Goal: Task Accomplishment & Management: Manage account settings

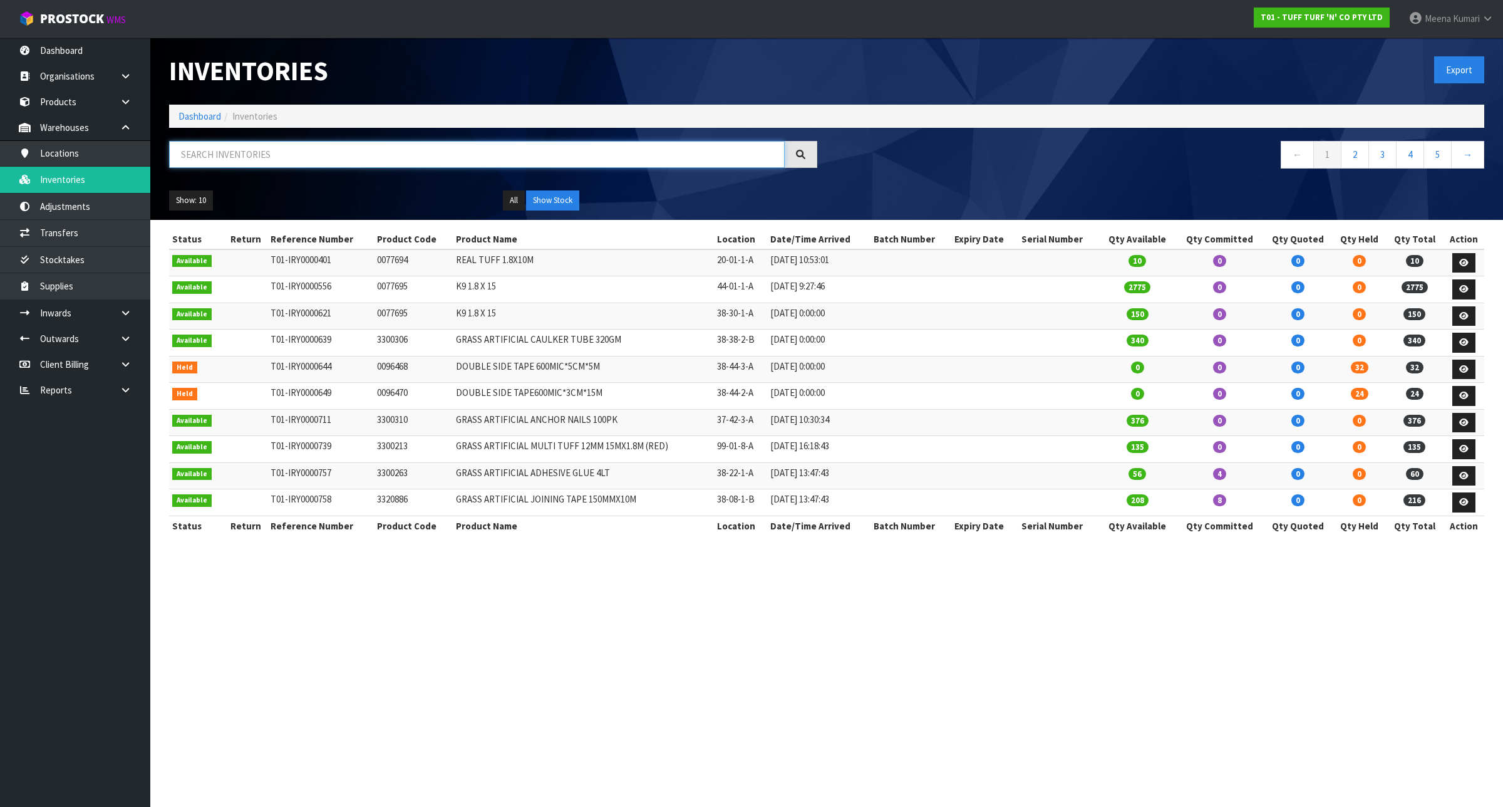
click at [271, 153] on input "text" at bounding box center [477, 154] width 616 height 27
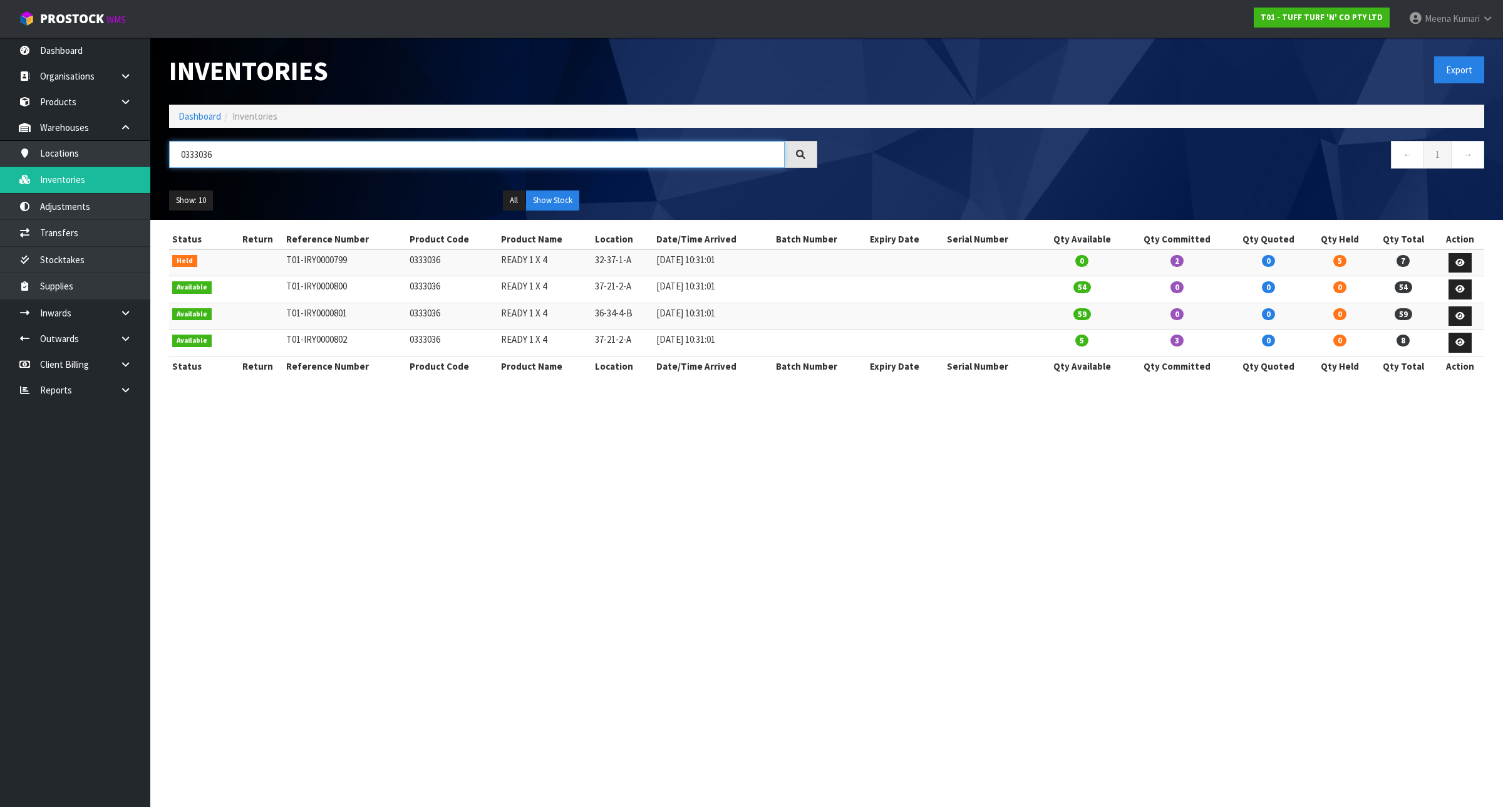
type input "0333036"
click at [177, 118] on ol "Dashboard Inventories" at bounding box center [826, 116] width 1315 height 23
click at [195, 118] on link "Dashboard" at bounding box center [199, 116] width 43 height 12
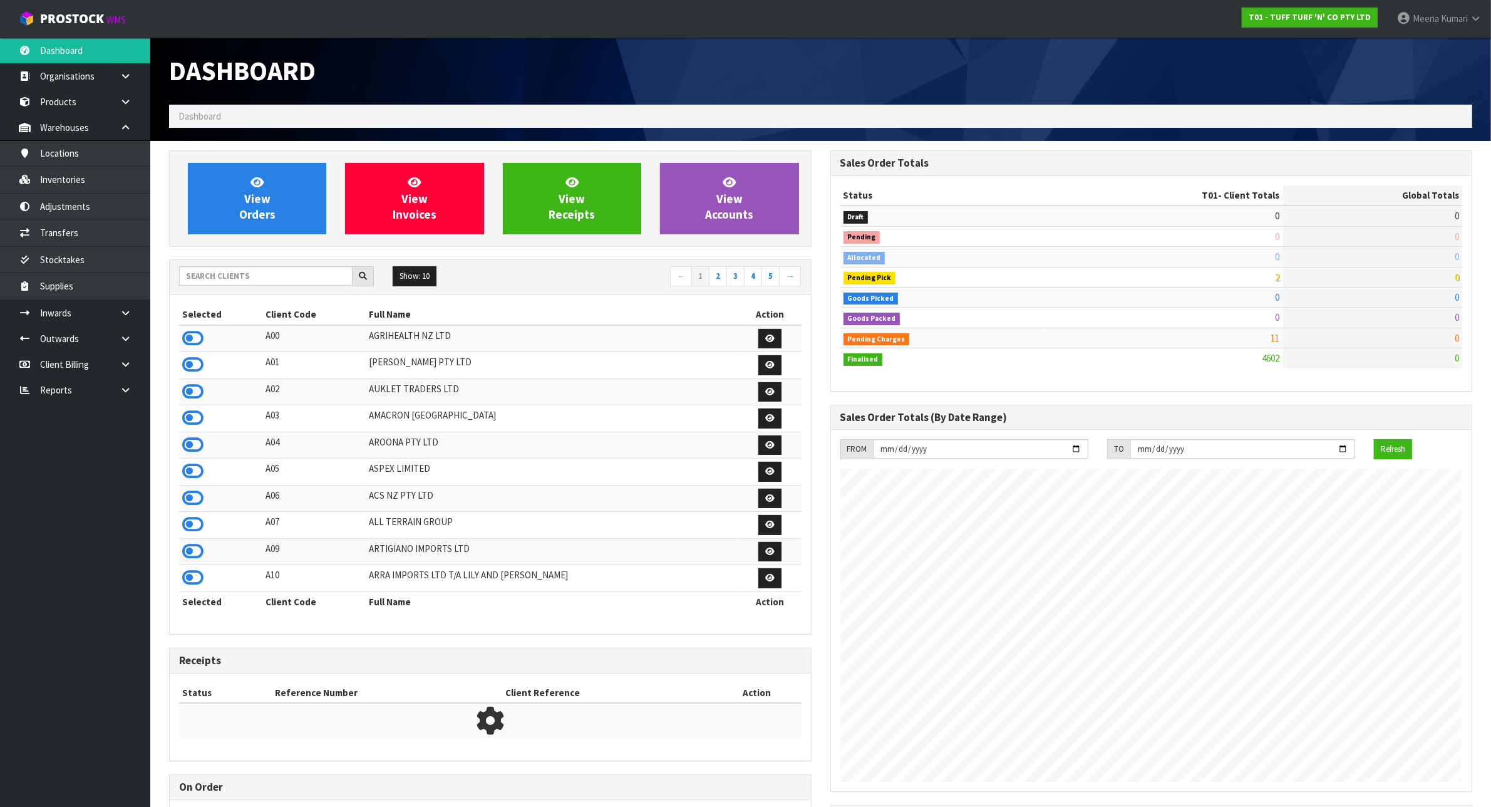
scroll to position [953, 661]
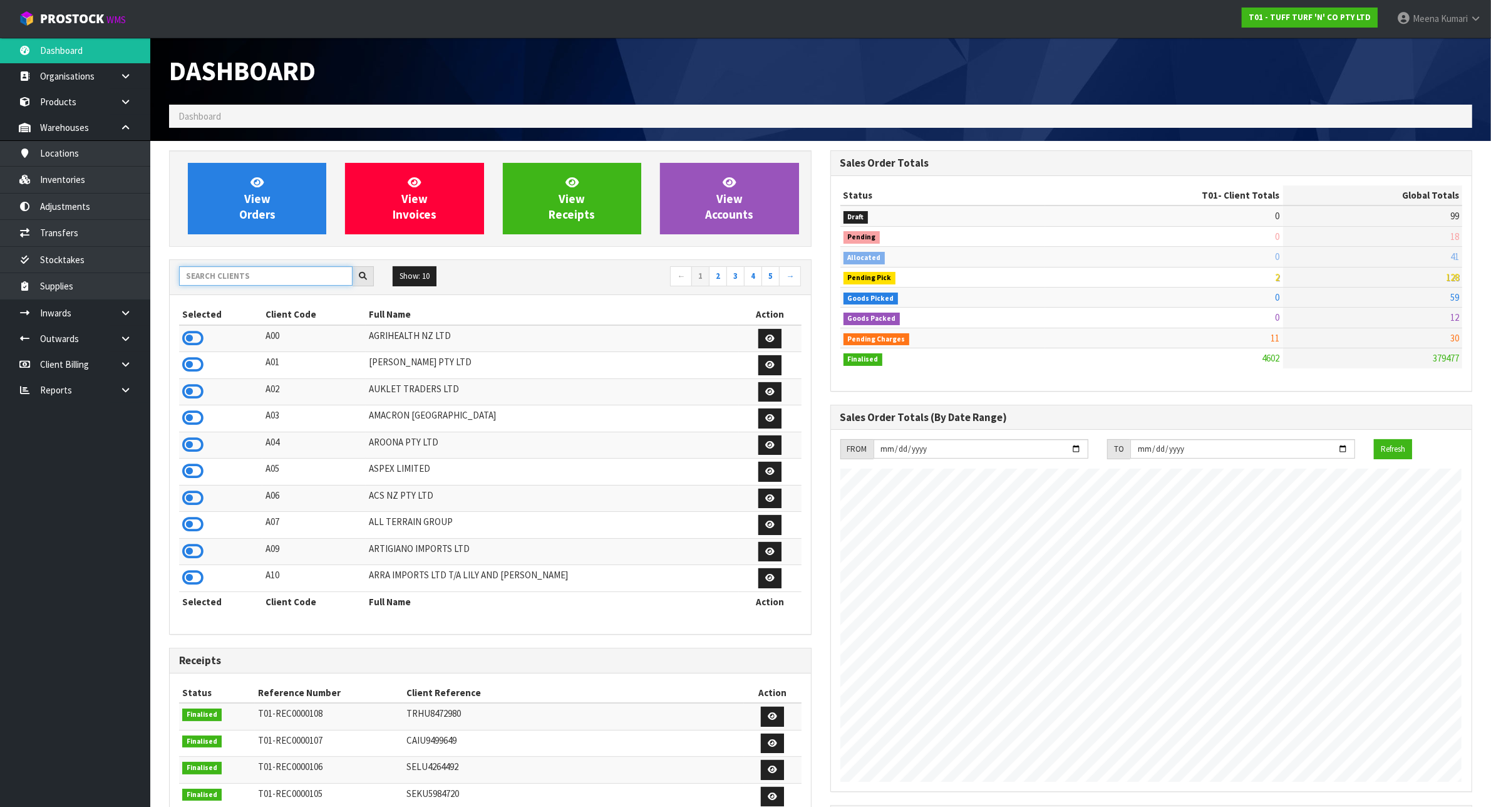
click at [229, 281] on input "text" at bounding box center [265, 275] width 173 height 19
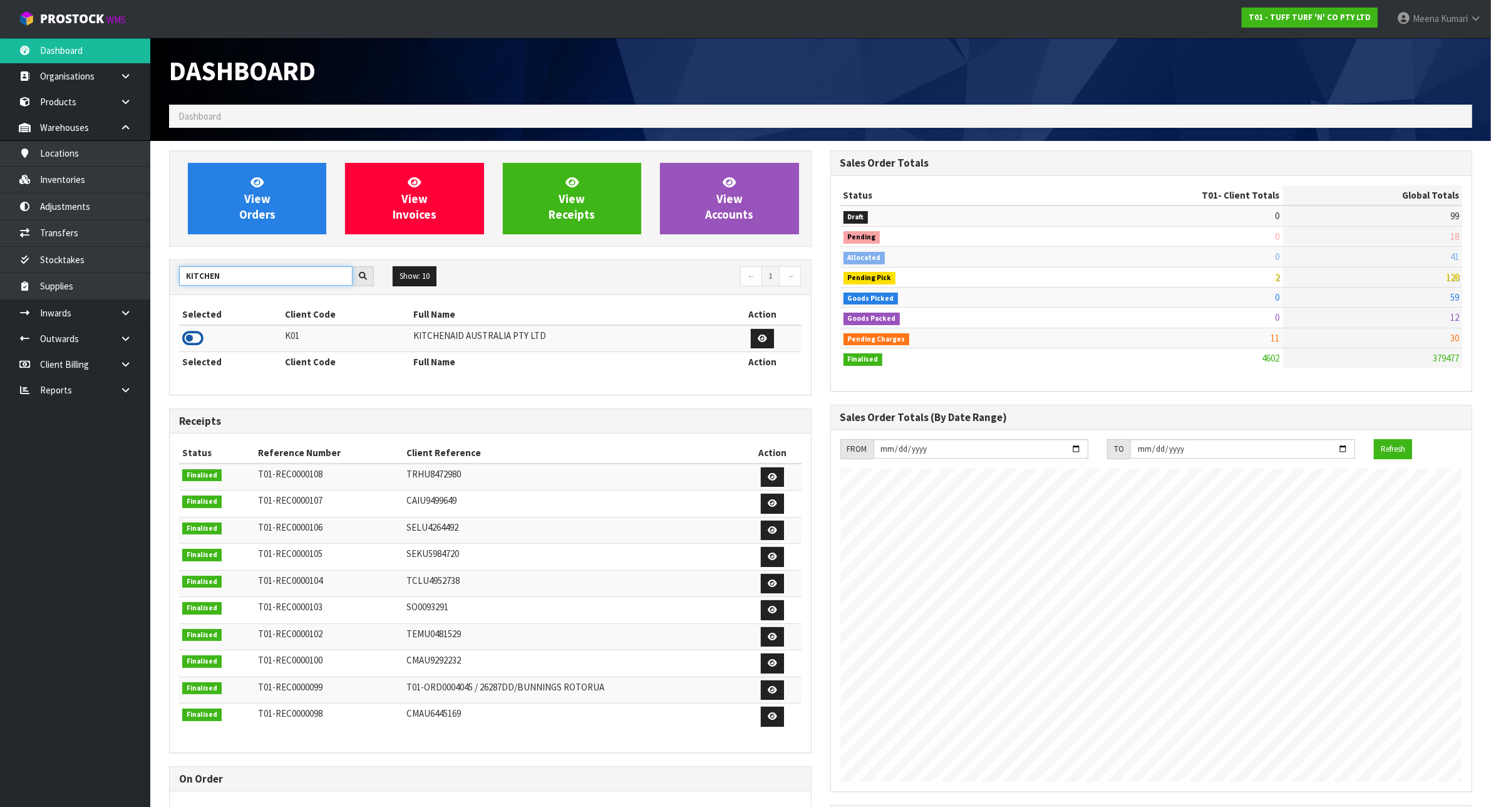
type input "KITCHEN"
click at [197, 337] on icon at bounding box center [192, 338] width 21 height 19
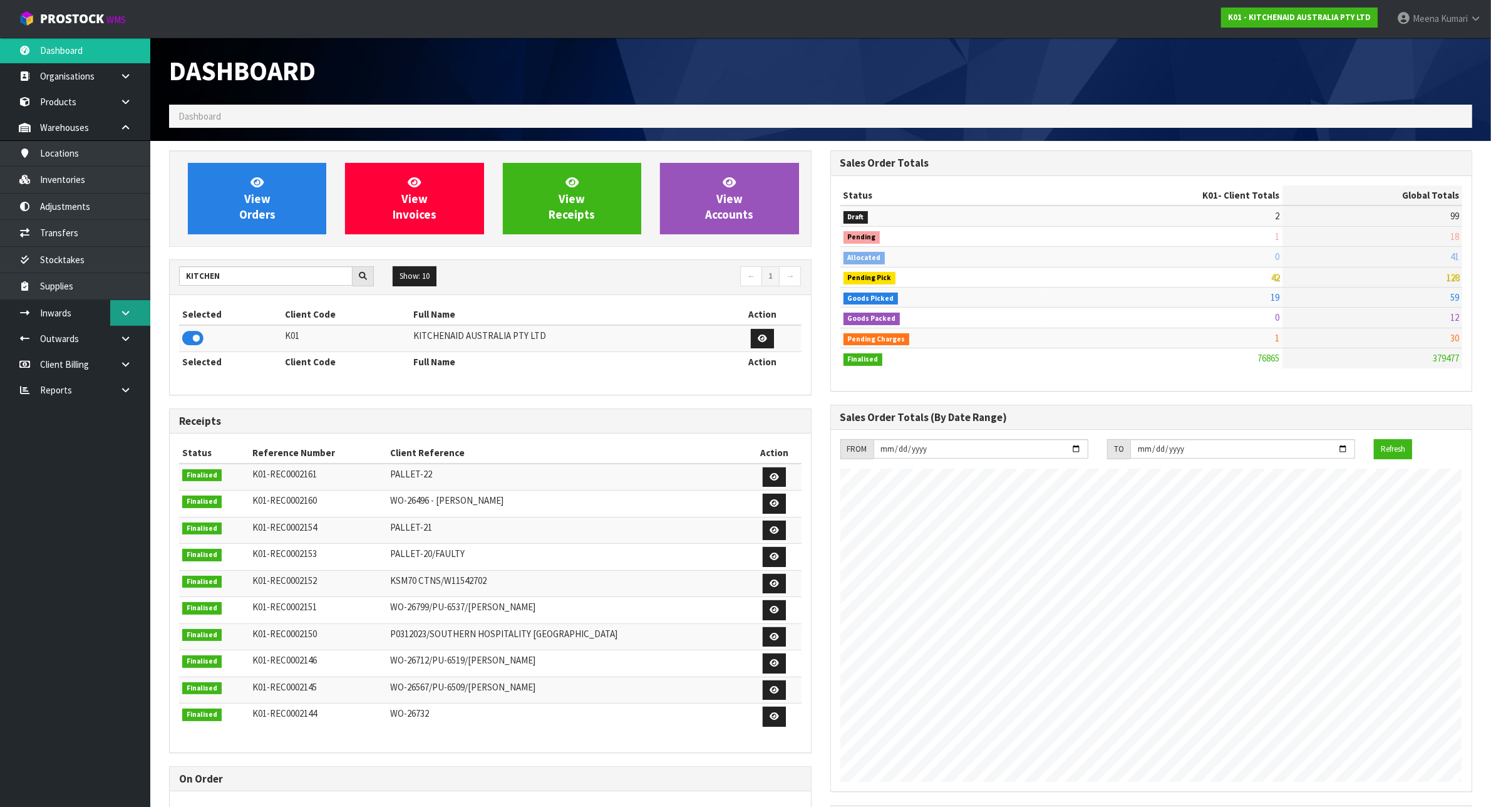
click at [128, 308] on icon at bounding box center [126, 312] width 12 height 9
click at [122, 370] on link "Receipts" at bounding box center [75, 365] width 150 height 26
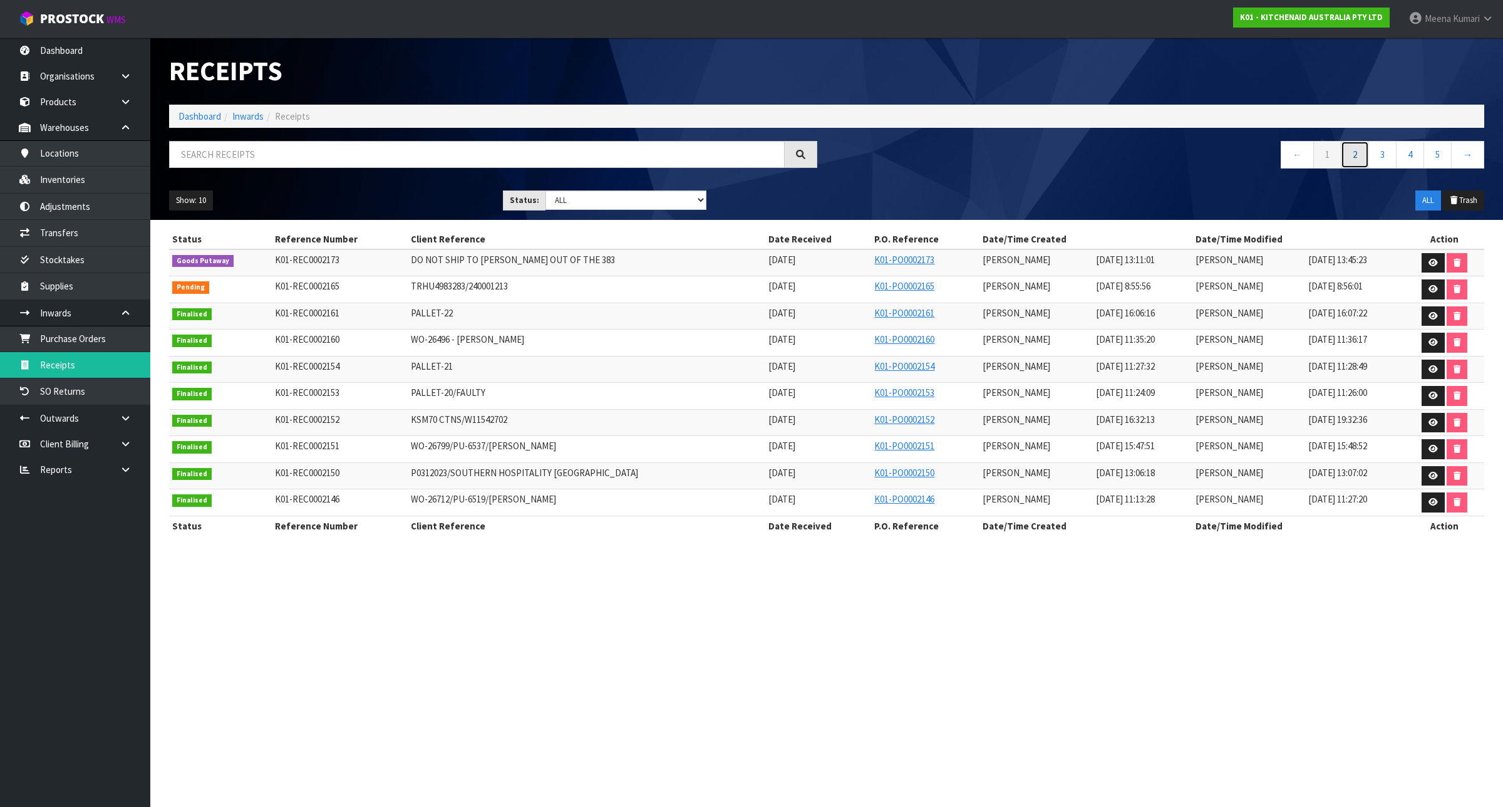
click at [1352, 152] on link "2" at bounding box center [1355, 154] width 28 height 27
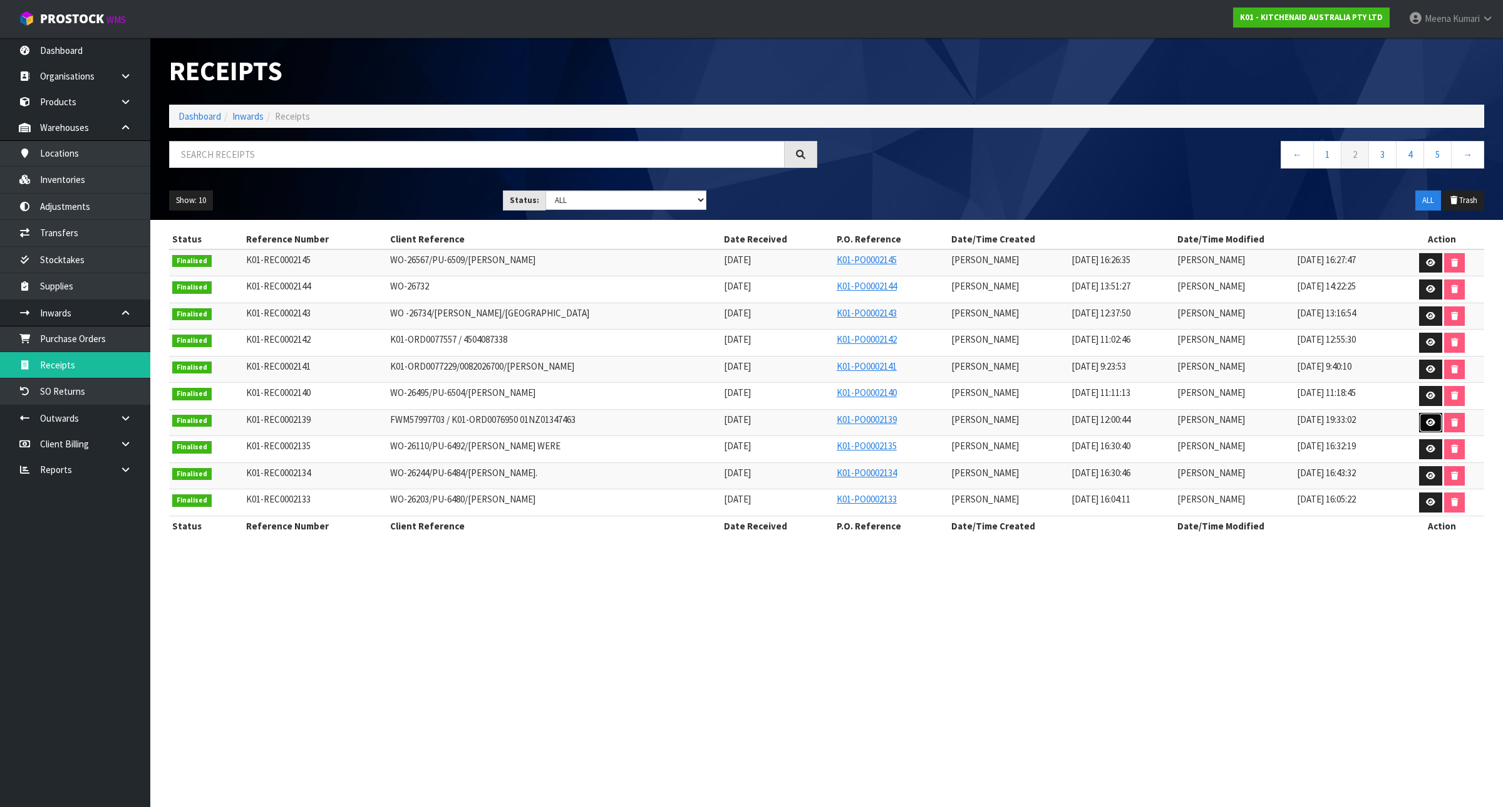
click at [1439, 423] on link at bounding box center [1430, 423] width 23 height 20
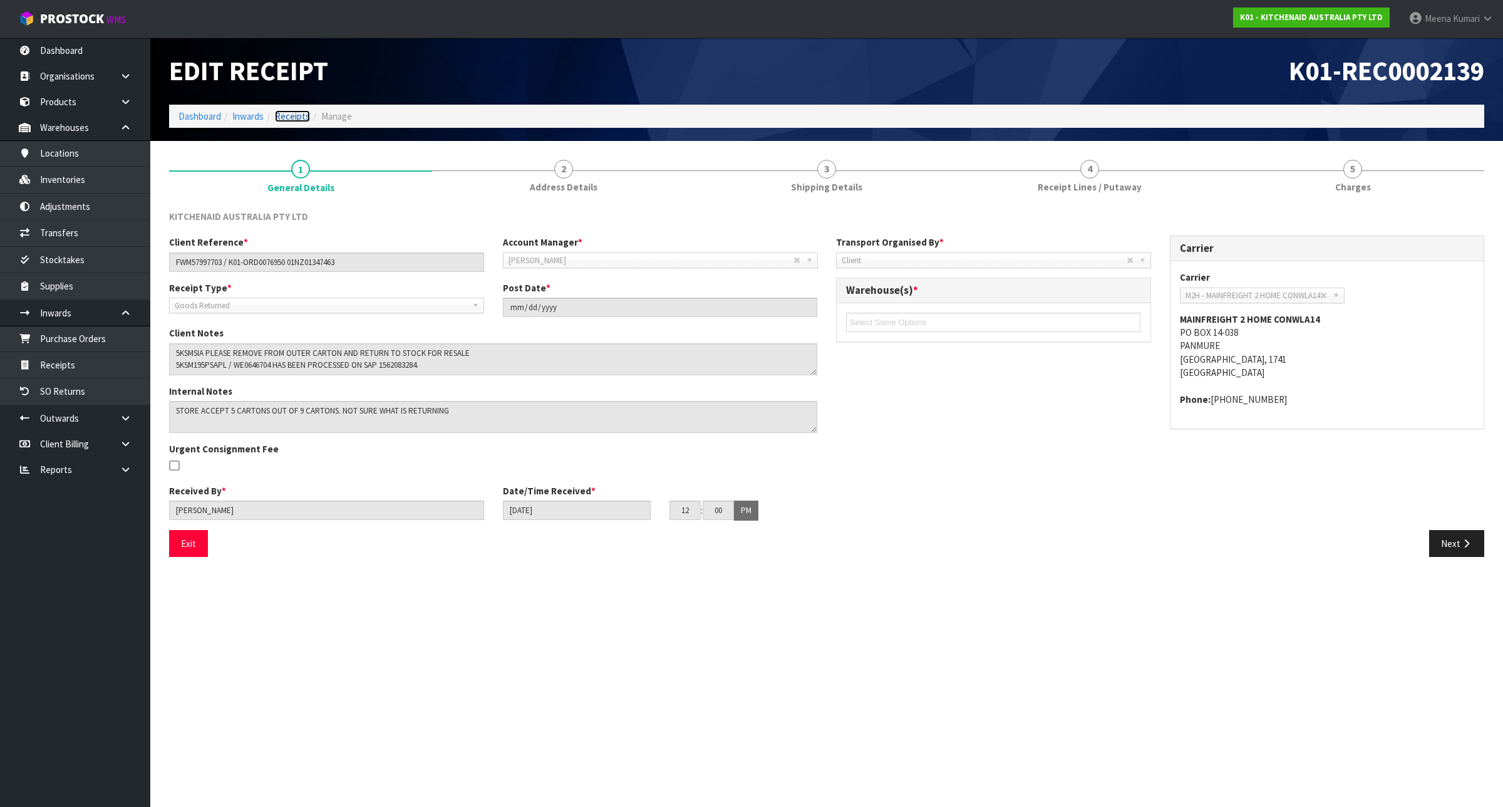
click at [291, 110] on link "Receipts" at bounding box center [292, 116] width 35 height 12
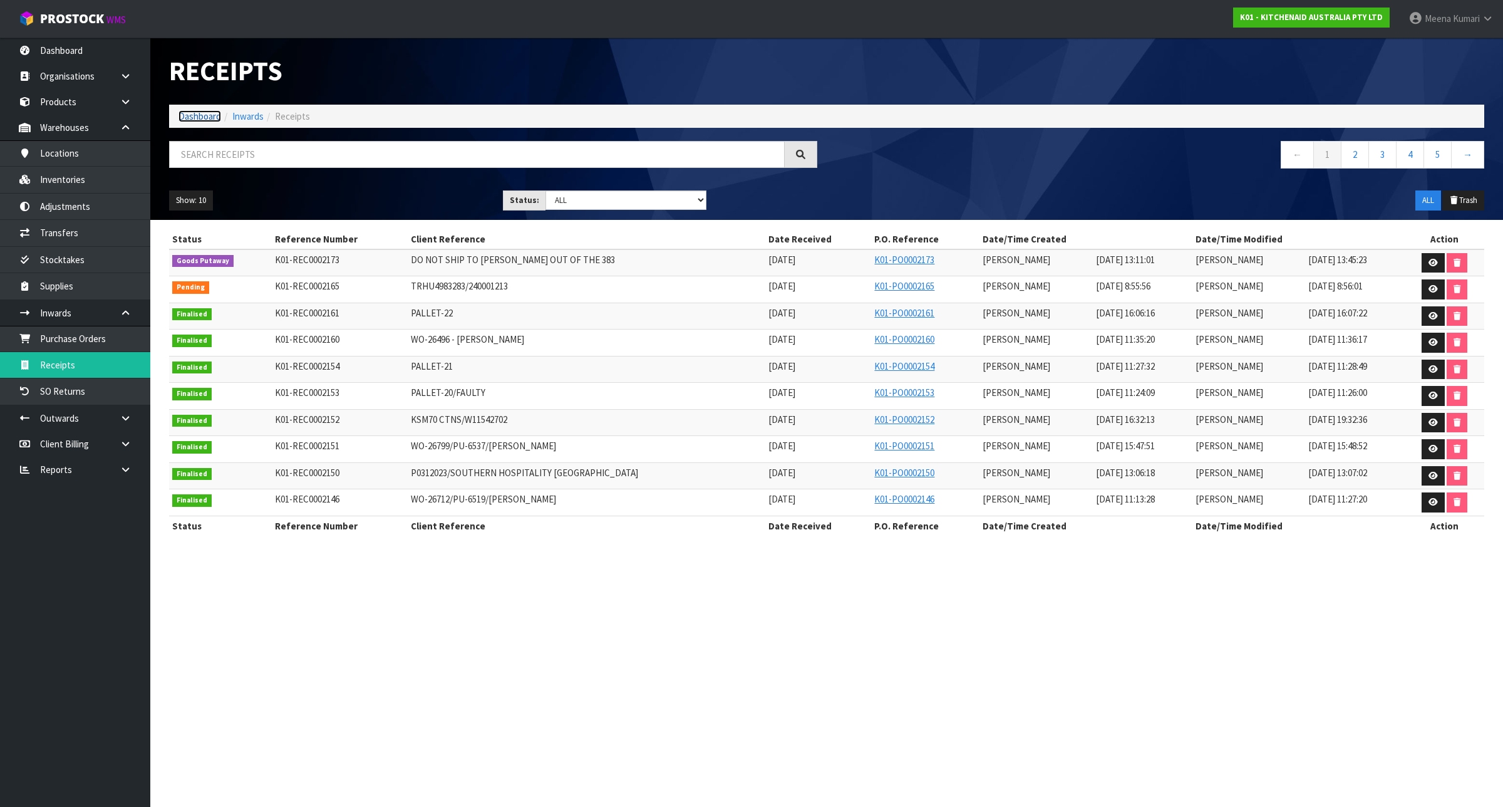
click at [204, 118] on link "Dashboard" at bounding box center [199, 116] width 43 height 12
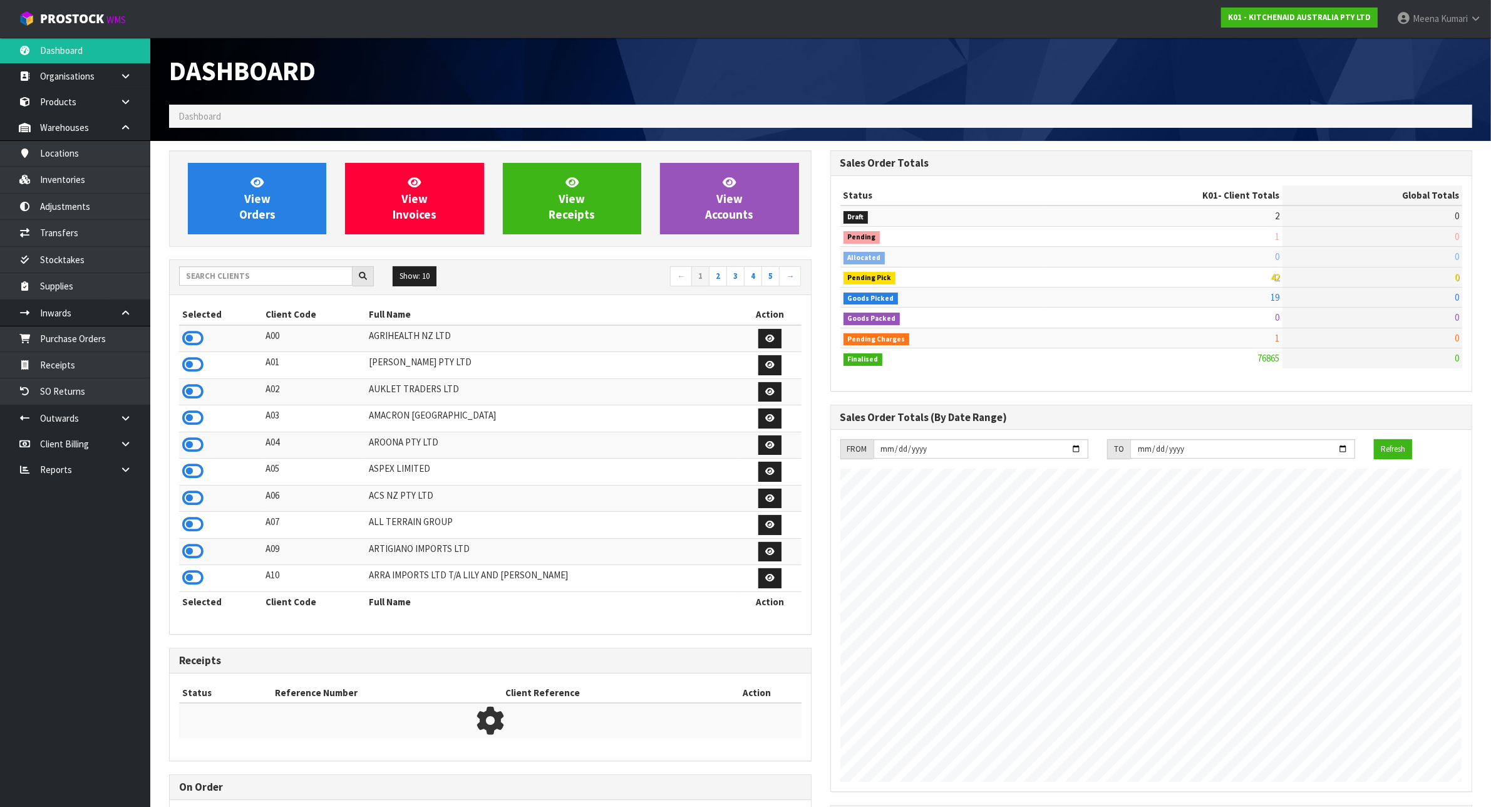
scroll to position [953, 661]
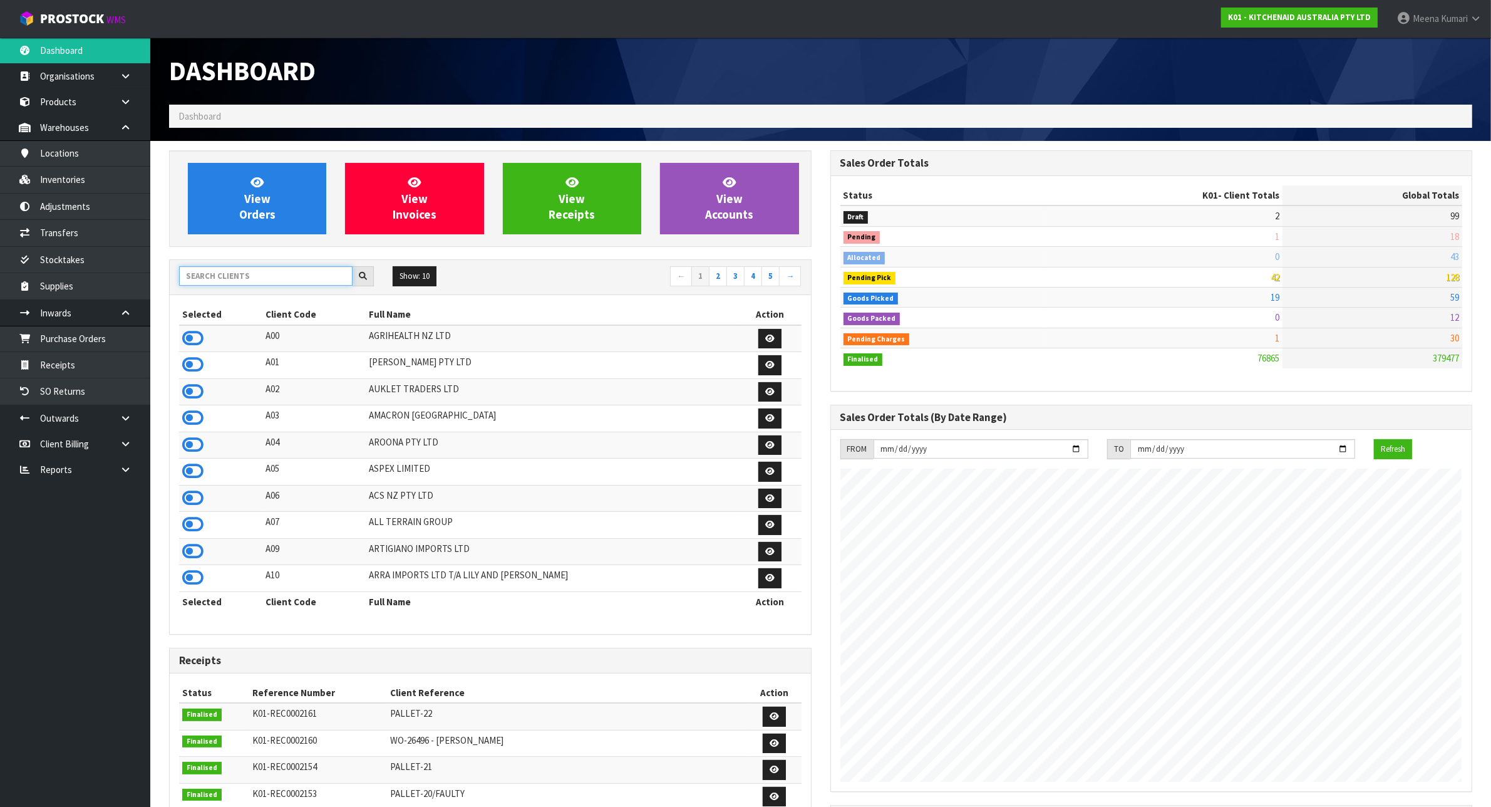
click at [285, 274] on input "text" at bounding box center [265, 275] width 173 height 19
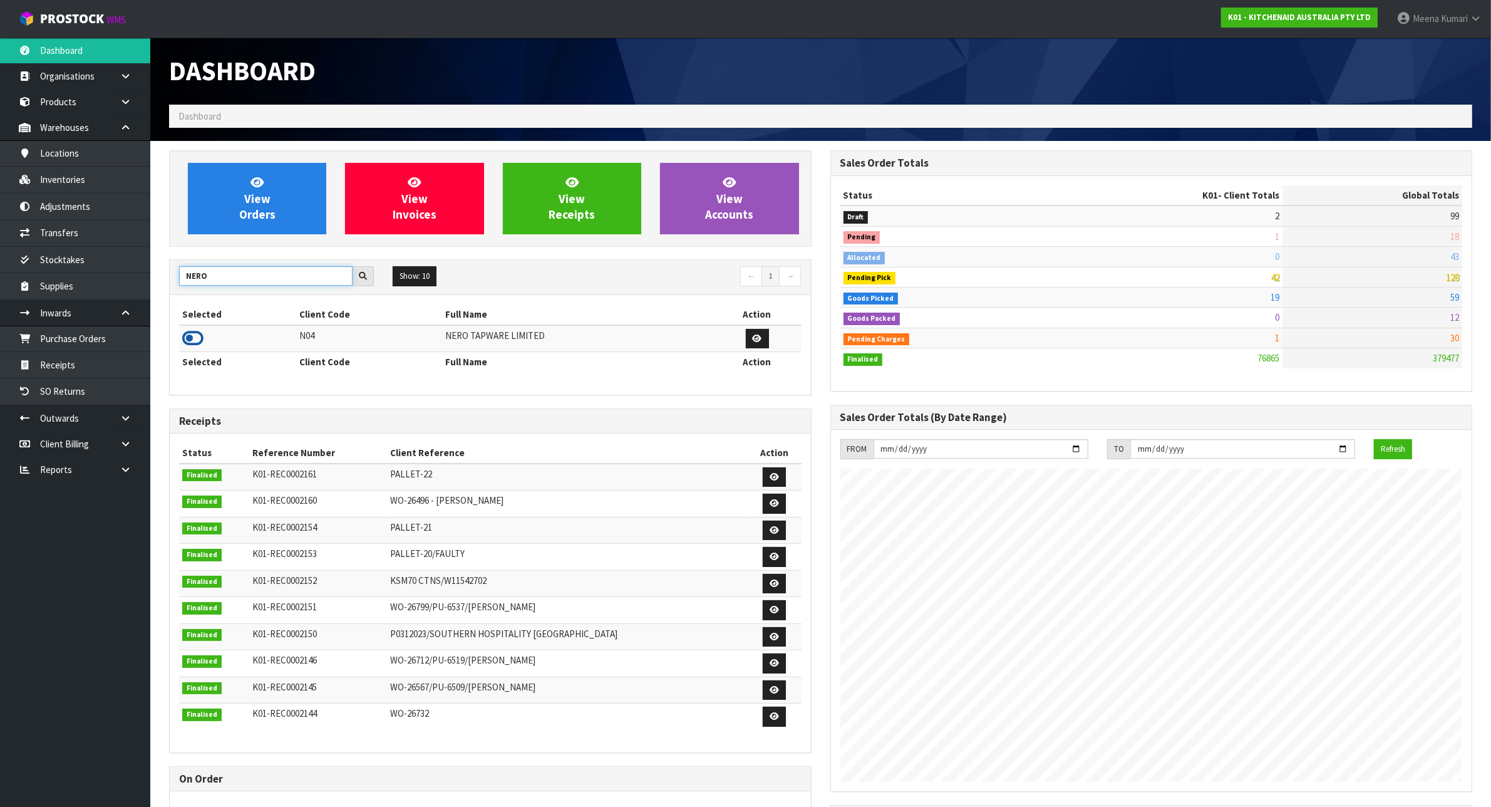
type input "NERO"
click at [188, 336] on icon at bounding box center [192, 338] width 21 height 19
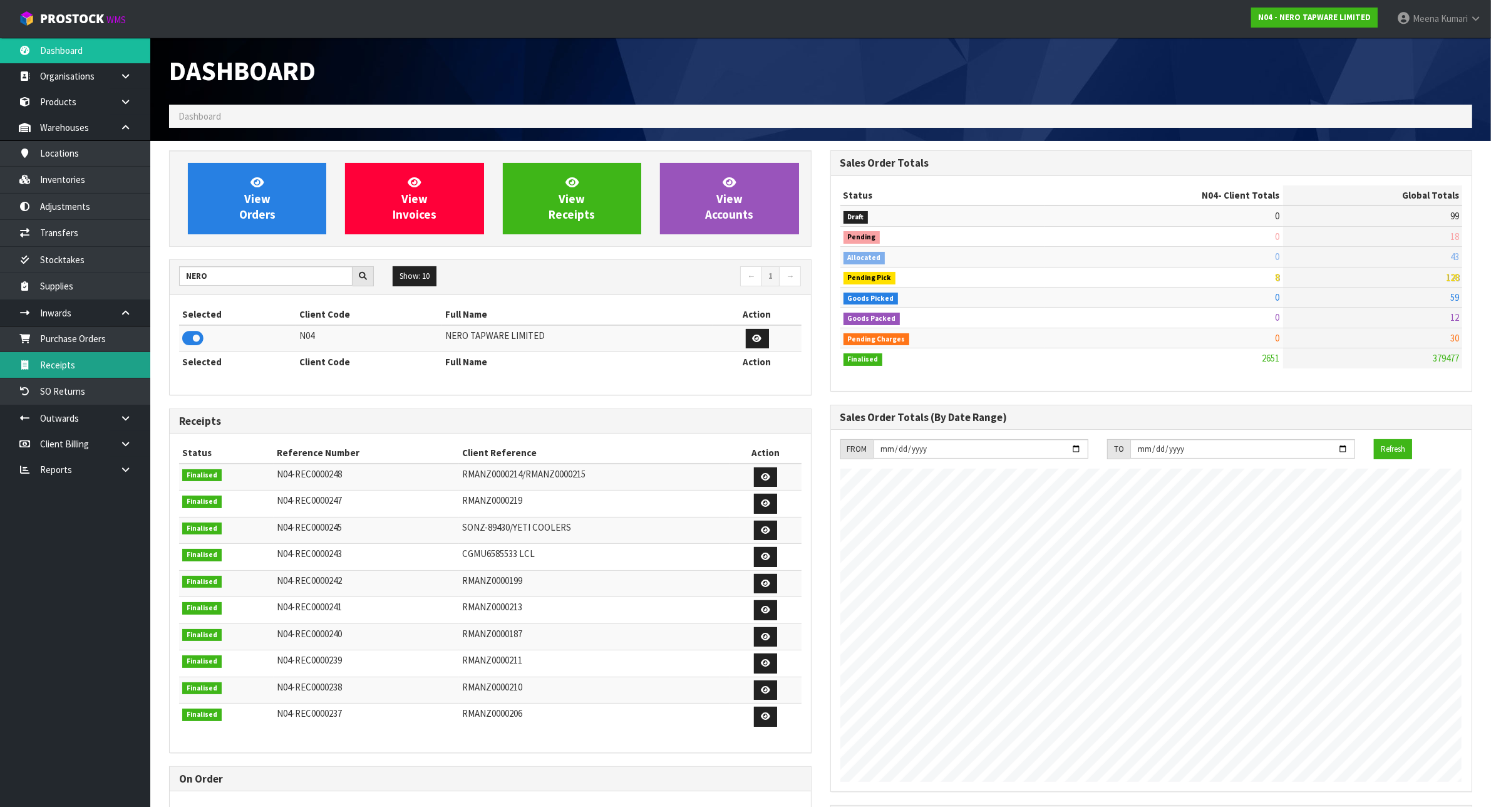
click at [45, 373] on link "Receipts" at bounding box center [75, 365] width 150 height 26
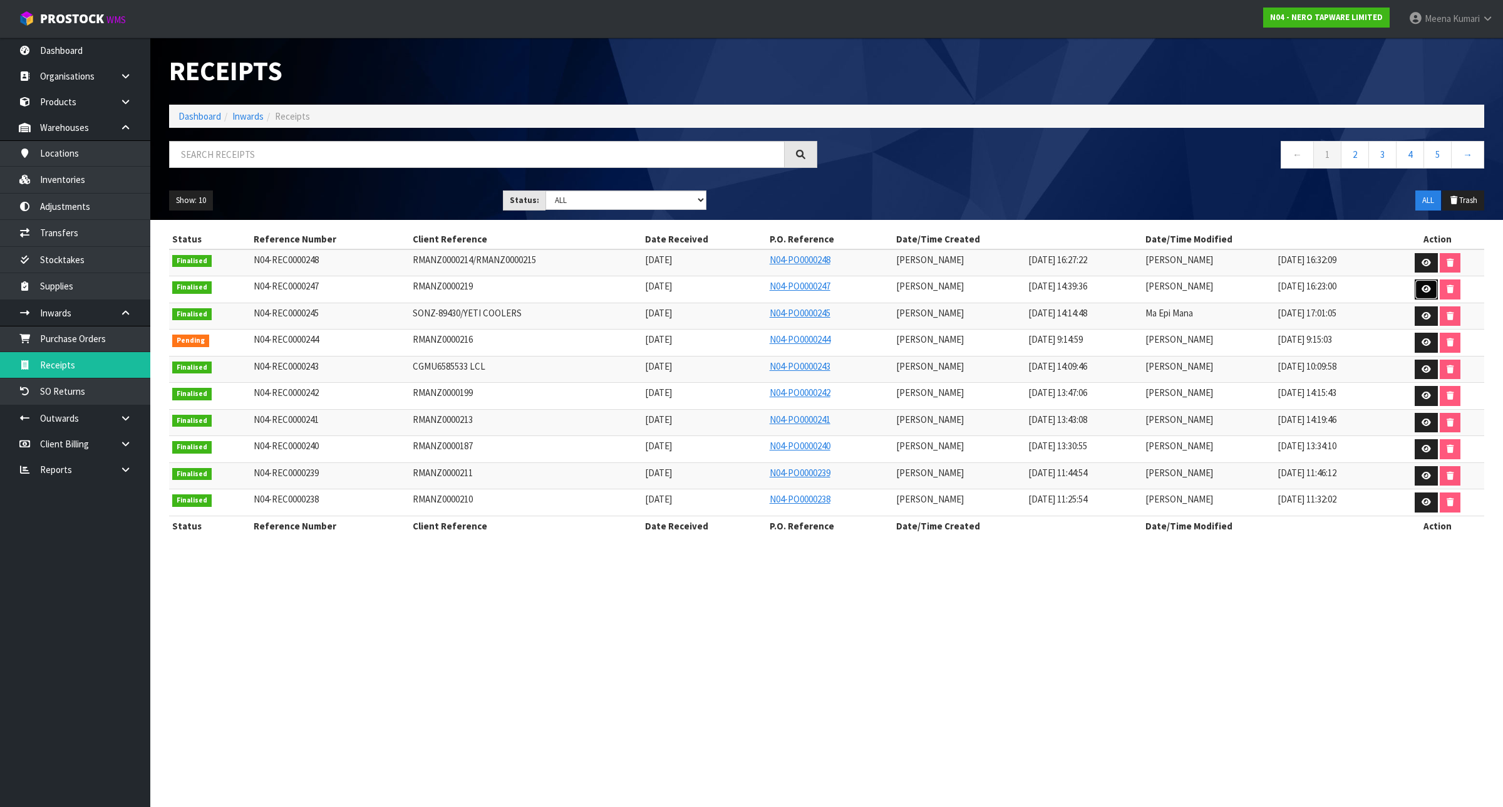
click at [1425, 283] on link at bounding box center [1426, 289] width 23 height 20
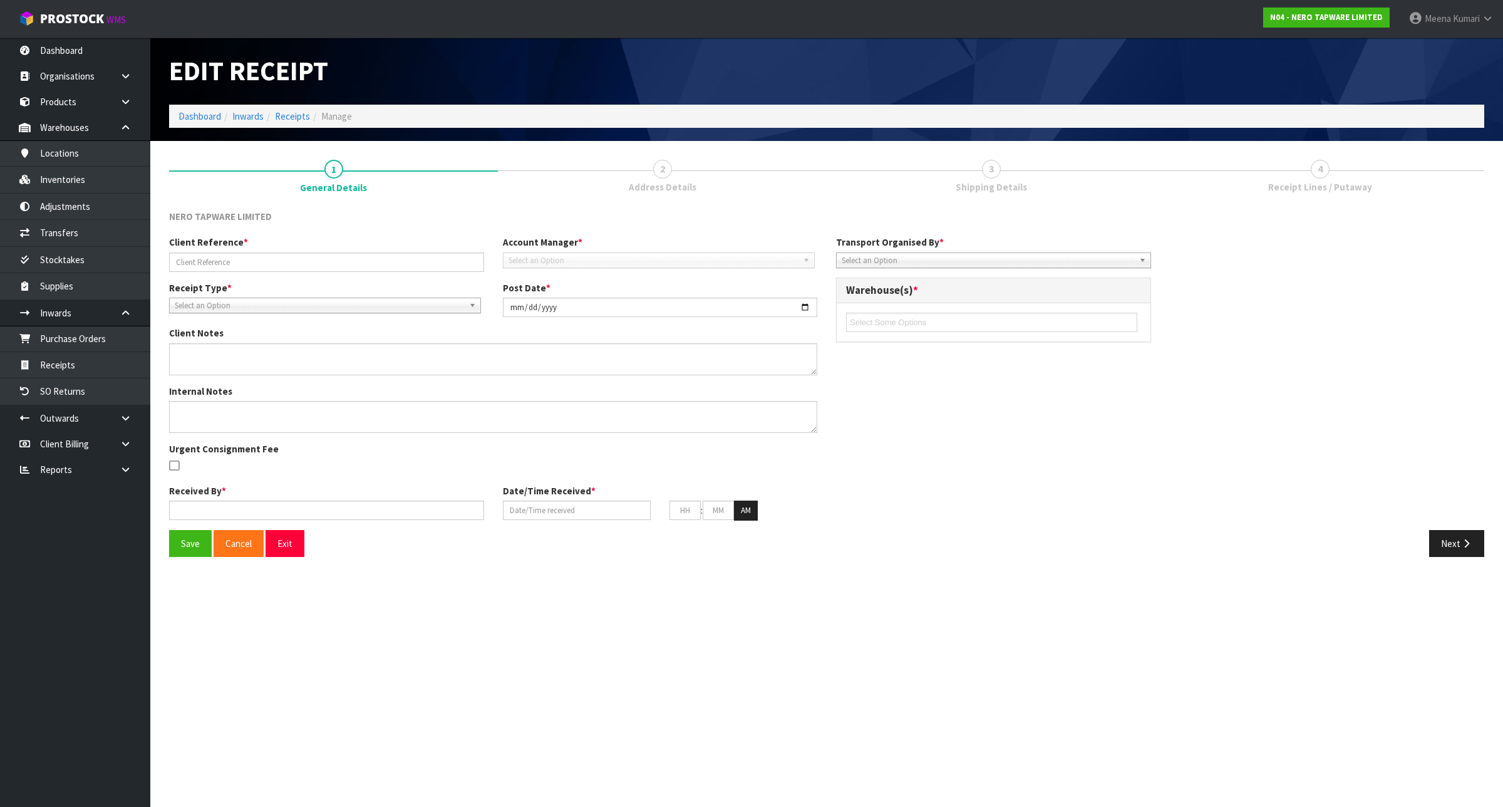
type input "RMANZ0000219"
type input "[DATE]"
type input "[PERSON_NAME]"
type input "[DATE]"
type input "02"
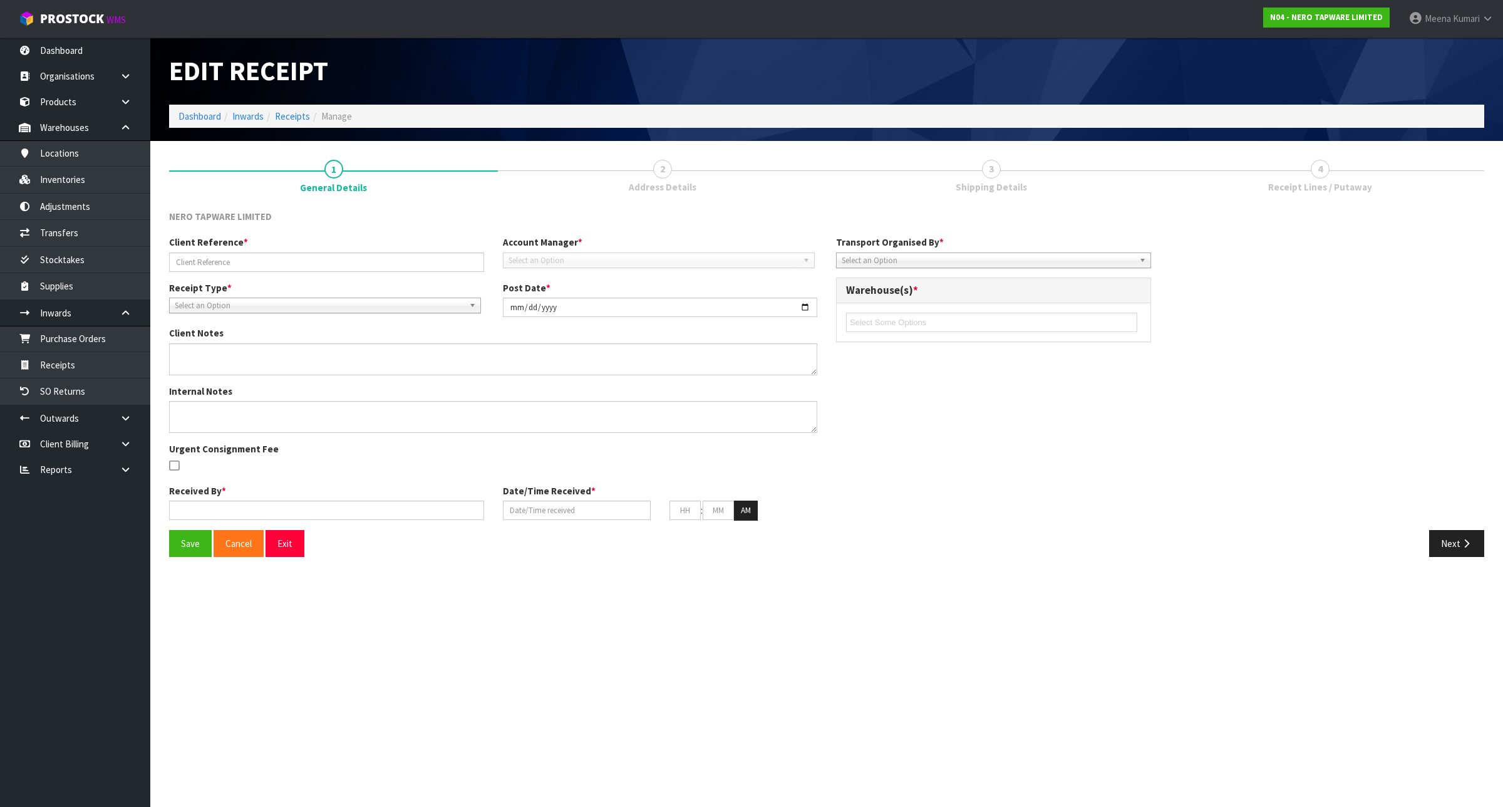
type input "39"
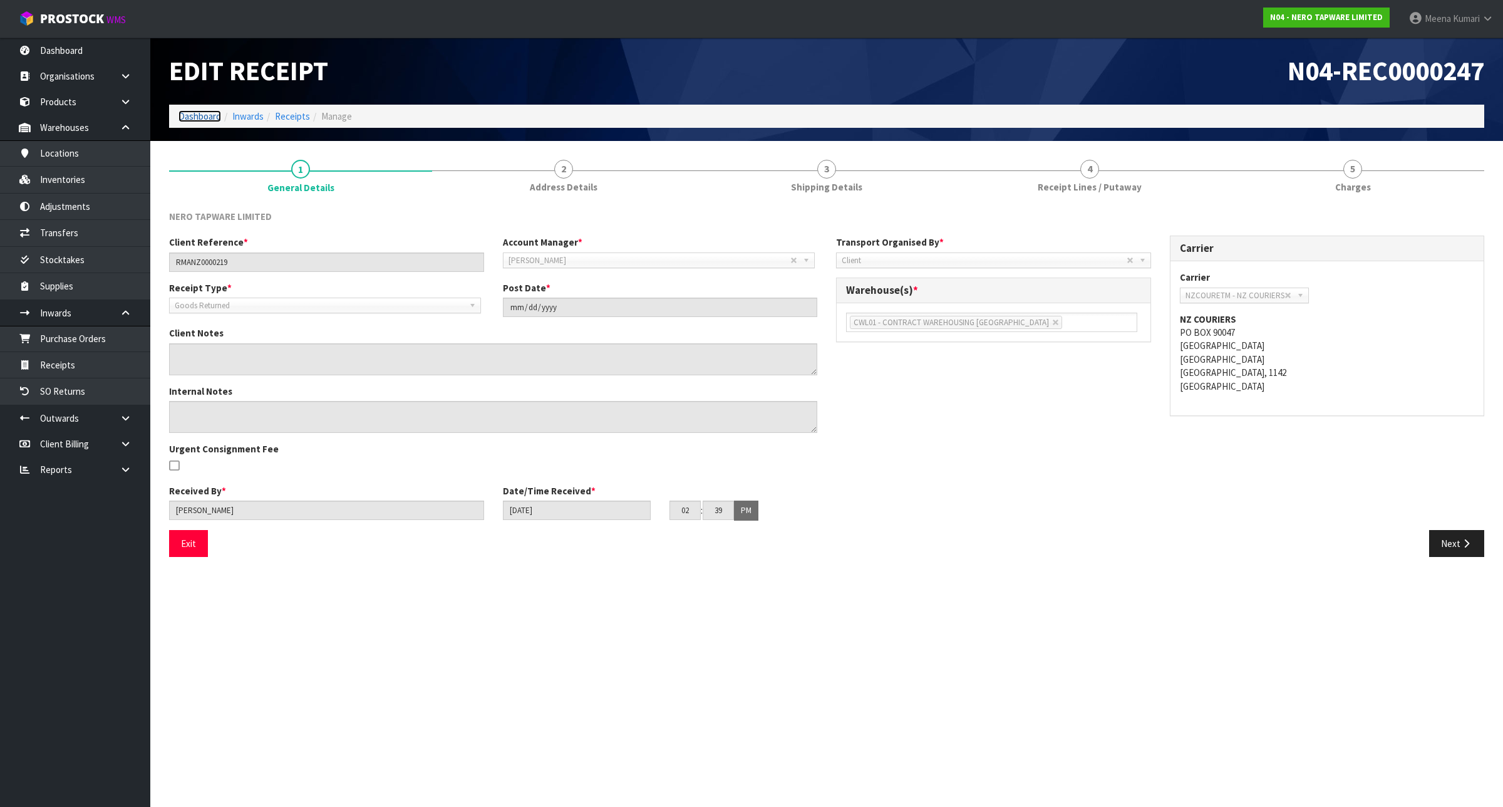
click at [185, 114] on link "Dashboard" at bounding box center [199, 116] width 43 height 12
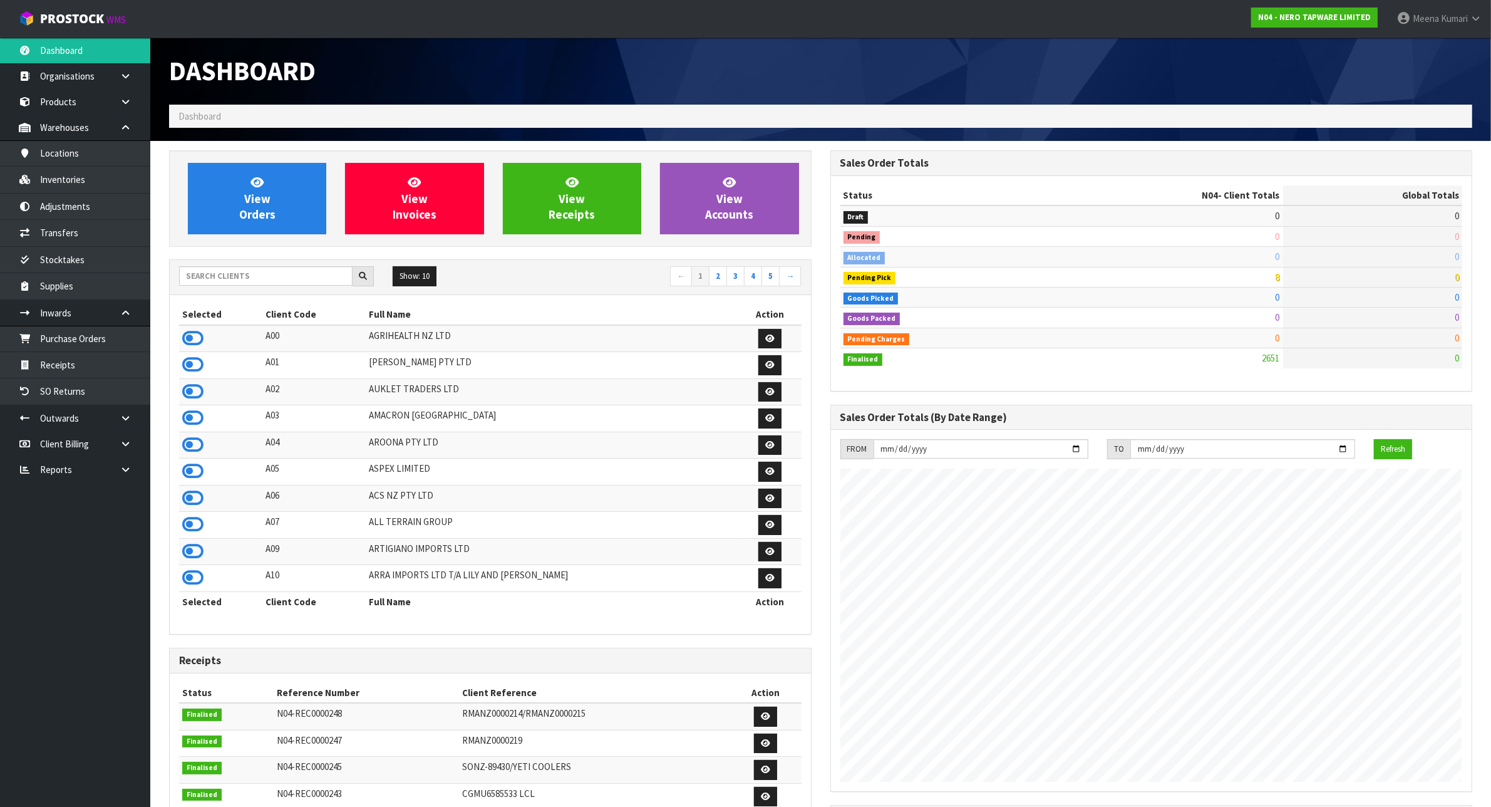
scroll to position [953, 661]
click at [196, 281] on input "text" at bounding box center [265, 275] width 173 height 19
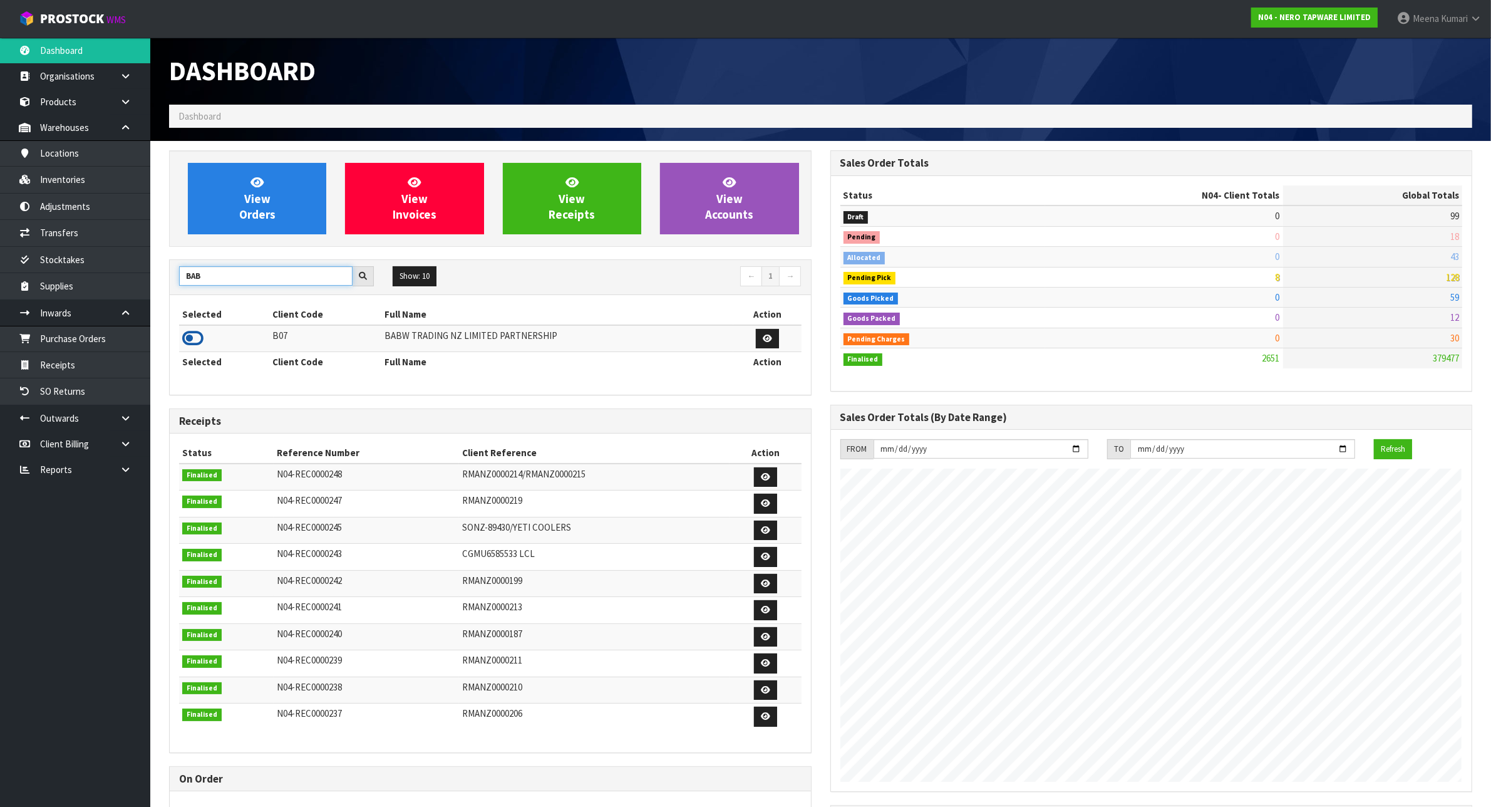
type input "BAB"
click at [190, 333] on icon at bounding box center [192, 338] width 21 height 19
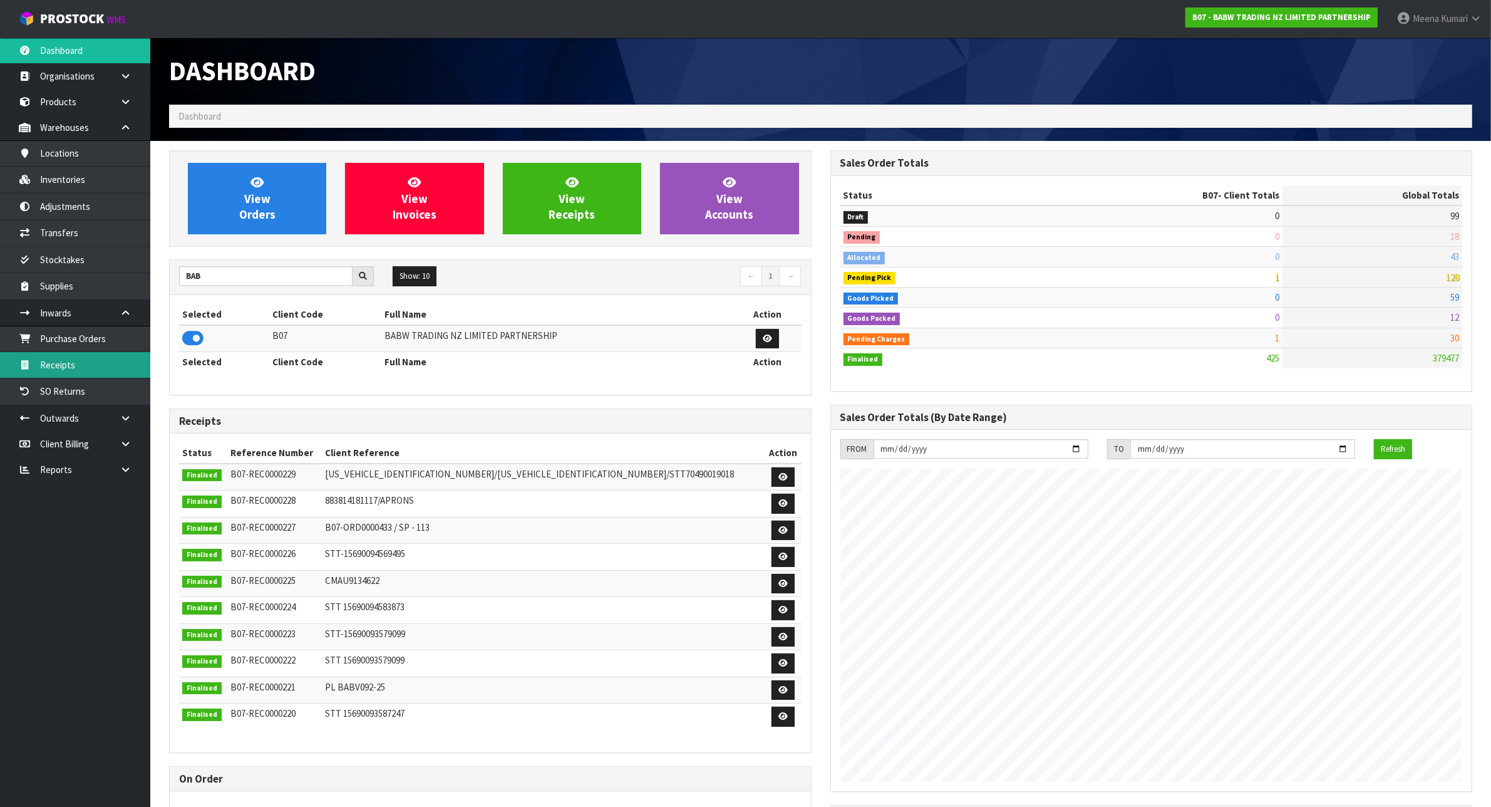
click at [80, 363] on link "Receipts" at bounding box center [75, 365] width 150 height 26
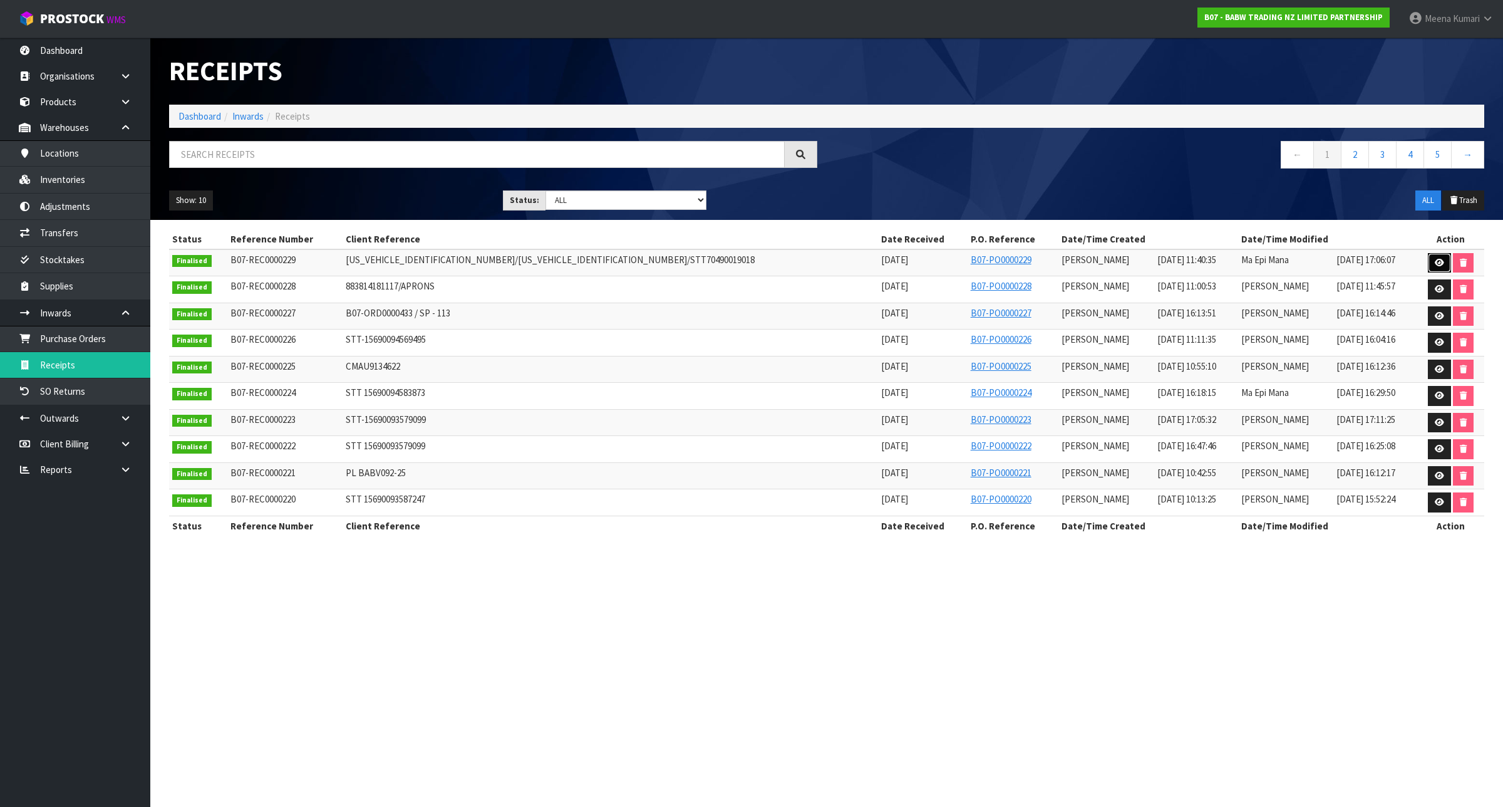
click at [1435, 259] on icon at bounding box center [1439, 263] width 9 height 8
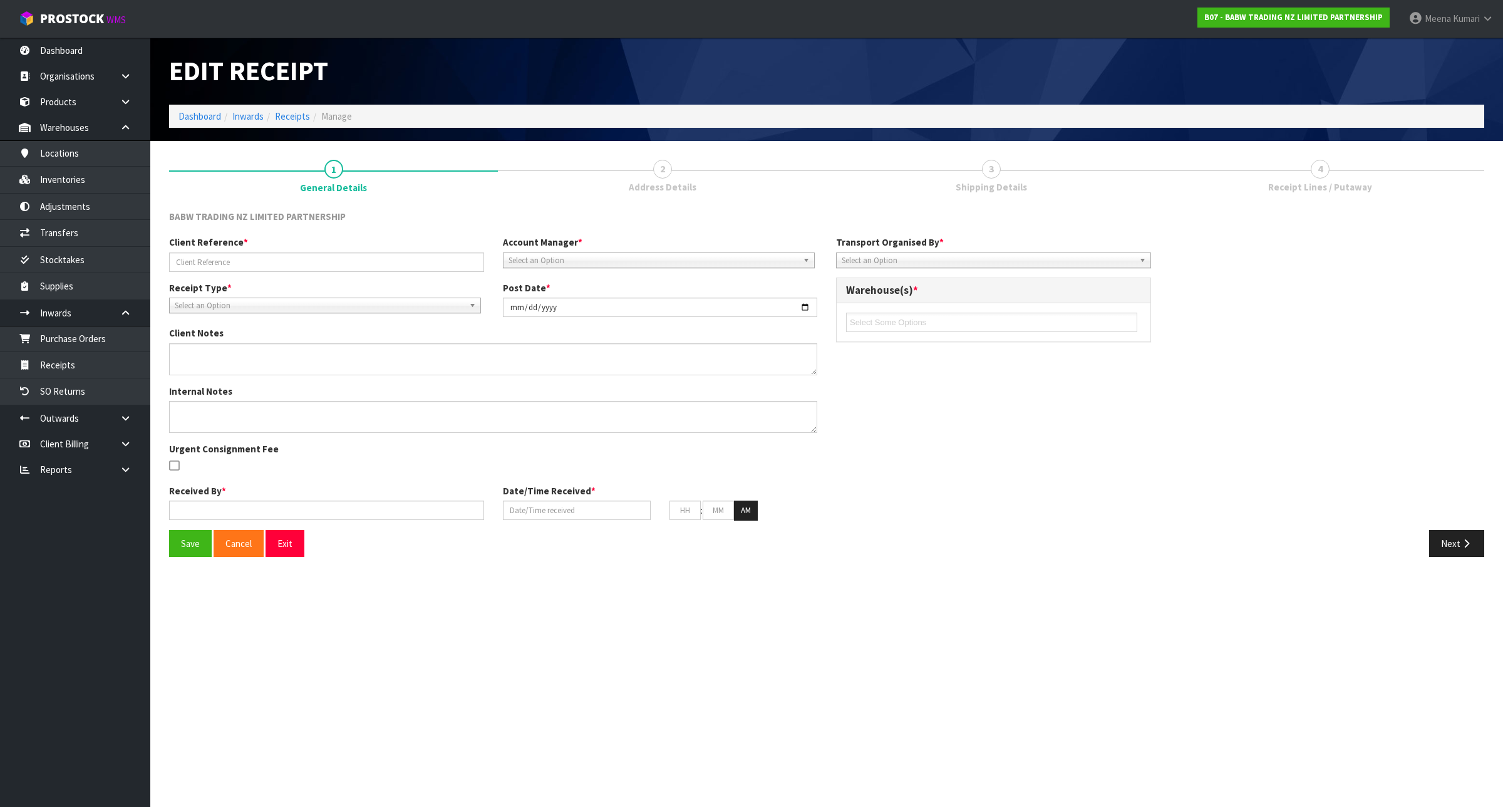
type input "[US_VEHICLE_IDENTIFICATION_NUMBER]/[US_VEHICLE_IDENTIFICATION_NUMBER]/STT704900…"
type input "[DATE]"
type input "[PERSON_NAME]"
type input "[DATE]"
type input "11"
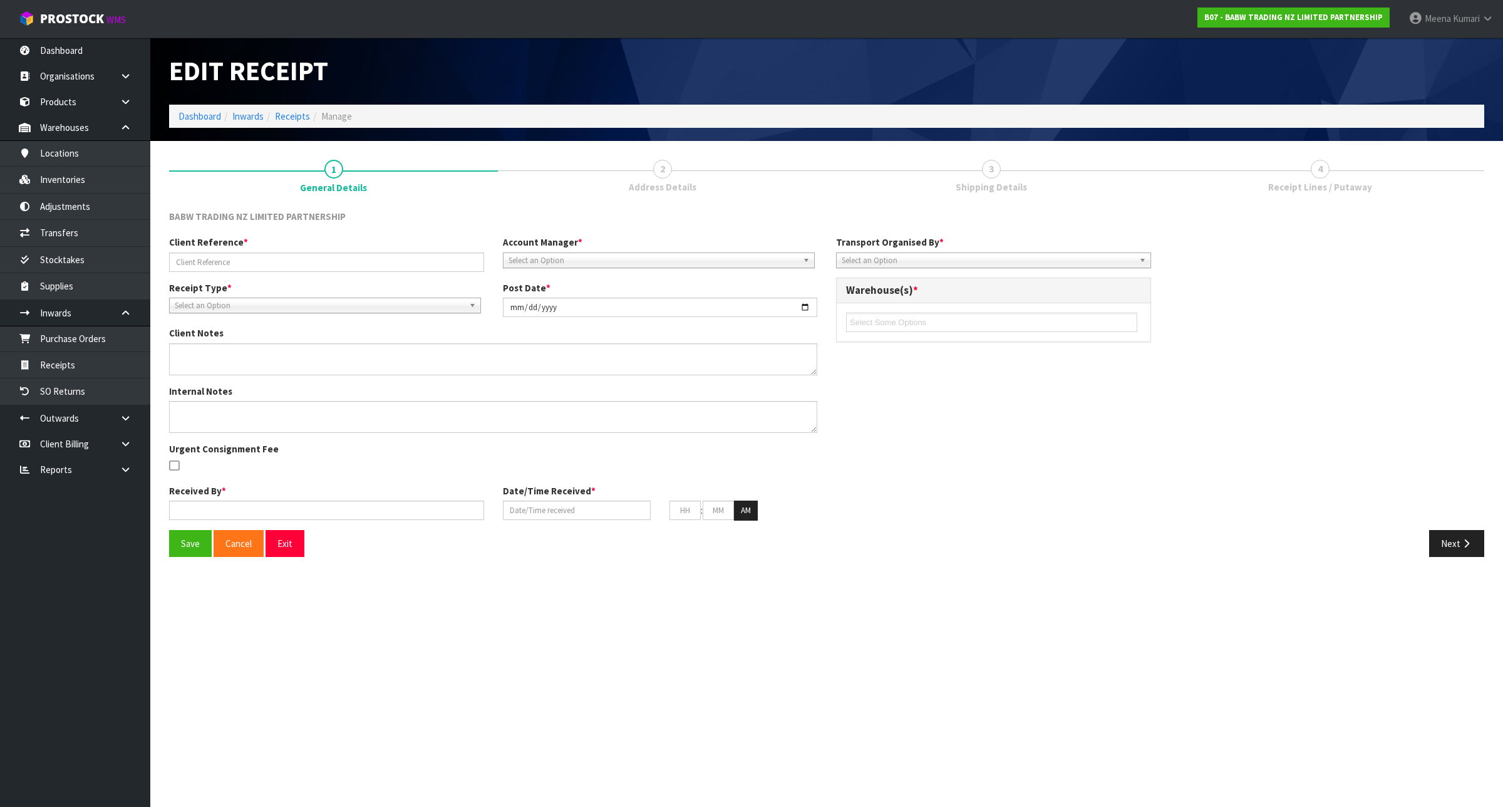
type input "40"
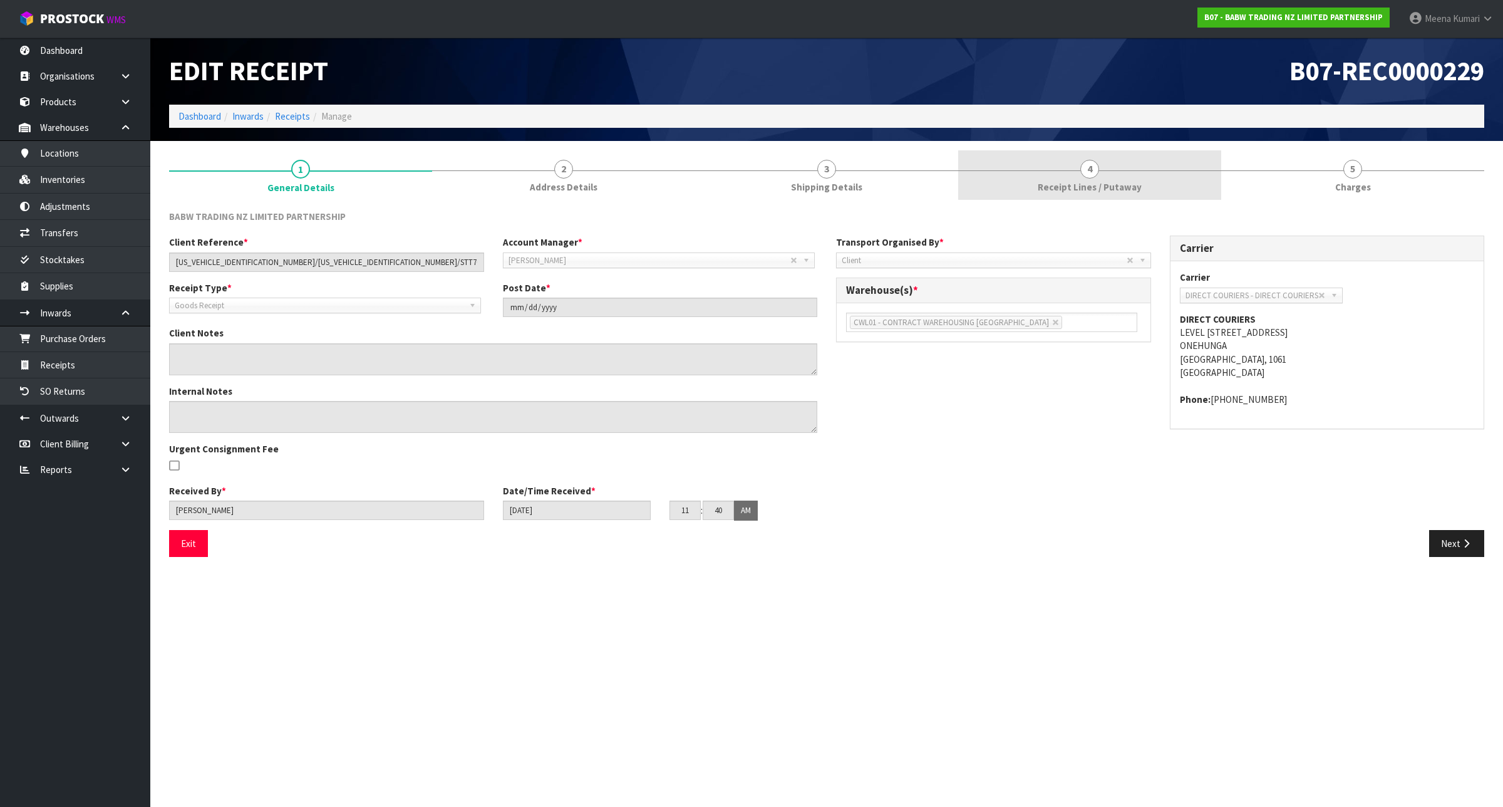
click at [1069, 177] on link "4 Receipt Lines / Putaway" at bounding box center [1089, 174] width 263 height 49
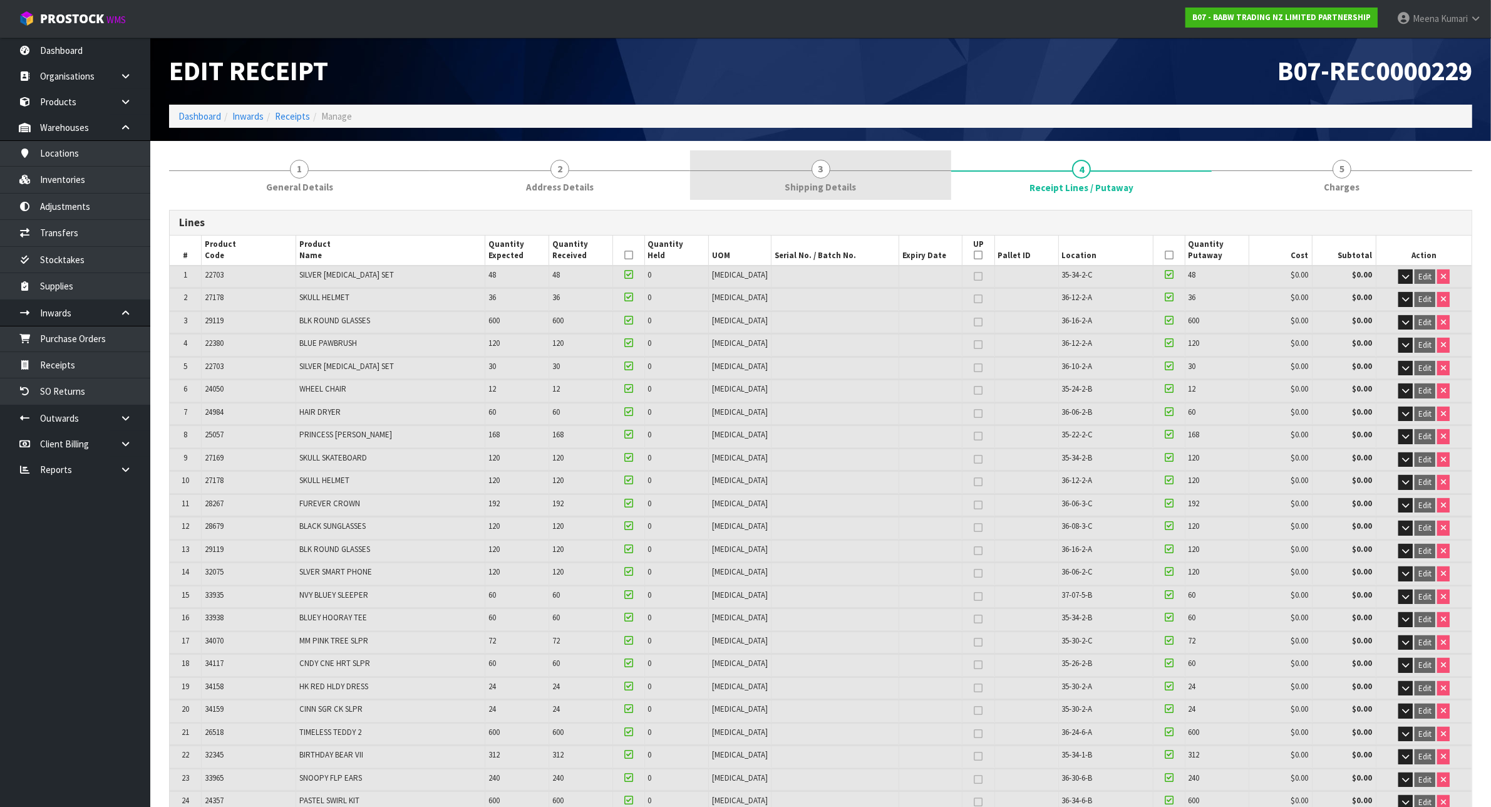
click at [818, 160] on link "3 Shipping Details" at bounding box center [820, 174] width 261 height 49
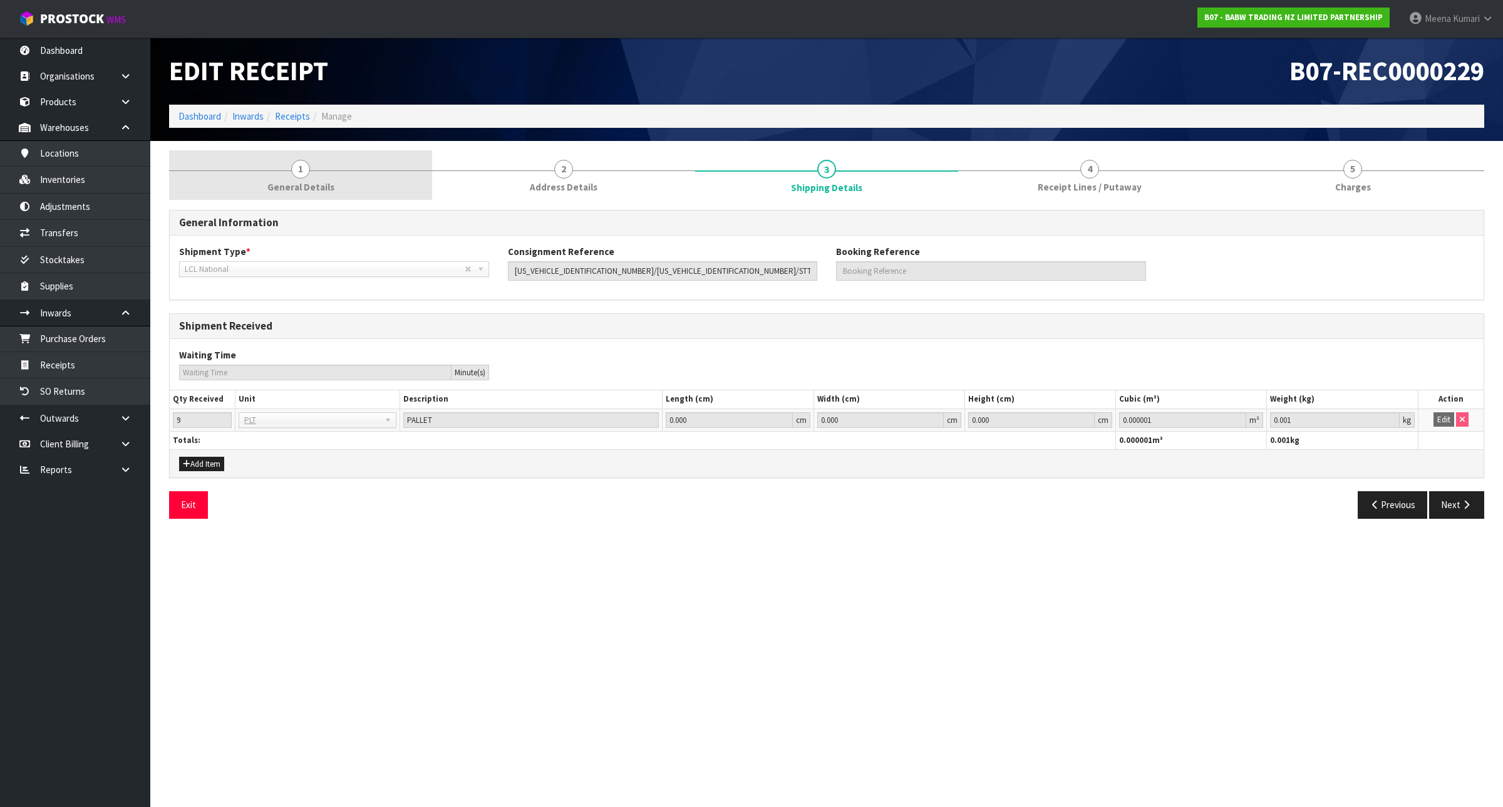
click at [348, 173] on link "1 General Details" at bounding box center [300, 174] width 263 height 49
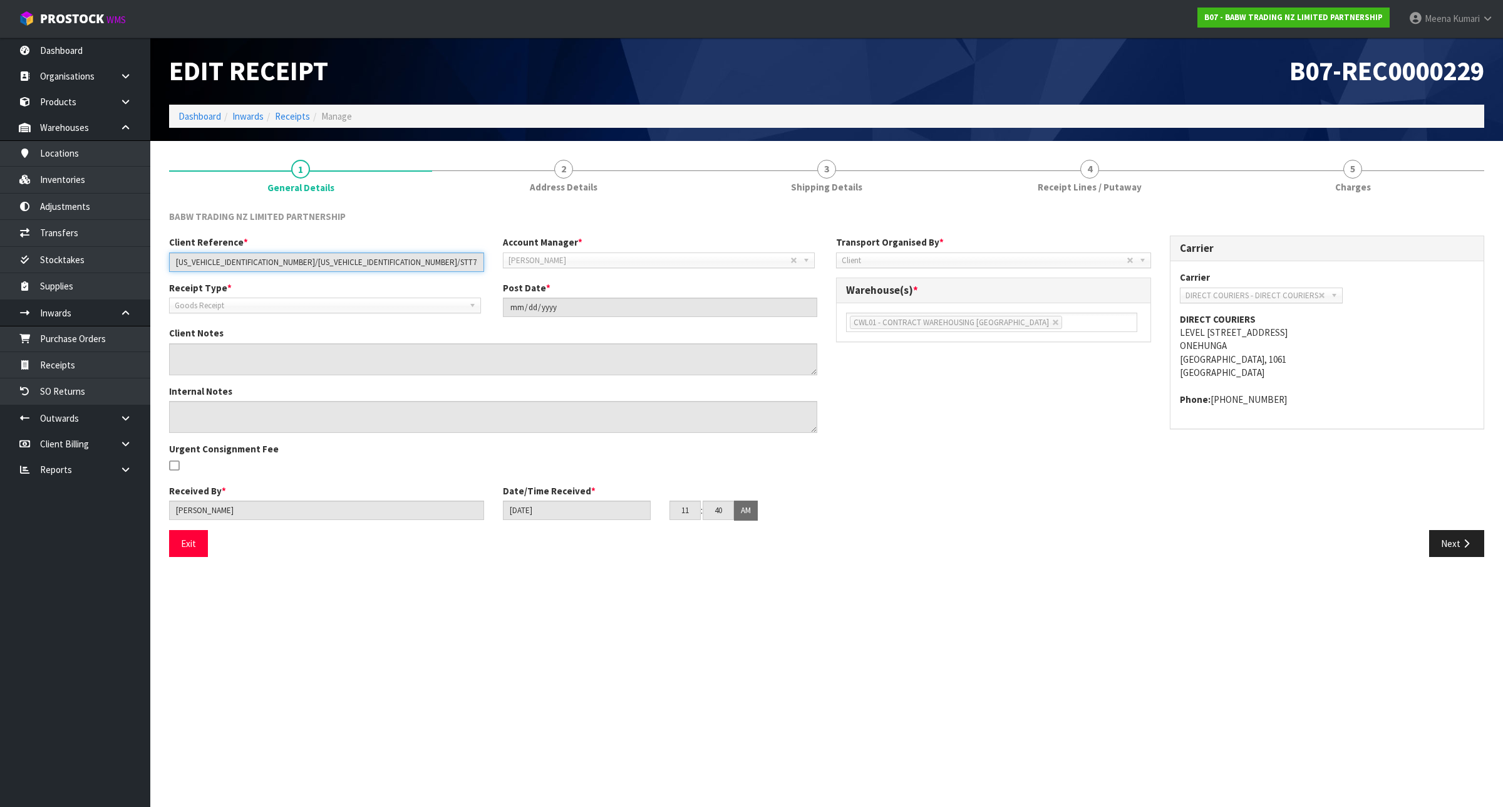
click at [205, 254] on input "[US_VEHICLE_IDENTIFICATION_NUMBER]/[US_VEHICLE_IDENTIFICATION_NUMBER]/STT704900…" at bounding box center [326, 261] width 315 height 19
click at [263, 258] on input "[US_VEHICLE_IDENTIFICATION_NUMBER]/[US_VEHICLE_IDENTIFICATION_NUMBER]/STT704900…" at bounding box center [326, 261] width 315 height 19
click at [264, 258] on input "[US_VEHICLE_IDENTIFICATION_NUMBER]/[US_VEHICLE_IDENTIFICATION_NUMBER]/STT704900…" at bounding box center [326, 261] width 315 height 19
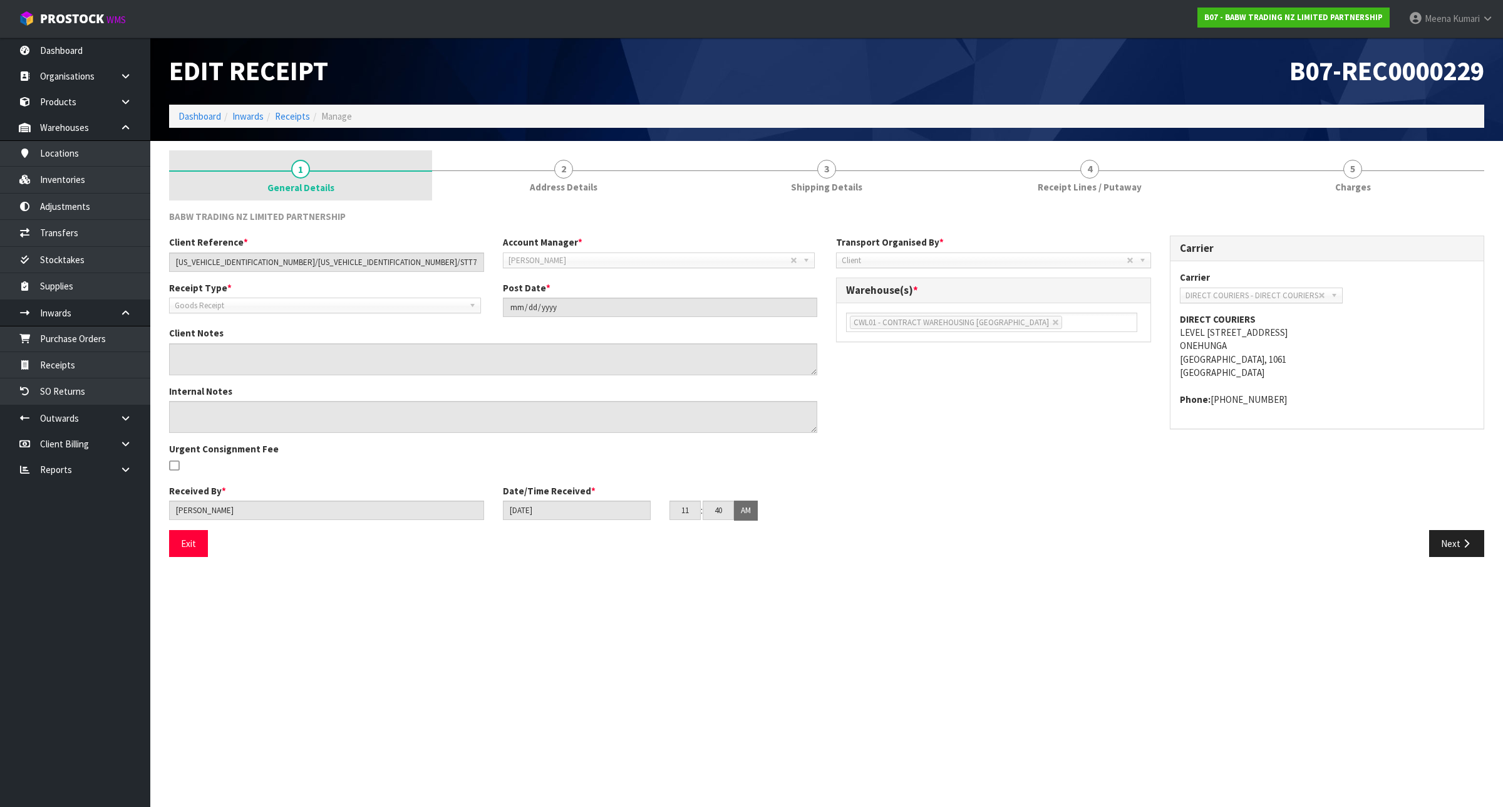
click at [301, 160] on span "1" at bounding box center [300, 169] width 19 height 19
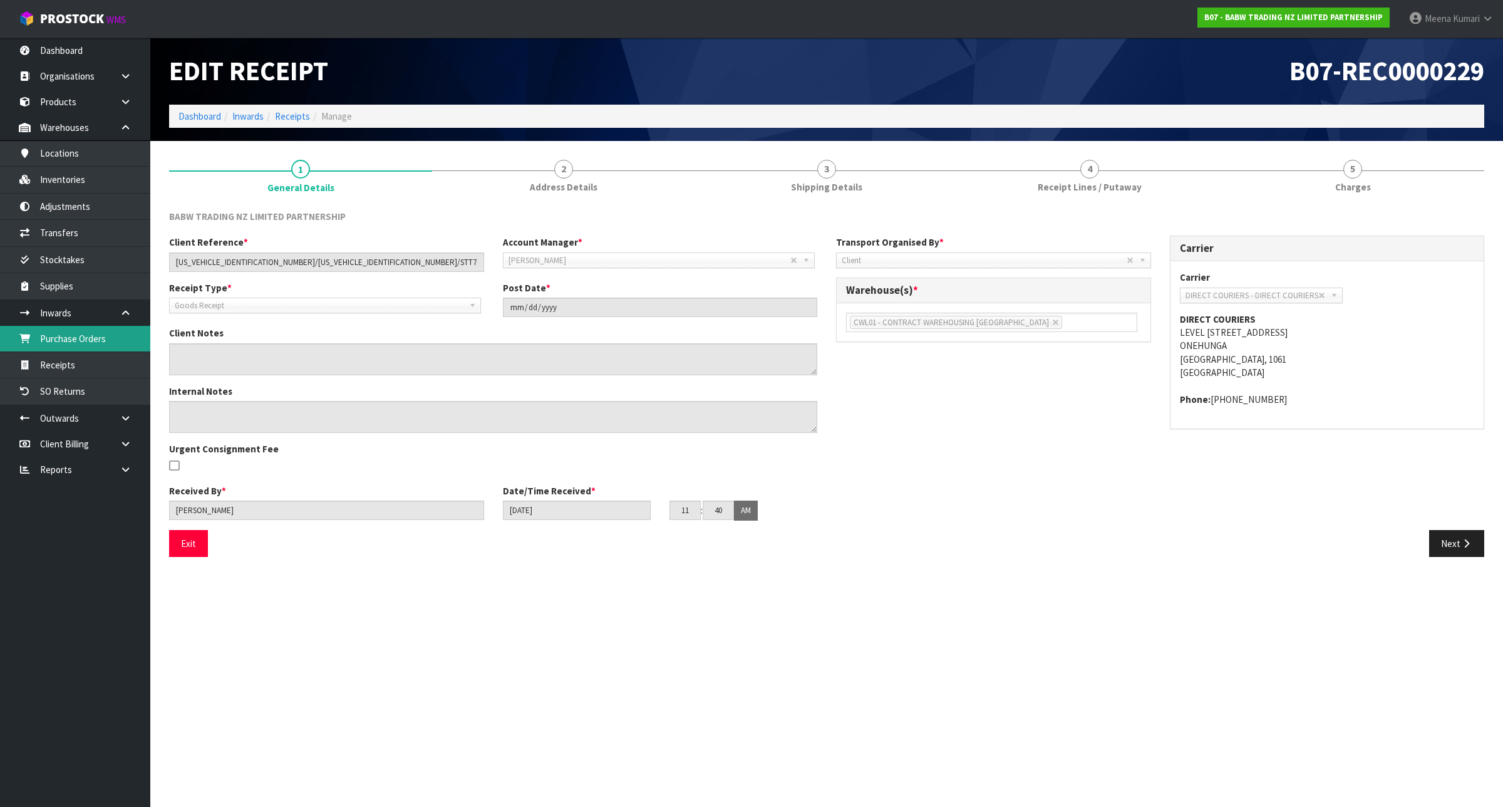
click at [106, 333] on link "Purchase Orders" at bounding box center [75, 339] width 150 height 26
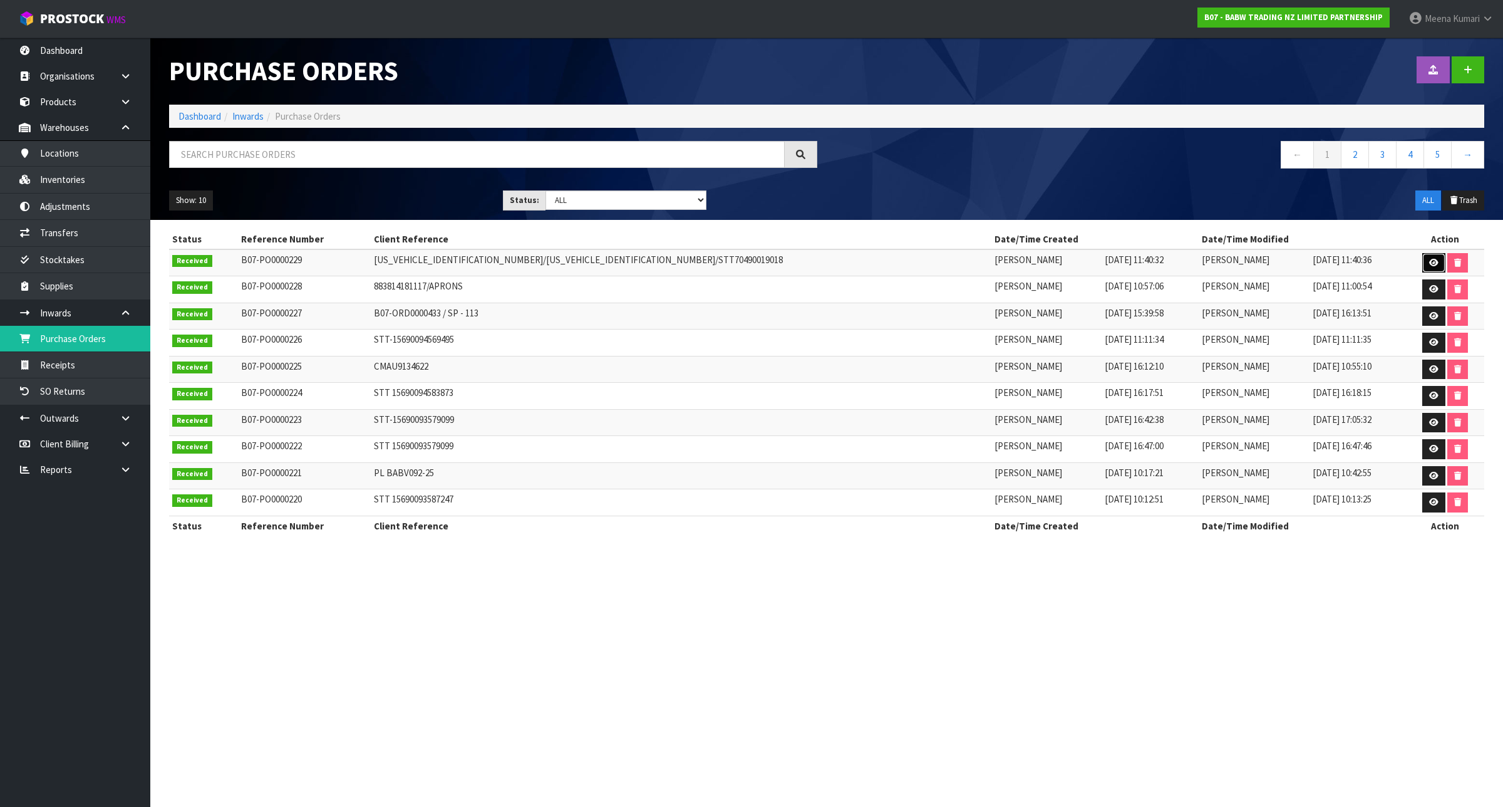
click at [1429, 261] on icon at bounding box center [1433, 263] width 9 height 8
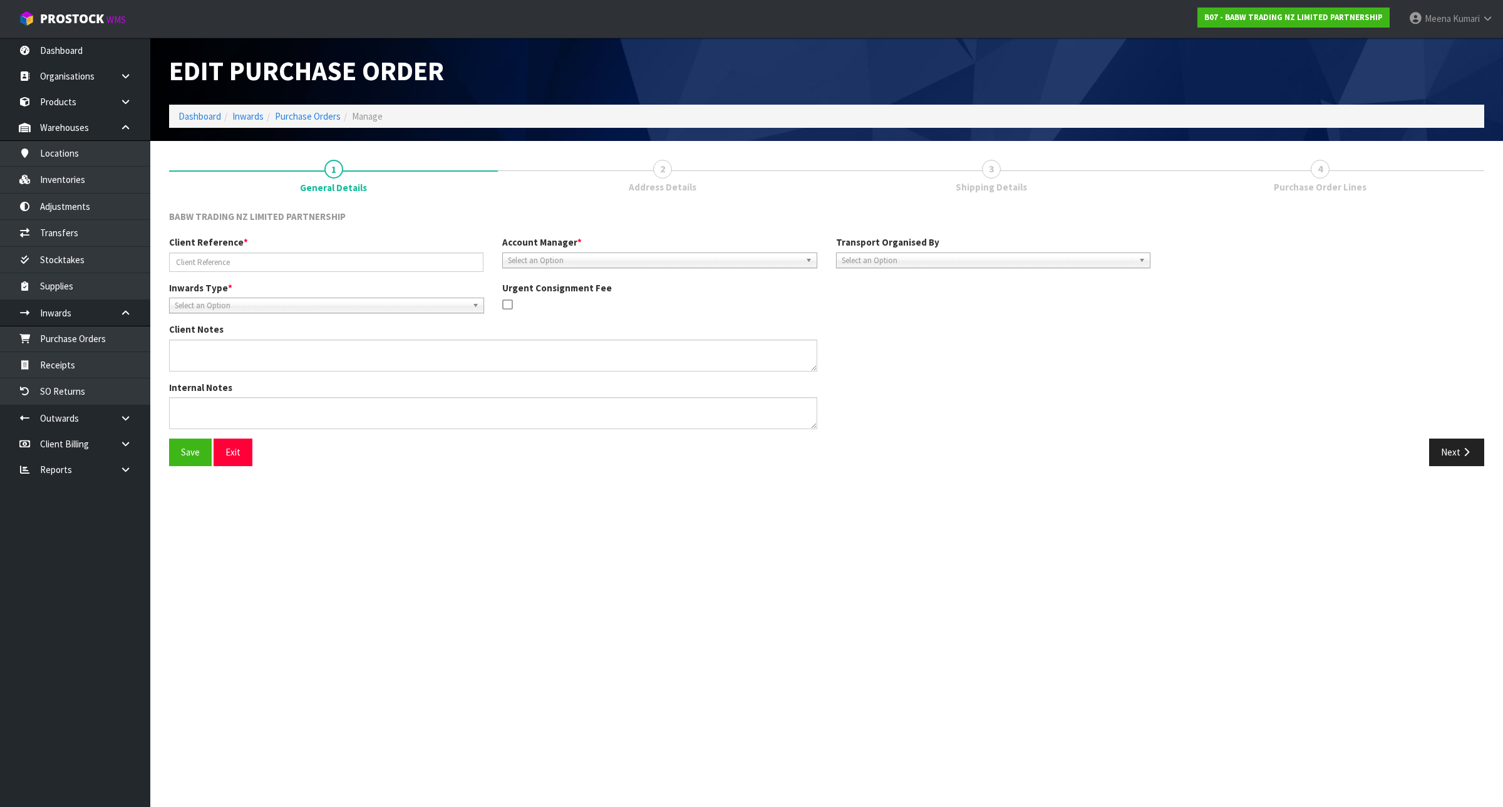
type input "[US_VEHICLE_IDENTIFICATION_NUMBER]/[US_VEHICLE_IDENTIFICATION_NUMBER]/STT704900…"
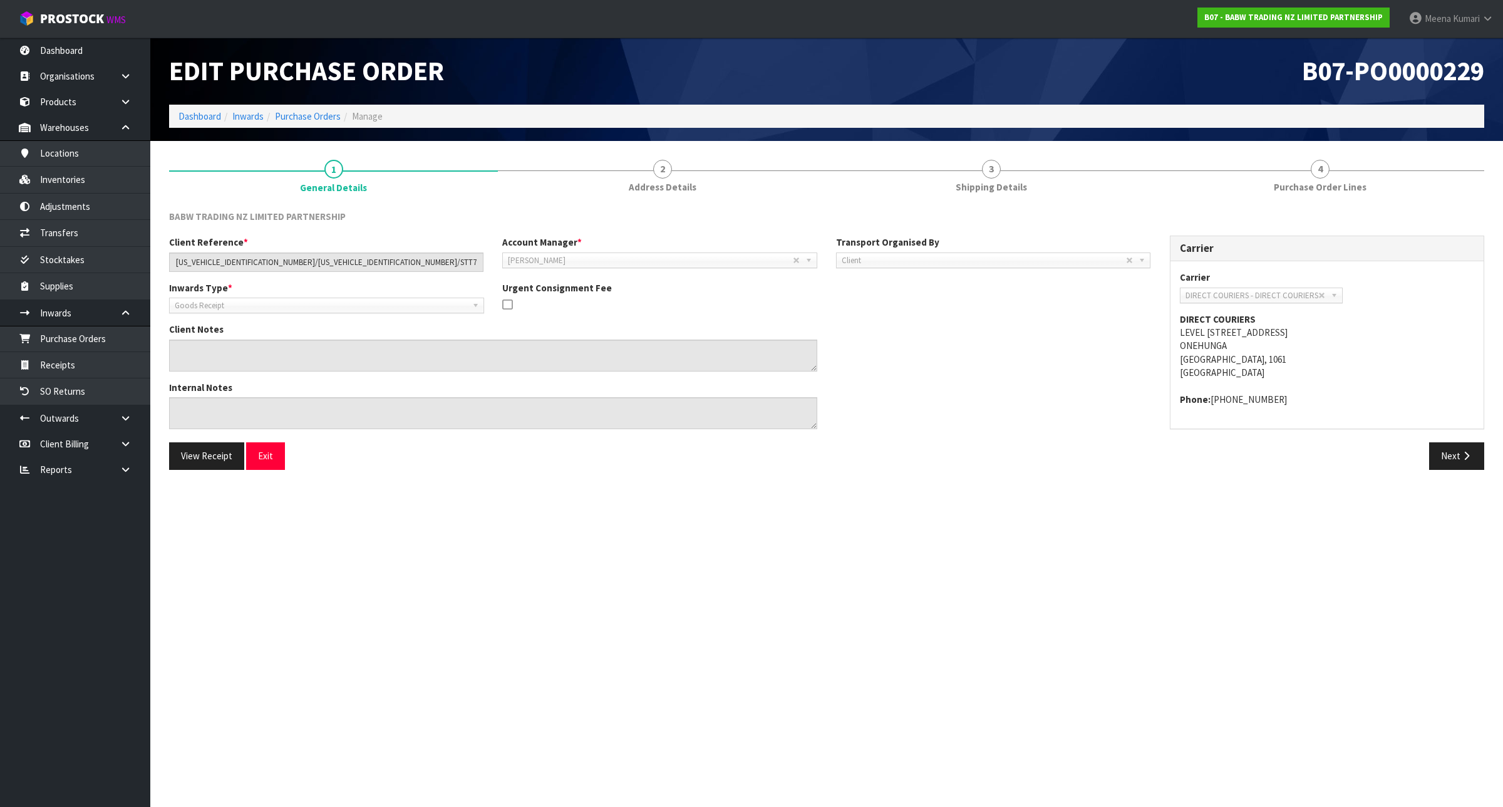
click at [888, 258] on span "Client" at bounding box center [984, 260] width 284 height 15
click at [1463, 461] on button "Next" at bounding box center [1456, 455] width 55 height 27
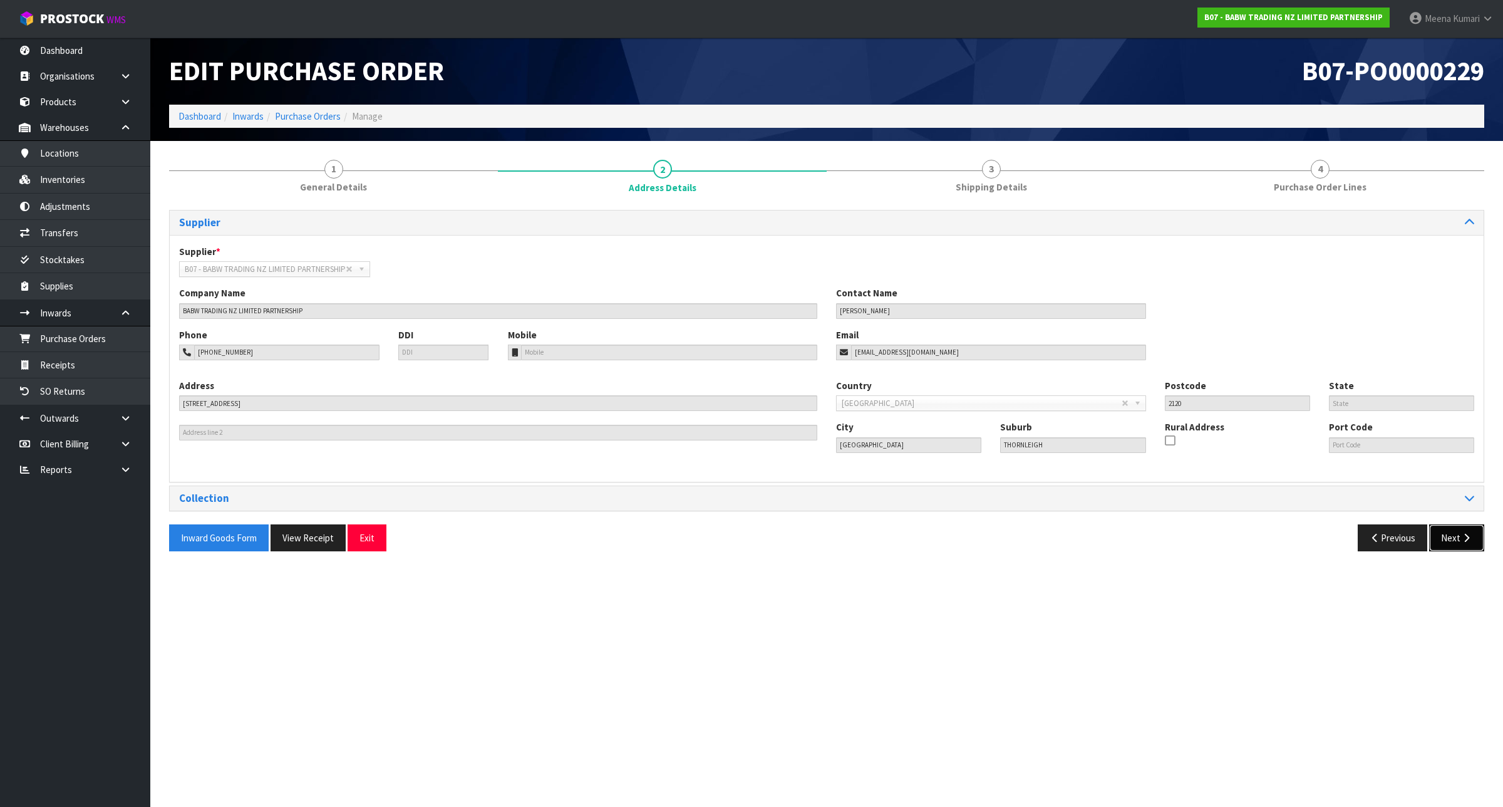
click at [1457, 542] on button "Next" at bounding box center [1456, 537] width 55 height 27
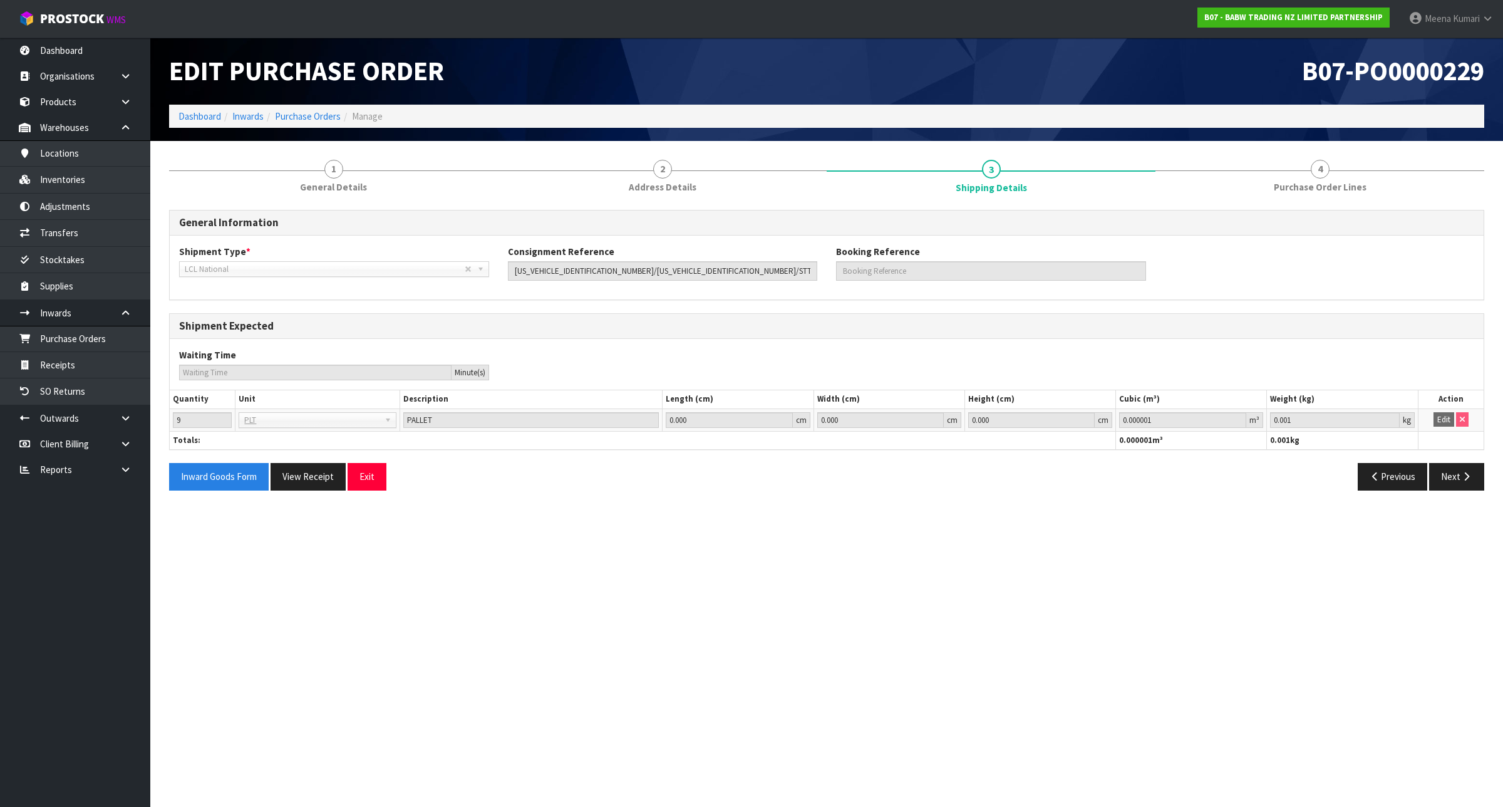
click at [291, 272] on span "LCL National" at bounding box center [325, 269] width 280 height 15
click at [365, 180] on link "1 General Details" at bounding box center [333, 174] width 329 height 49
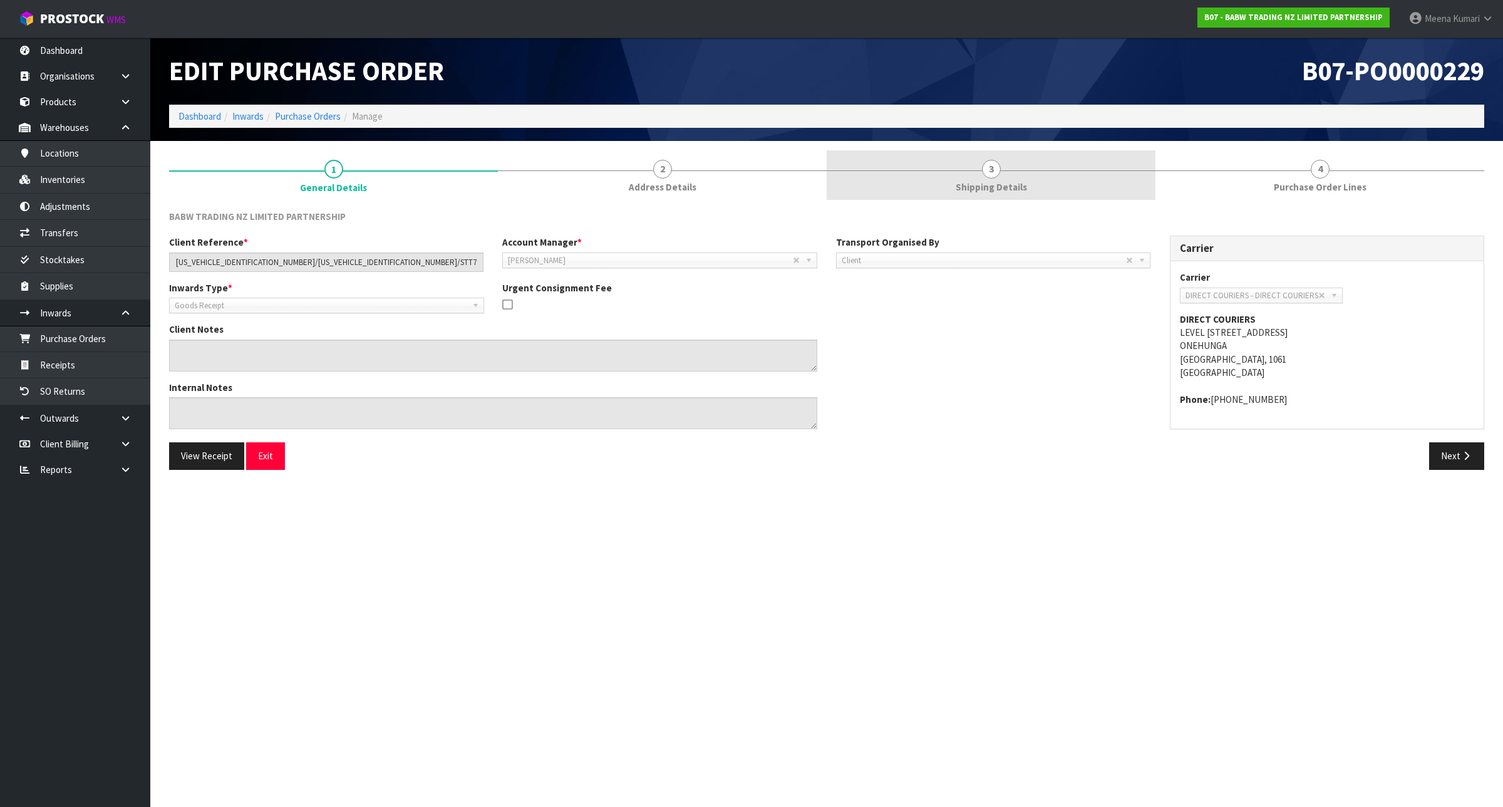
click at [986, 173] on span "3" at bounding box center [991, 169] width 19 height 19
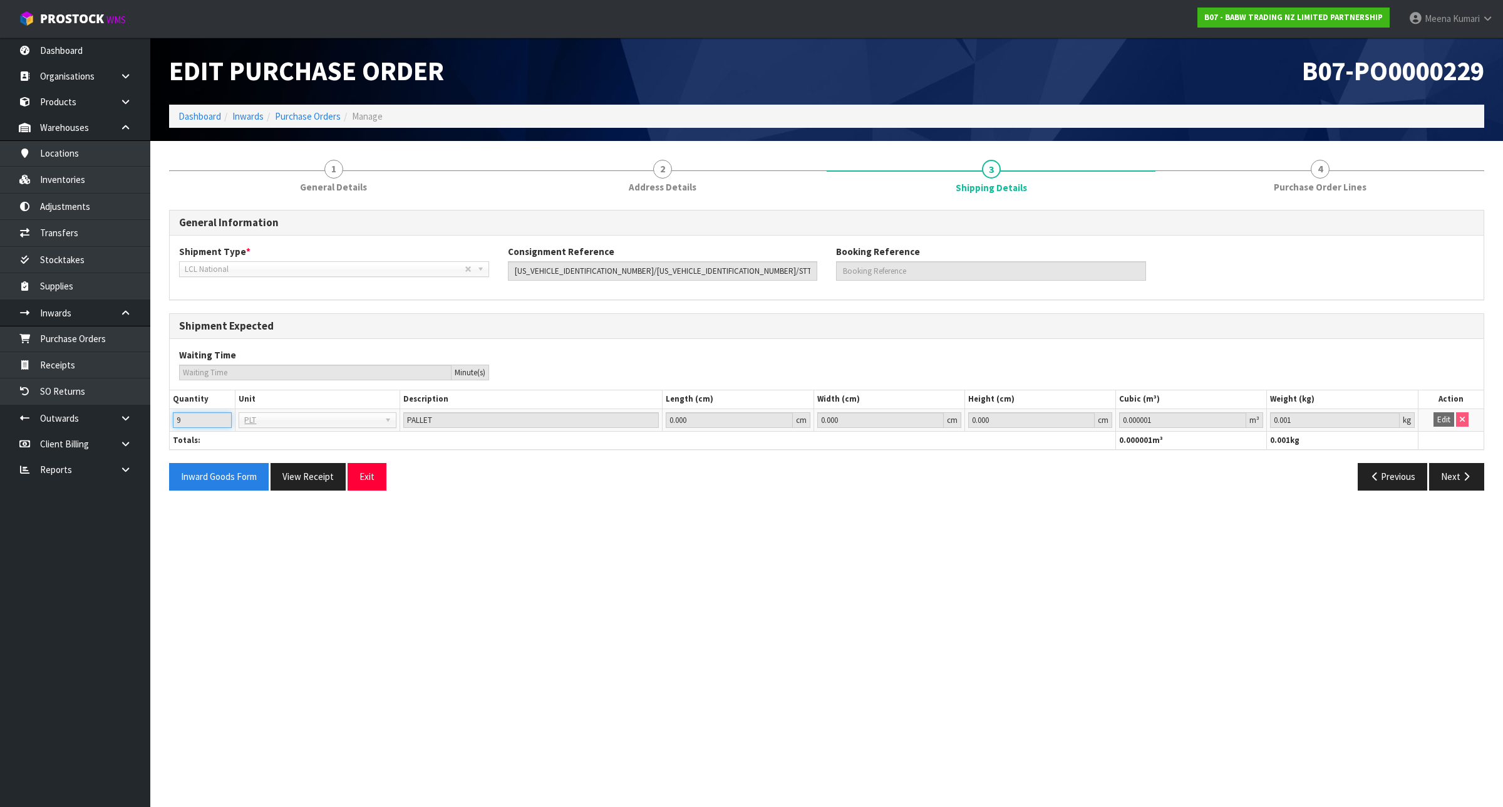
click at [196, 418] on input "9" at bounding box center [202, 420] width 59 height 16
click at [1448, 470] on button "Next" at bounding box center [1456, 476] width 55 height 27
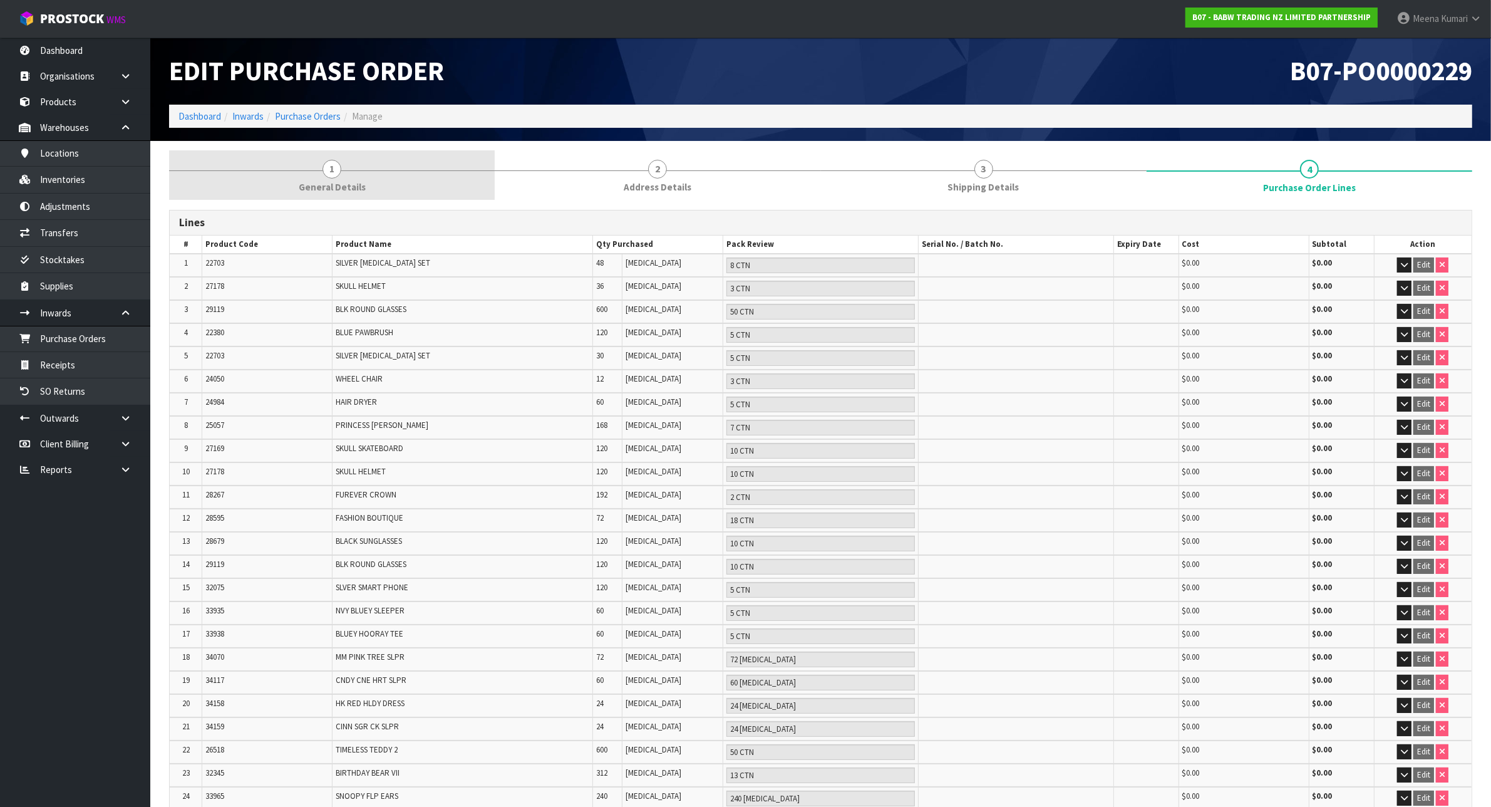
click at [339, 185] on span "General Details" at bounding box center [332, 186] width 67 height 13
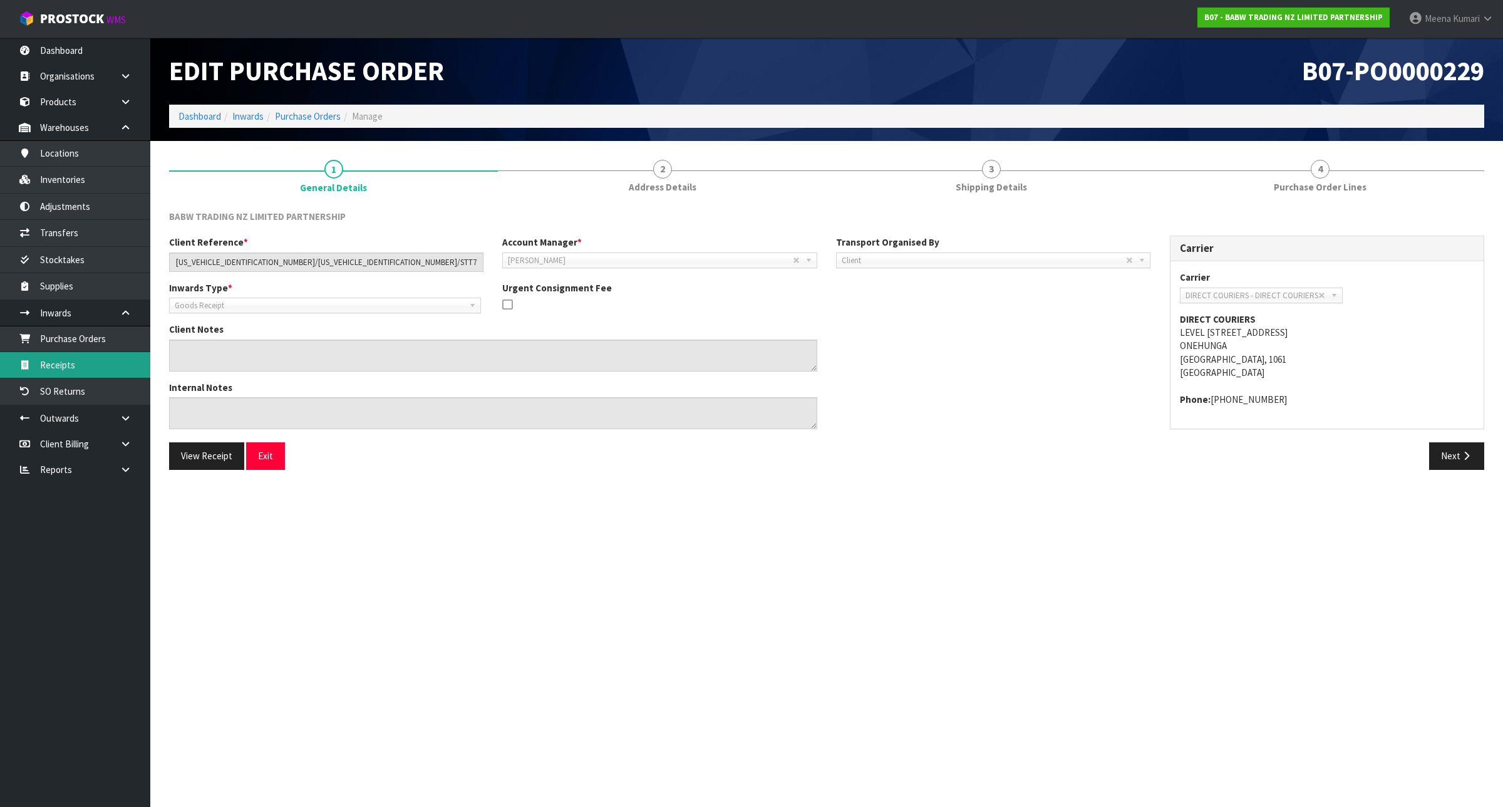
click at [105, 366] on link "Receipts" at bounding box center [75, 365] width 150 height 26
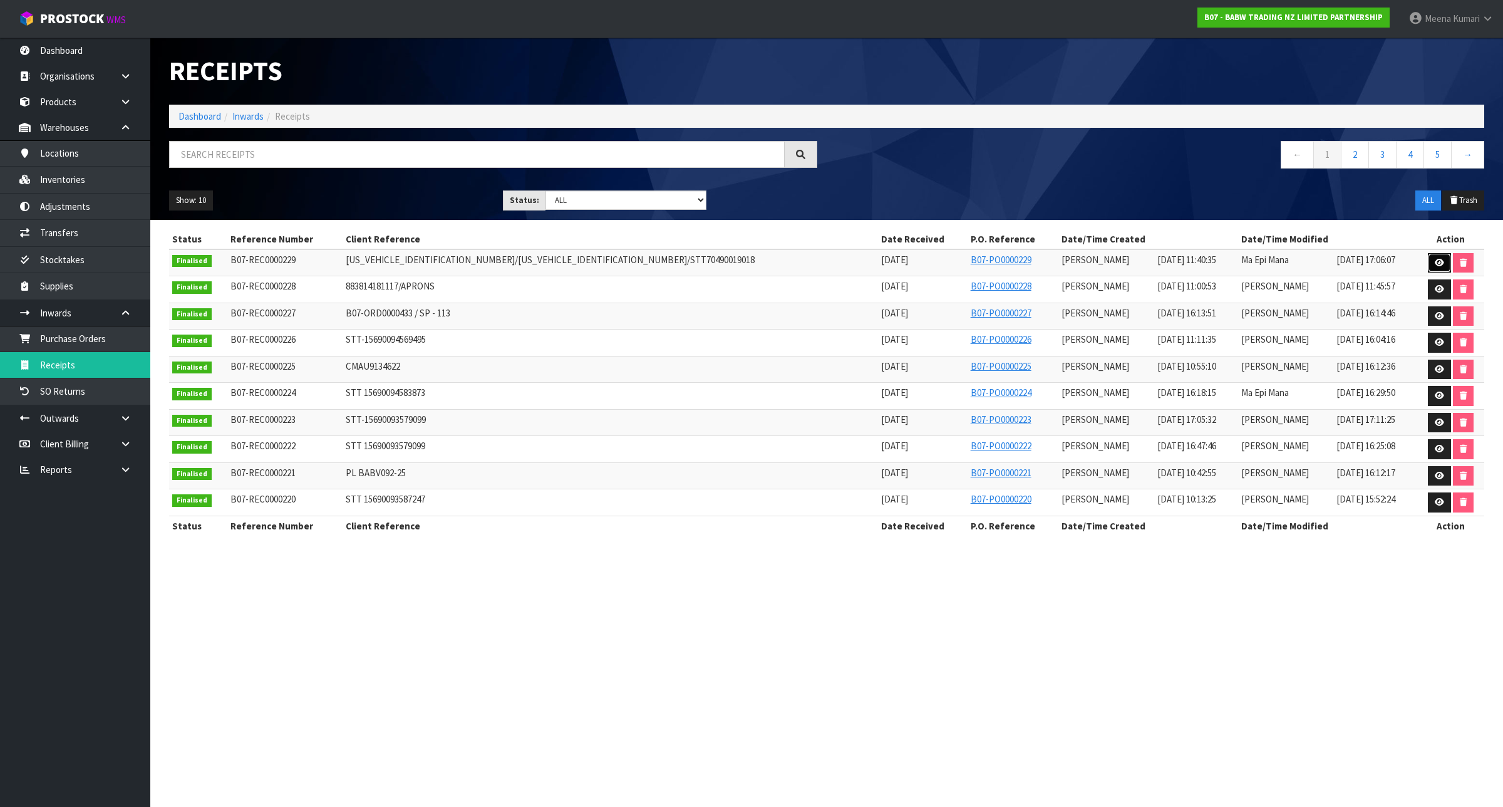
click at [1435, 264] on icon at bounding box center [1439, 263] width 9 height 8
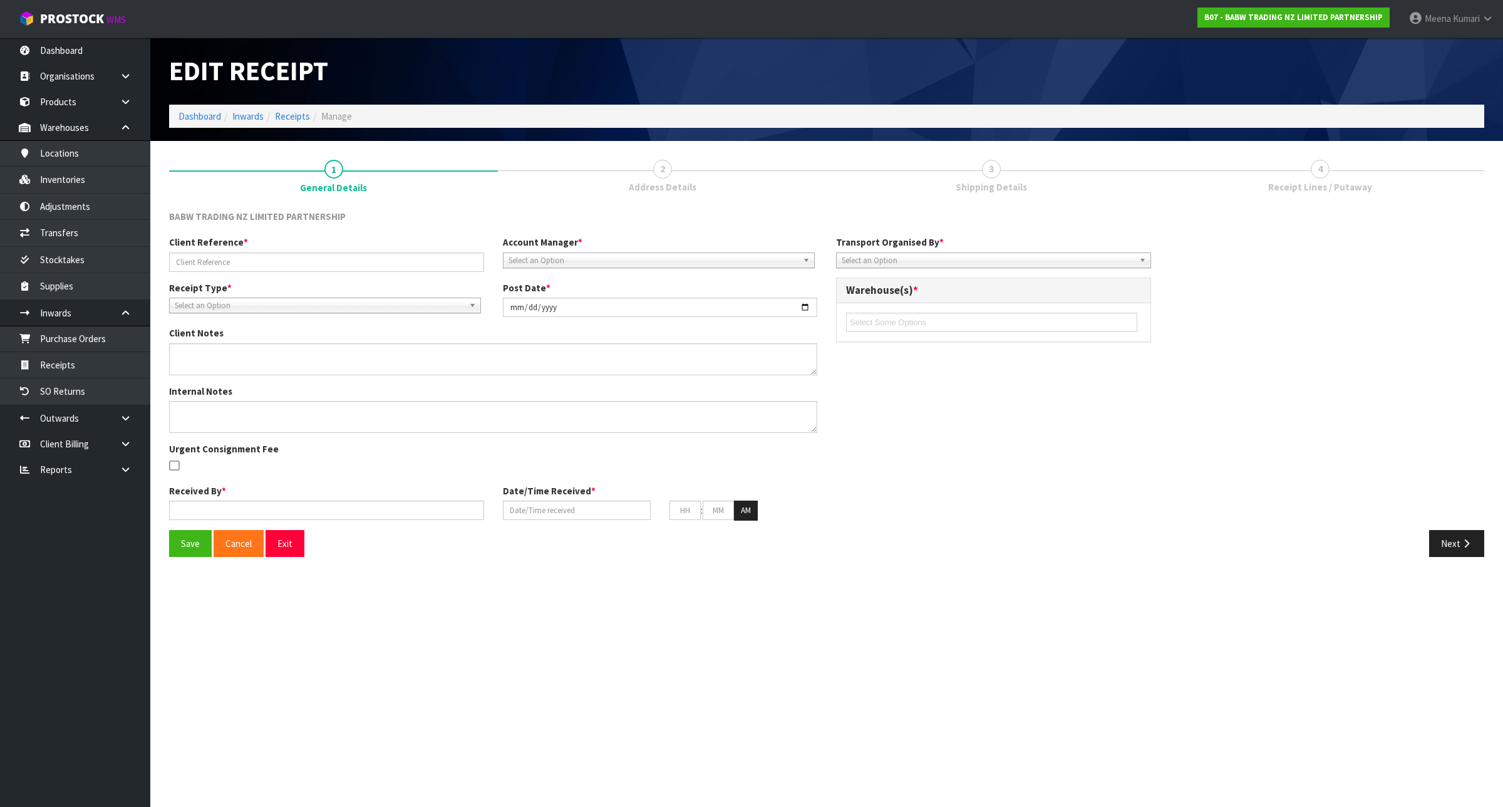
type input "[US_VEHICLE_IDENTIFICATION_NUMBER]/[US_VEHICLE_IDENTIFICATION_NUMBER]/STT704900…"
type input "[DATE]"
type input "[PERSON_NAME]"
type input "[DATE]"
type input "11"
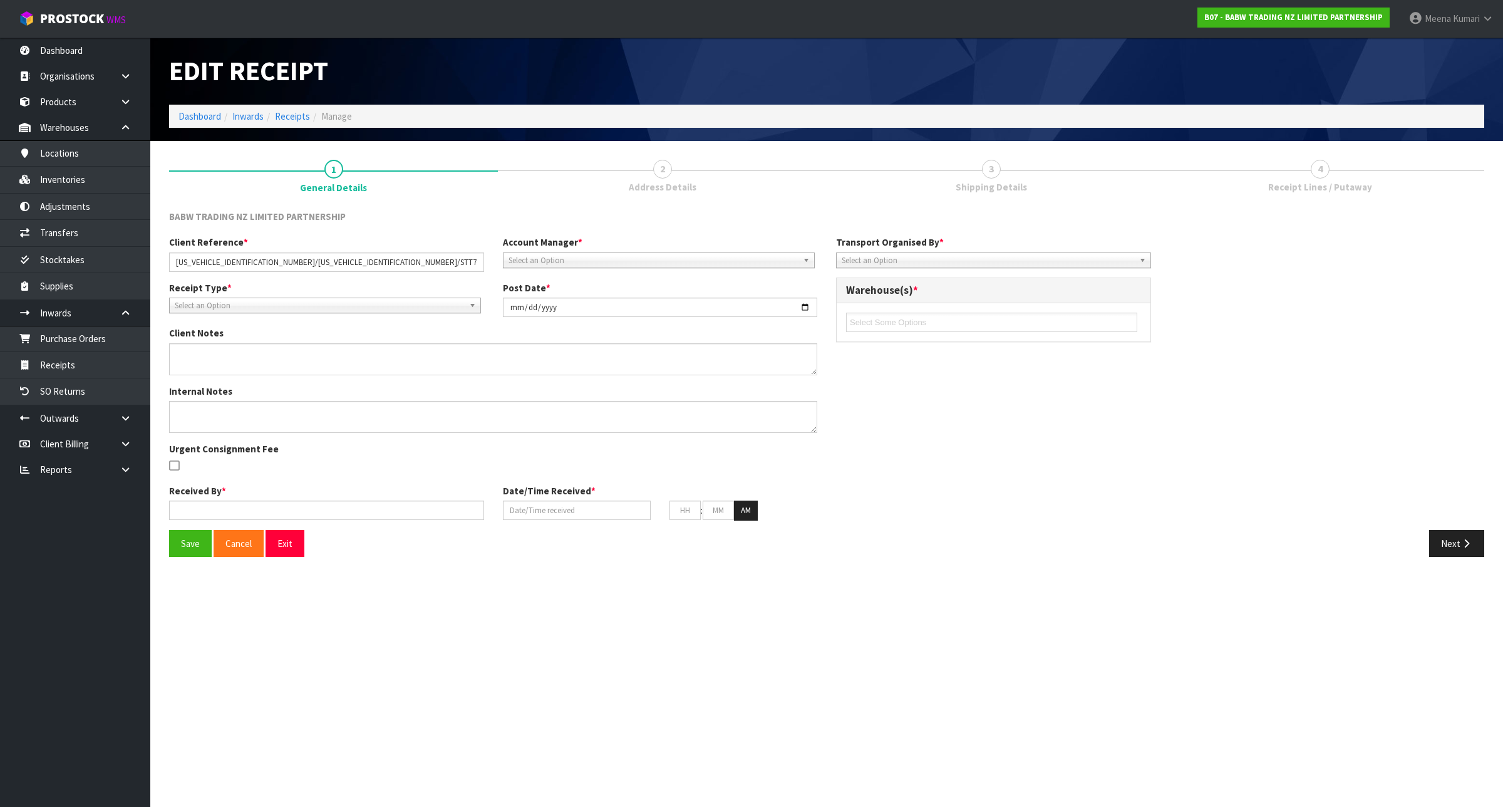
type input "40"
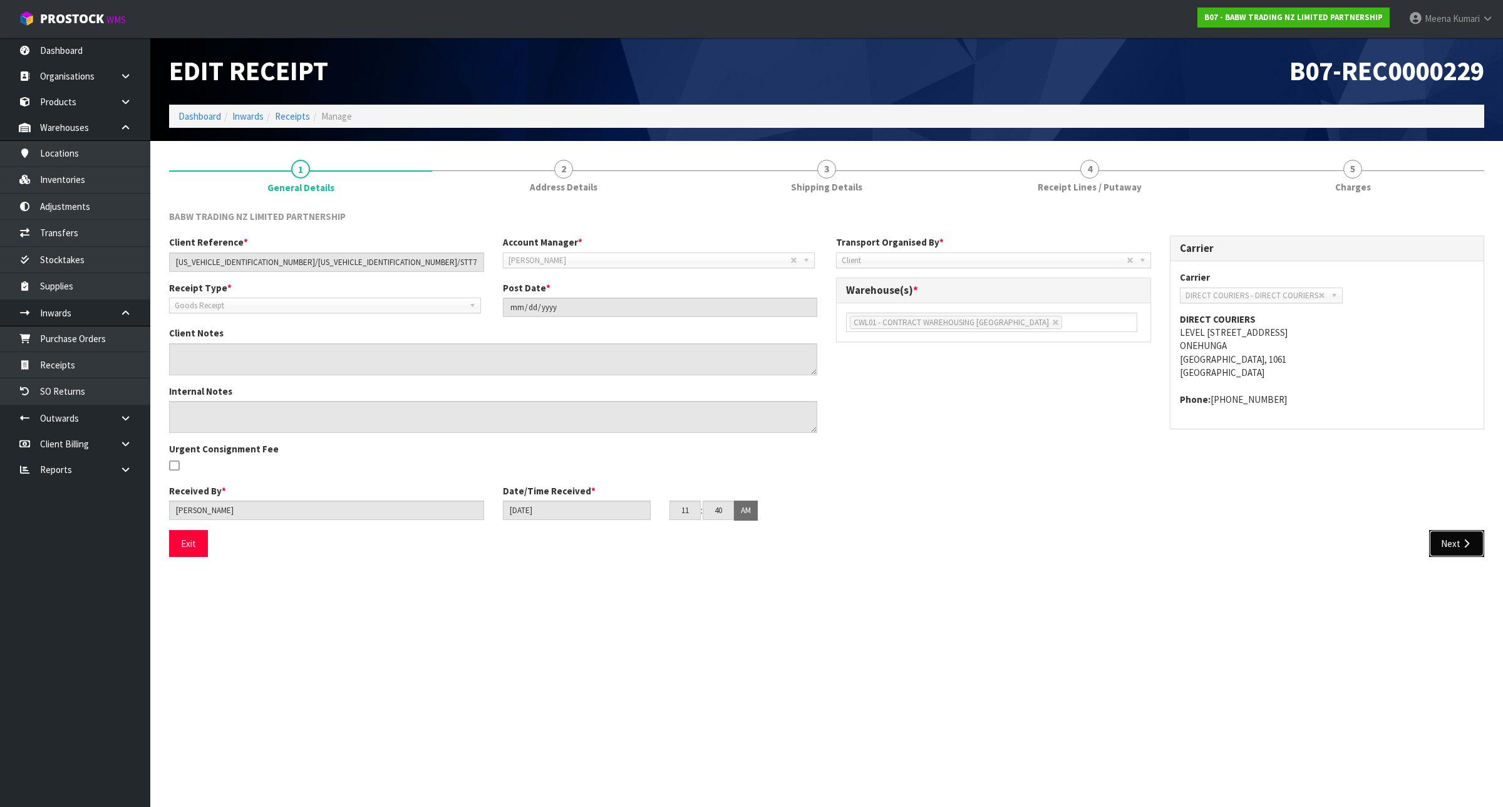
click at [1467, 540] on icon "button" at bounding box center [1467, 543] width 12 height 9
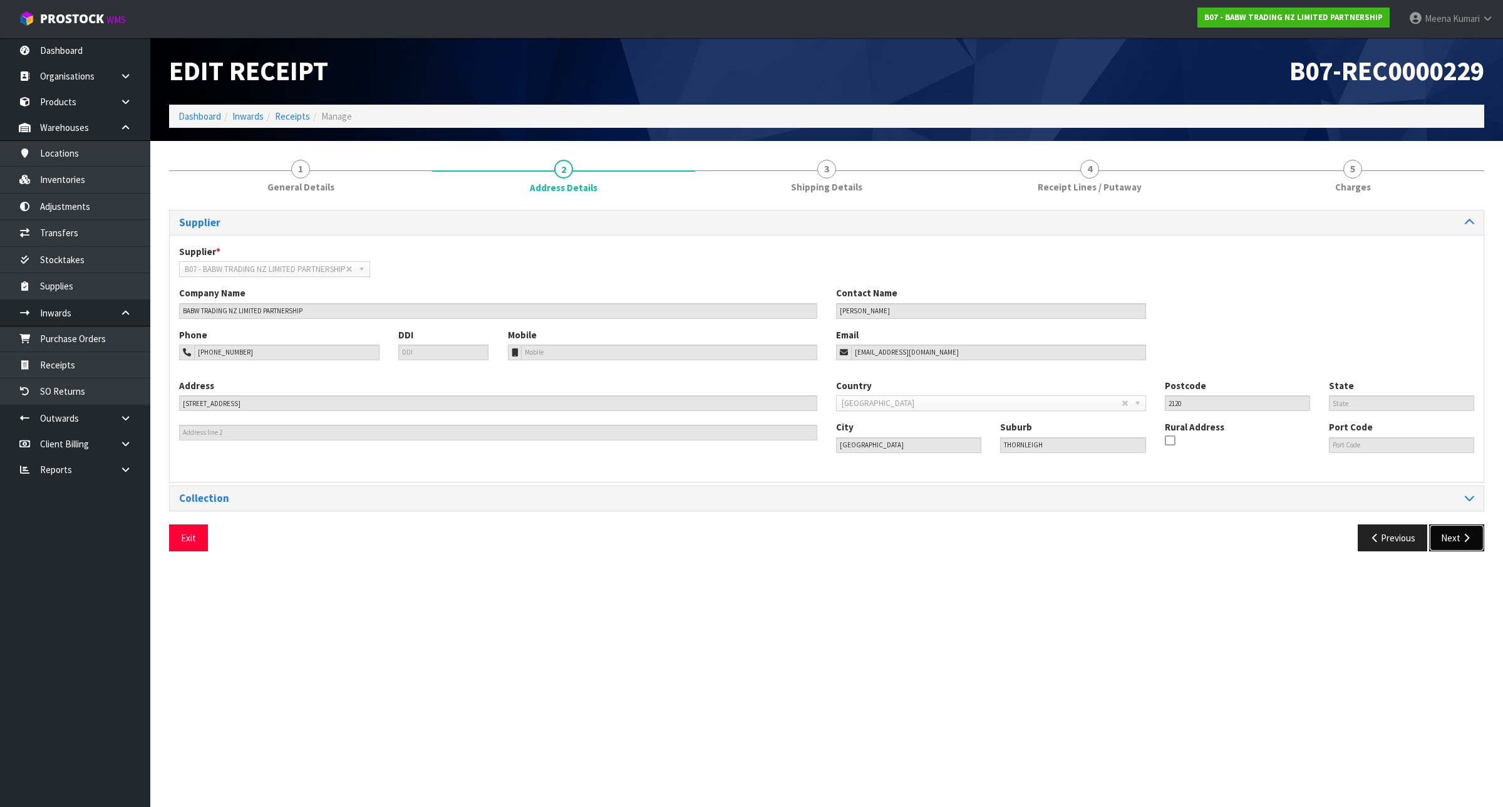
click at [1456, 544] on button "Next" at bounding box center [1456, 537] width 55 height 27
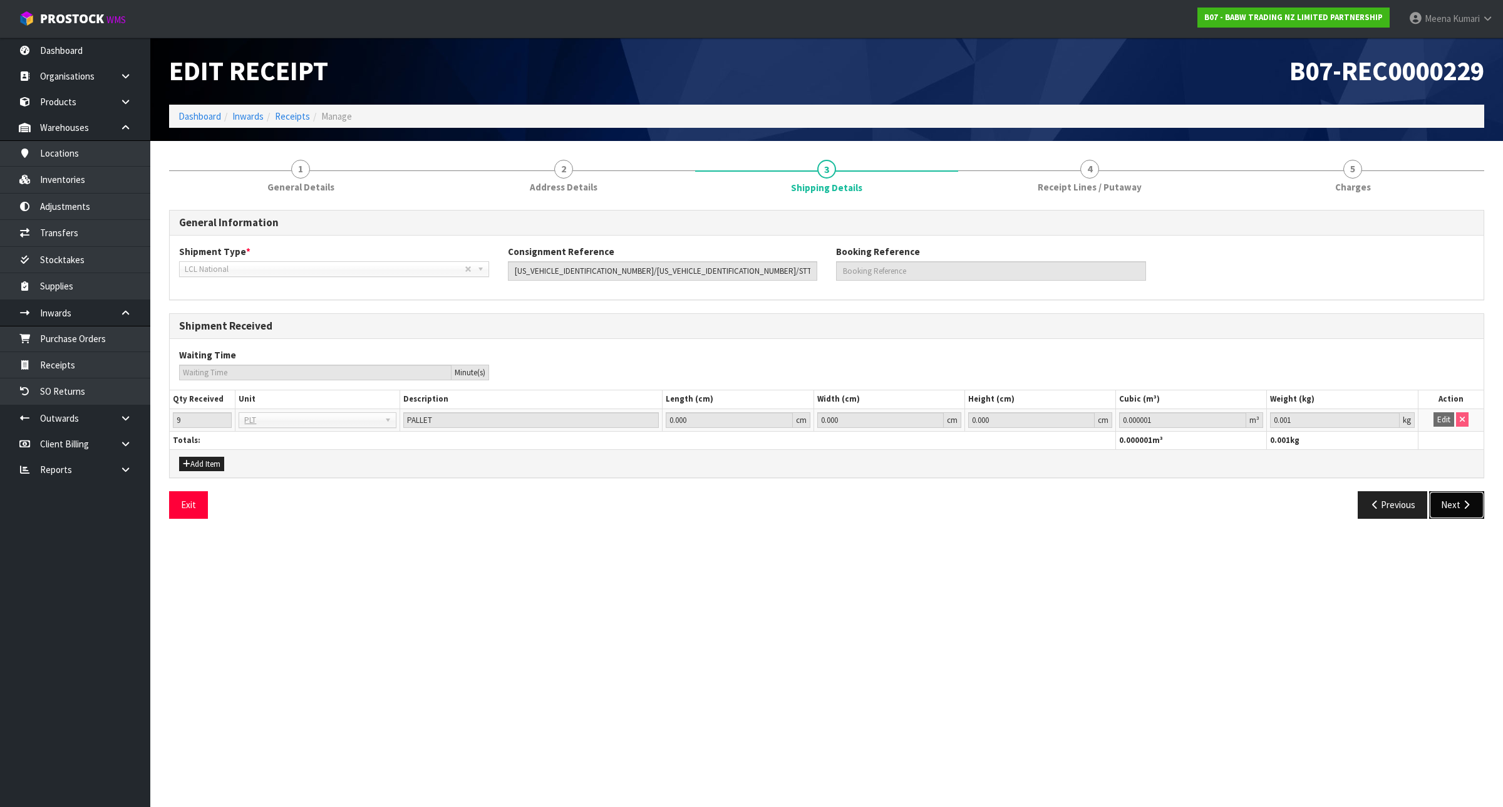
click at [1469, 508] on icon "button" at bounding box center [1467, 504] width 12 height 9
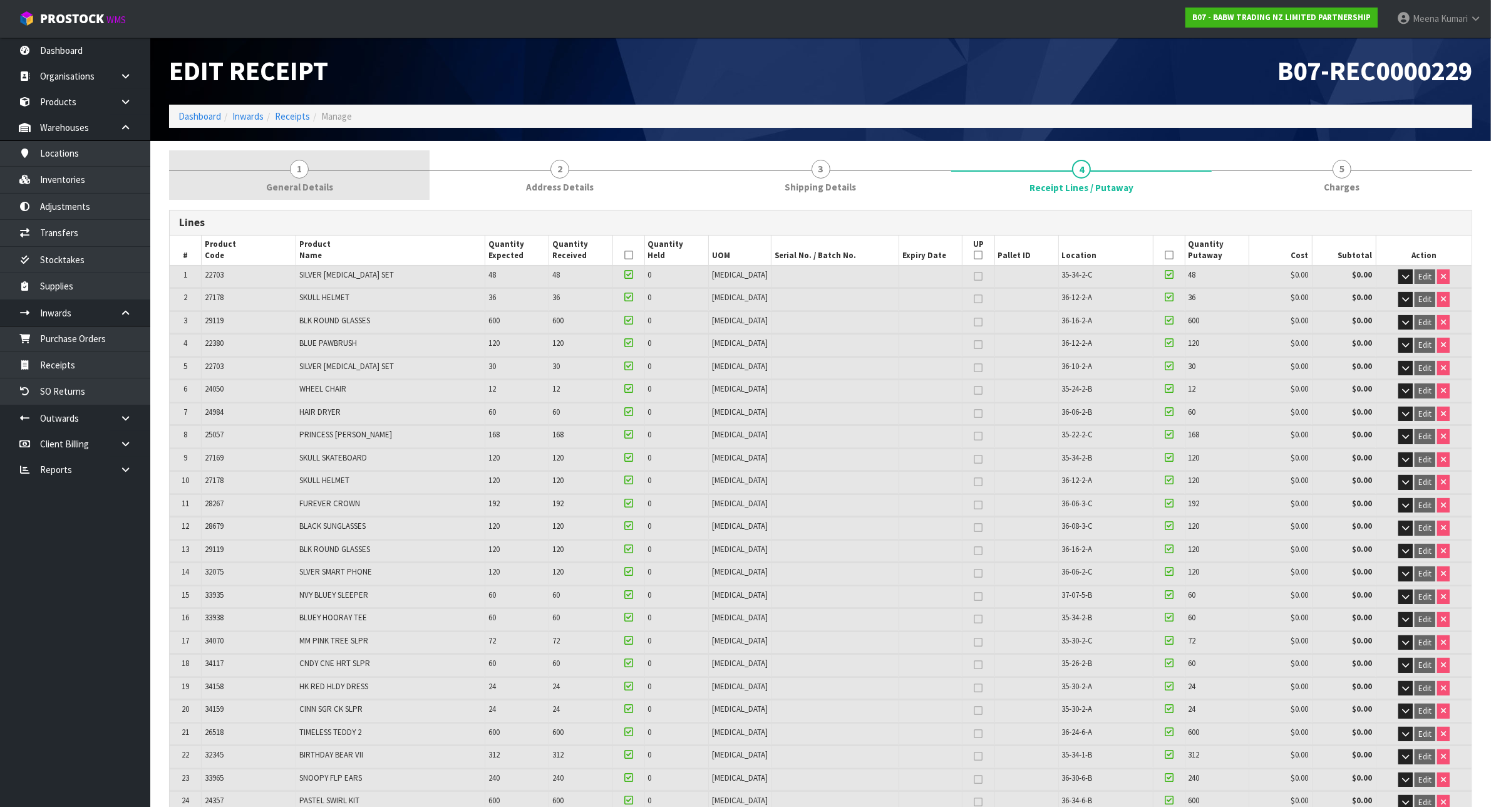
click at [311, 183] on span "General Details" at bounding box center [299, 186] width 67 height 13
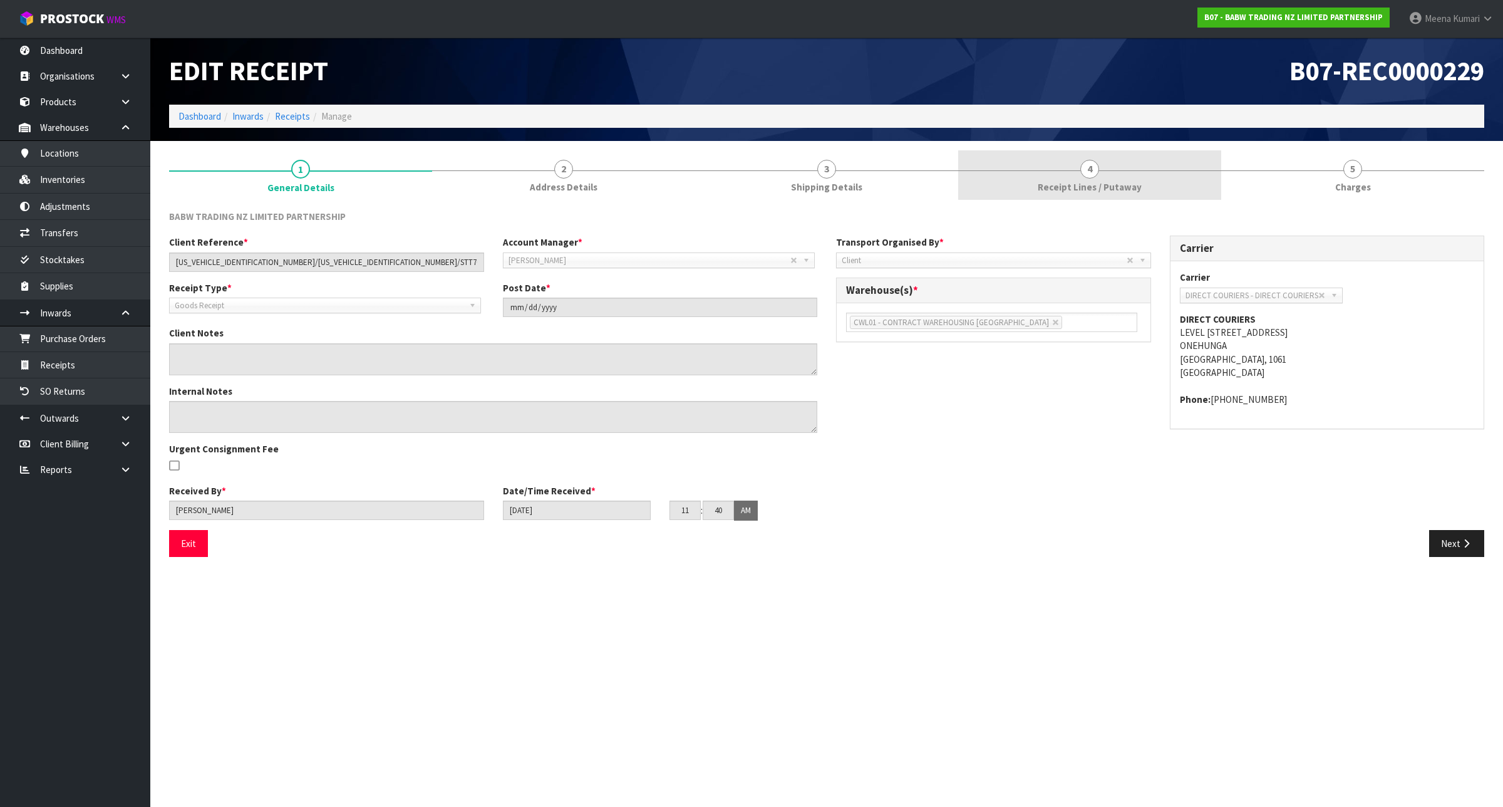
click at [1144, 192] on link "4 Receipt Lines / Putaway" at bounding box center [1089, 174] width 263 height 49
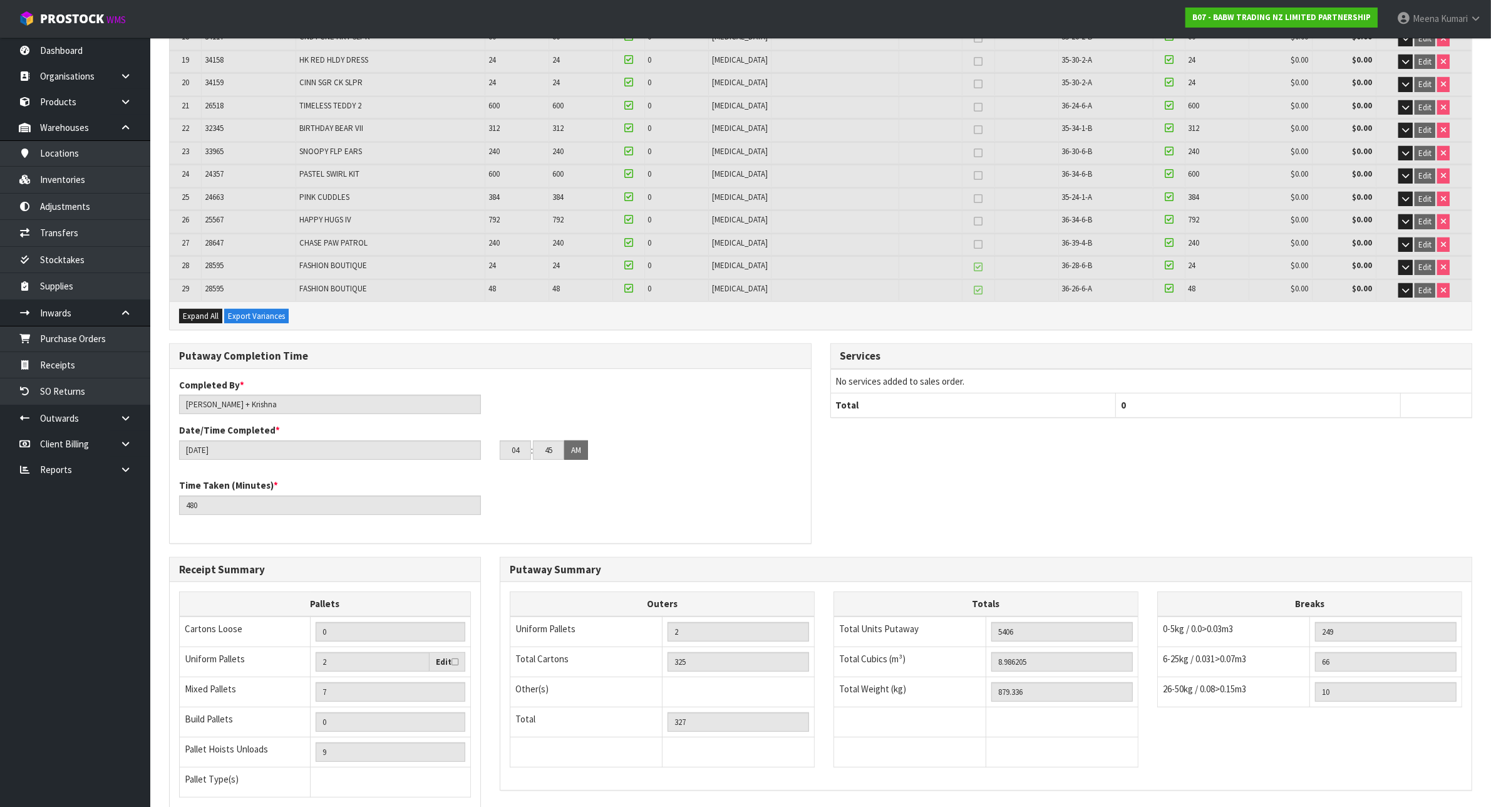
scroll to position [470, 0]
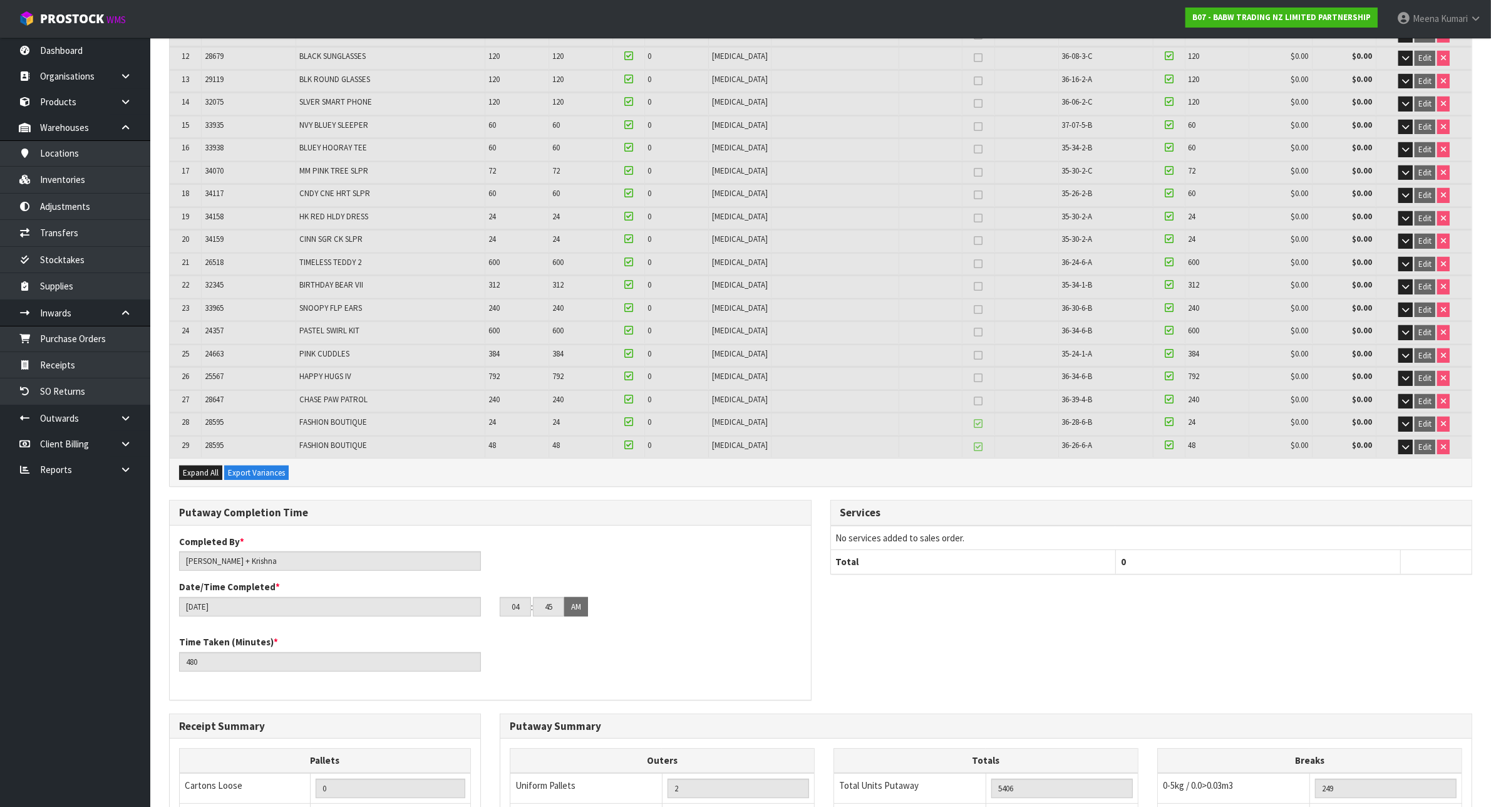
click at [427, 618] on div "Completed By * [PERSON_NAME] + Krishna Date/Time Completed * [DATE] 04 : 45 : 0…" at bounding box center [490, 580] width 641 height 91
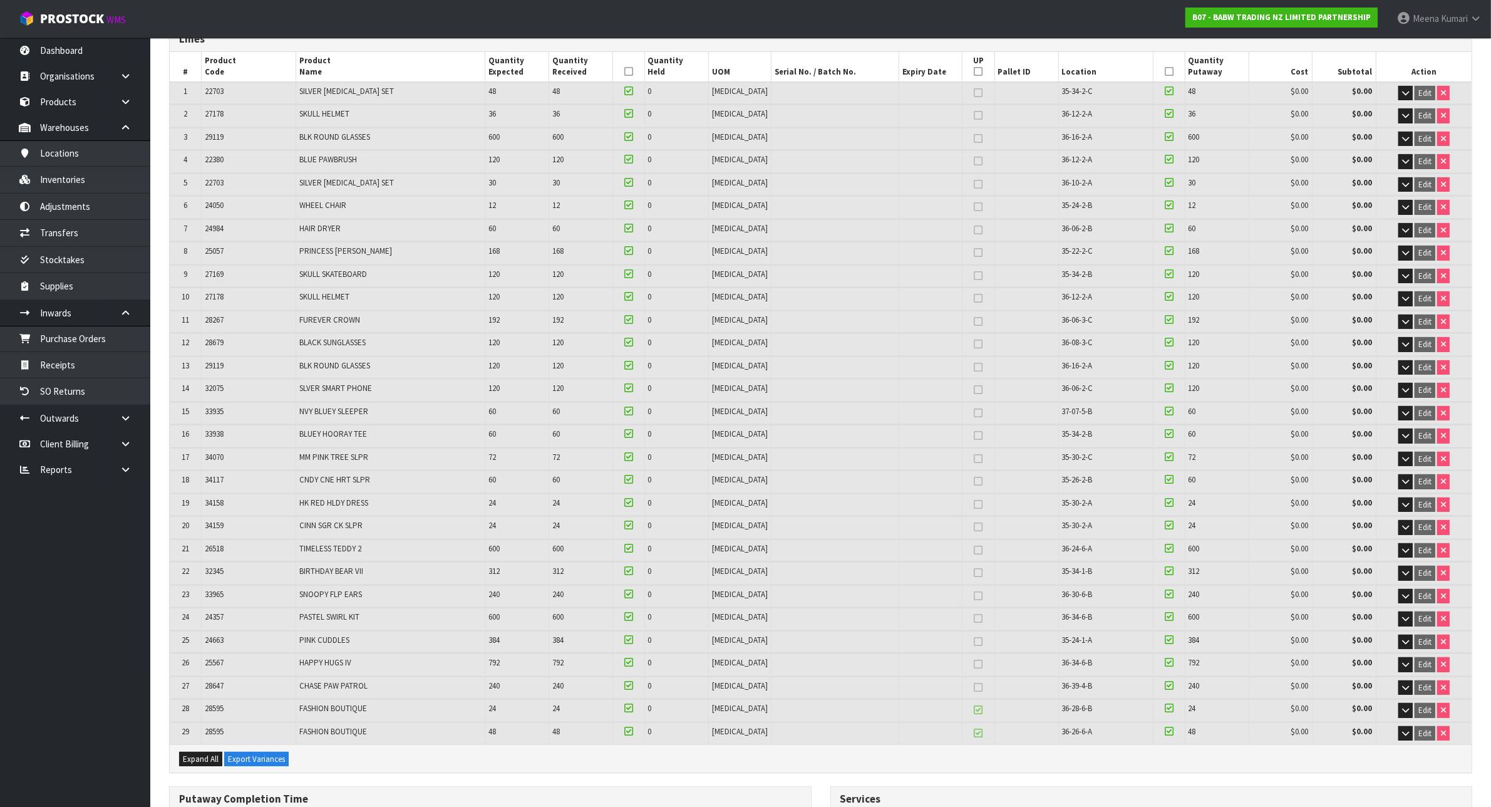
scroll to position [0, 0]
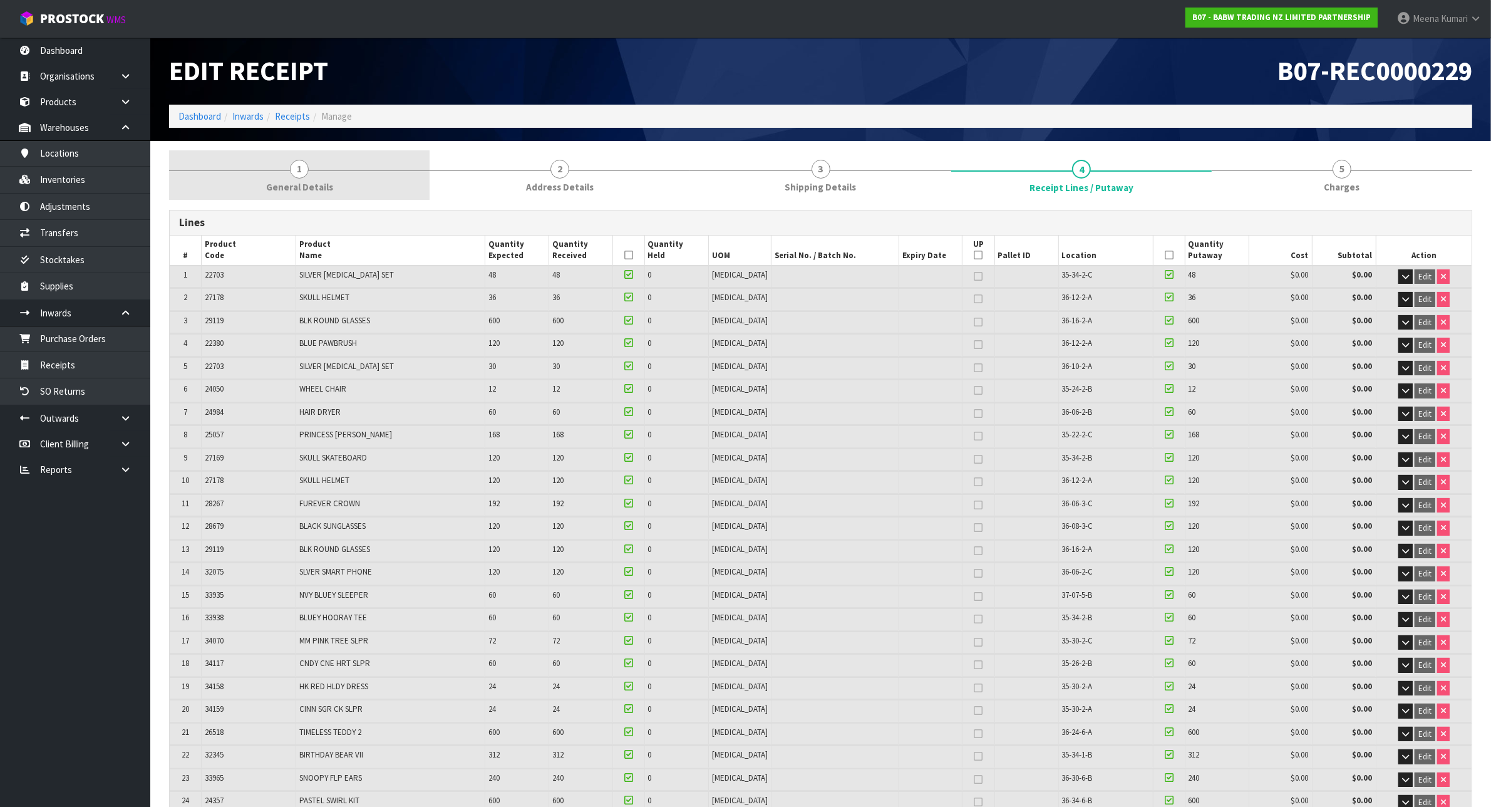
click at [296, 179] on link "1 General Details" at bounding box center [299, 174] width 261 height 49
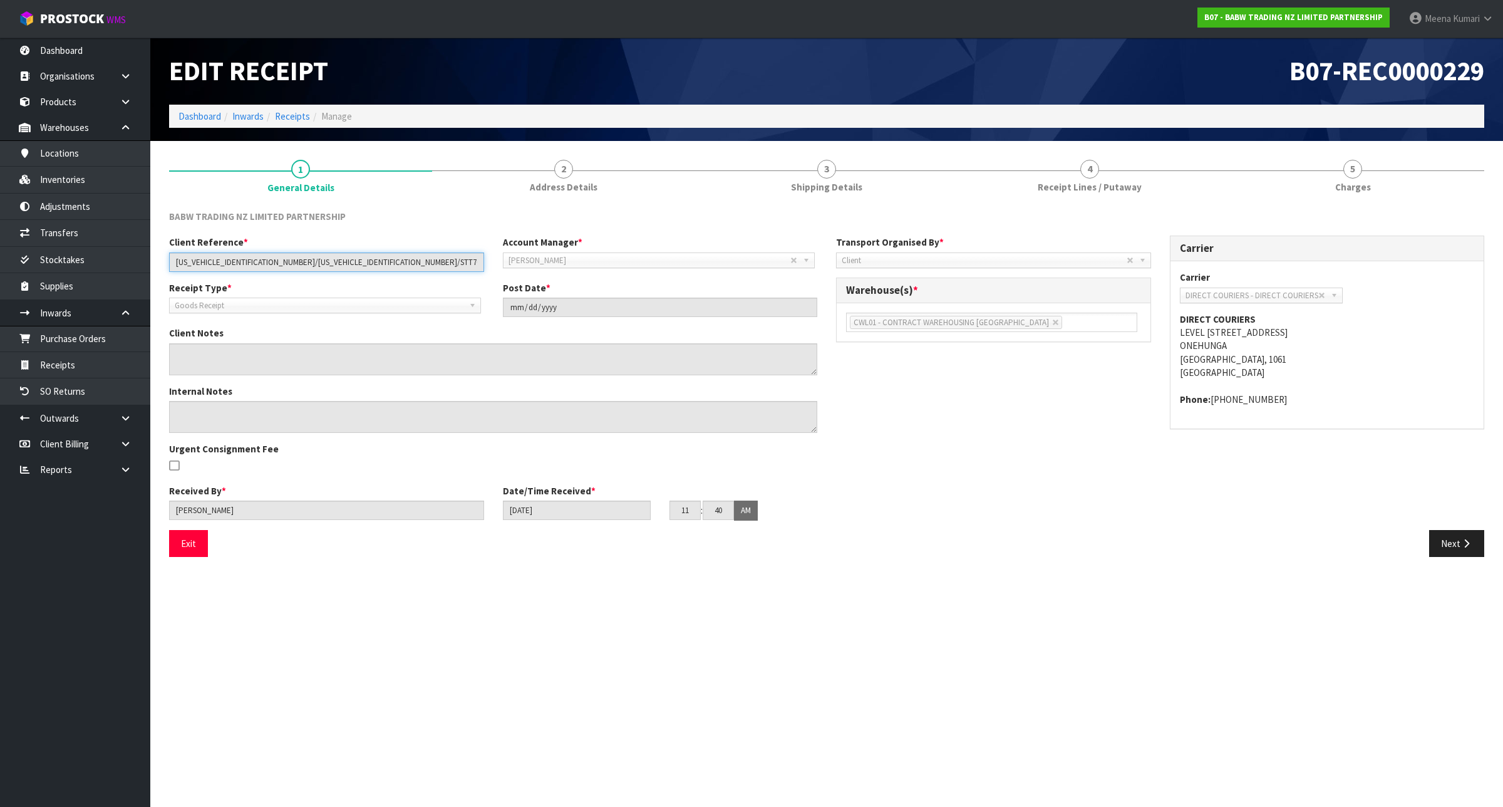
click at [409, 261] on input "[US_VEHICLE_IDENTIFICATION_NUMBER]/[US_VEHICLE_IDENTIFICATION_NUMBER]/STT704900…" at bounding box center [326, 261] width 315 height 19
click at [1342, 161] on link "5 [GEOGRAPHIC_DATA]" at bounding box center [1352, 174] width 263 height 49
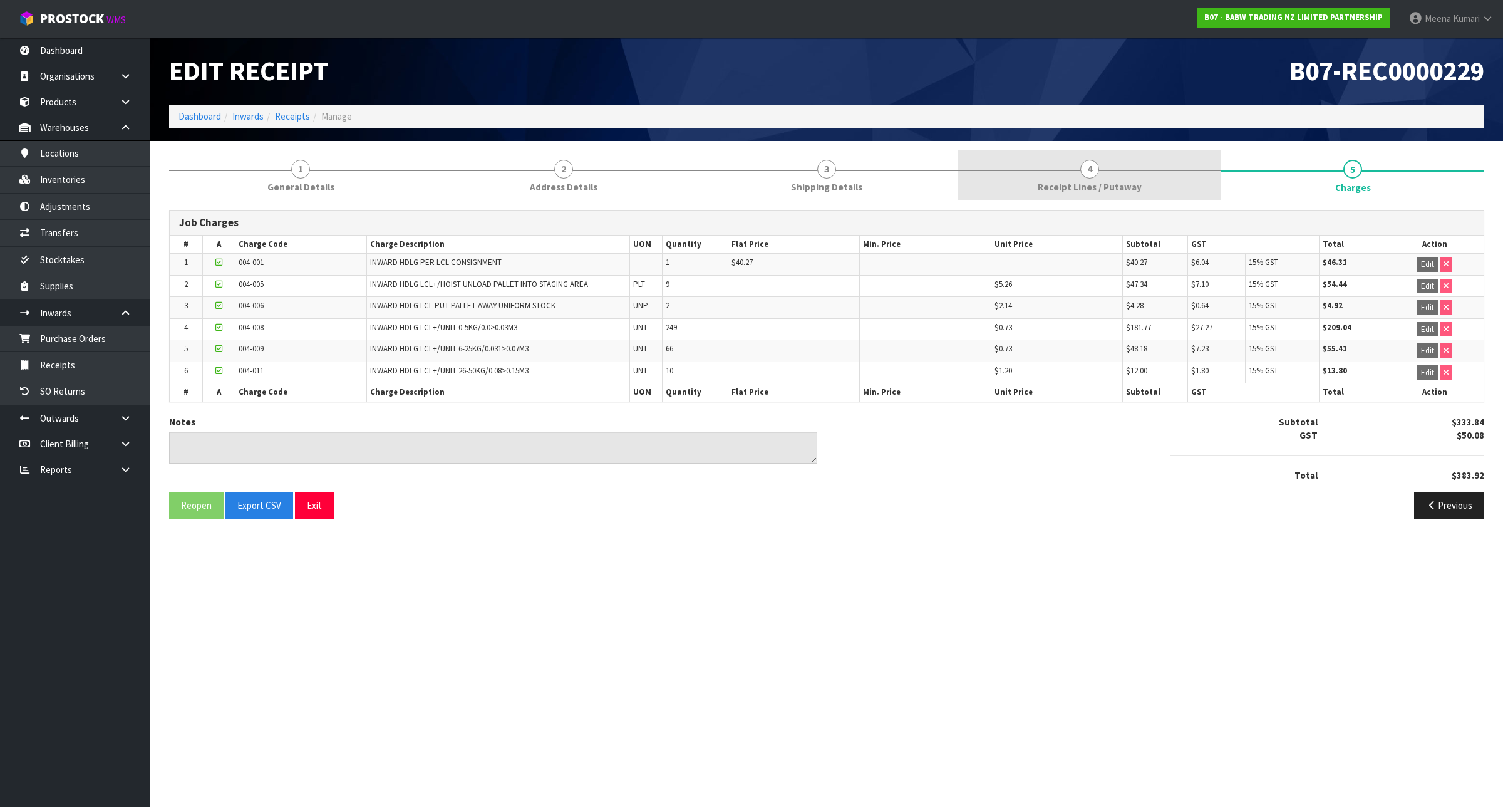
click at [1054, 192] on span "Receipt Lines / Putaway" at bounding box center [1090, 186] width 104 height 13
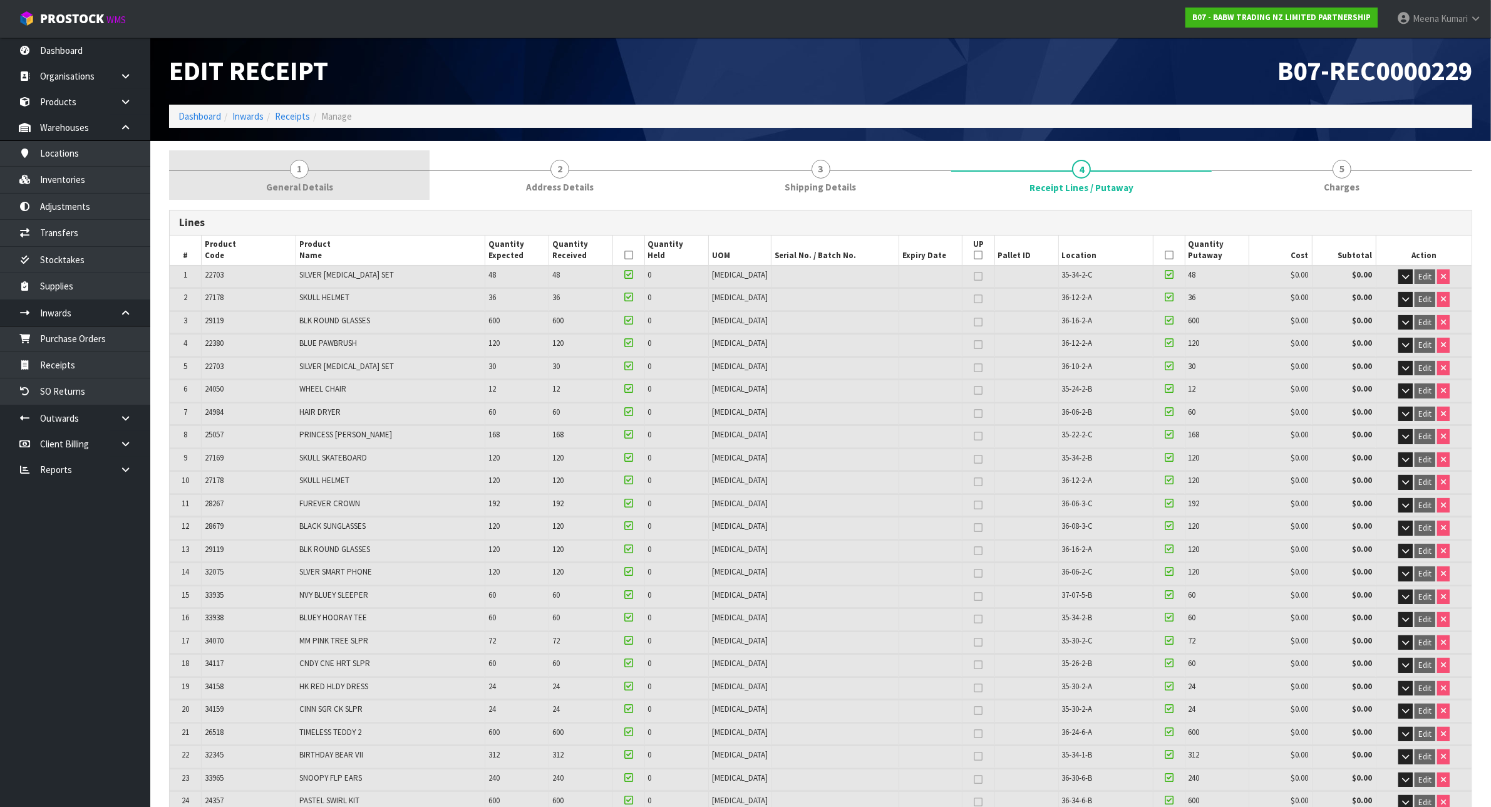
click at [324, 186] on span "General Details" at bounding box center [299, 186] width 67 height 13
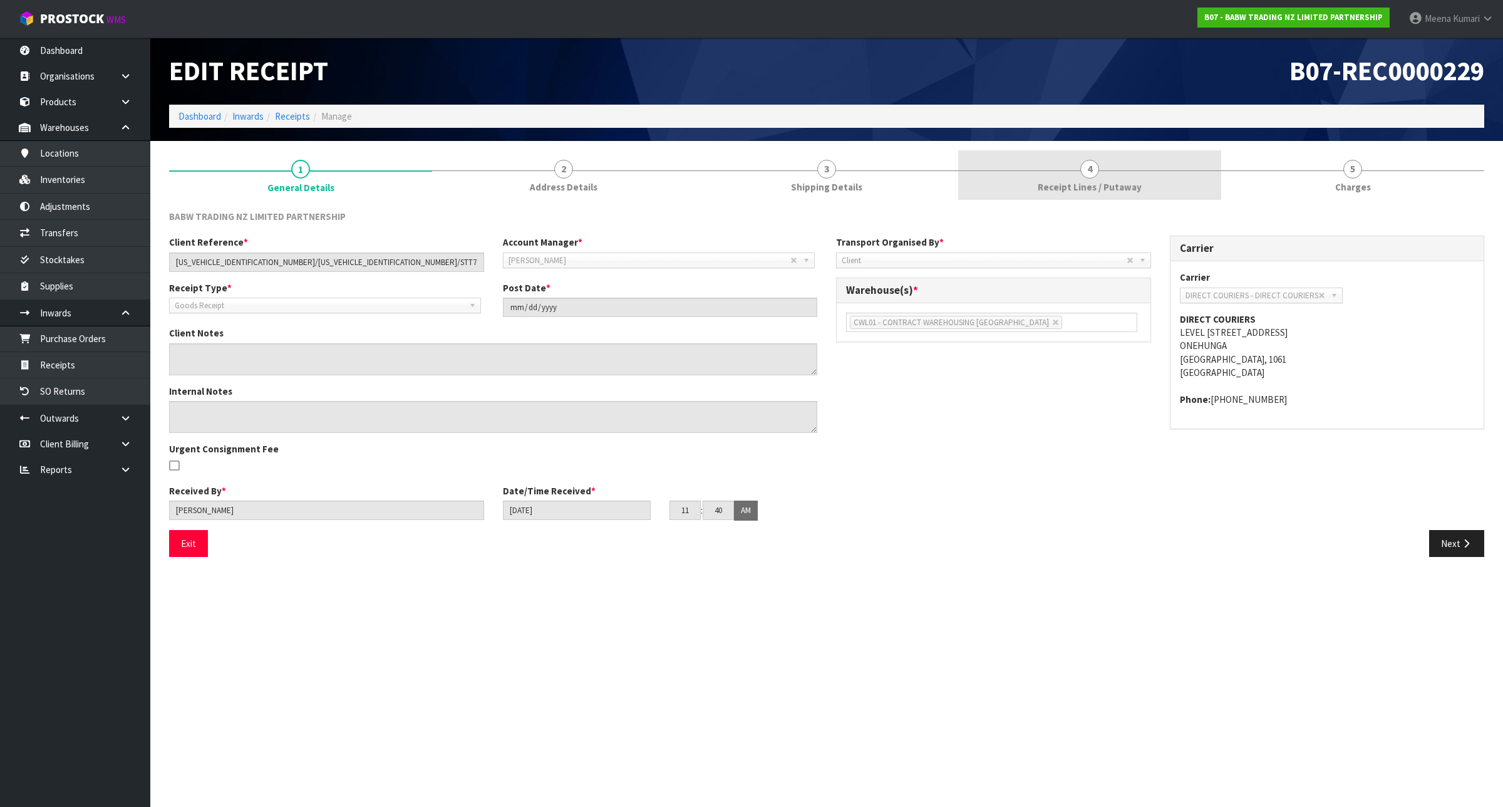
click at [1164, 167] on link "4 Receipt Lines / Putaway" at bounding box center [1089, 174] width 263 height 49
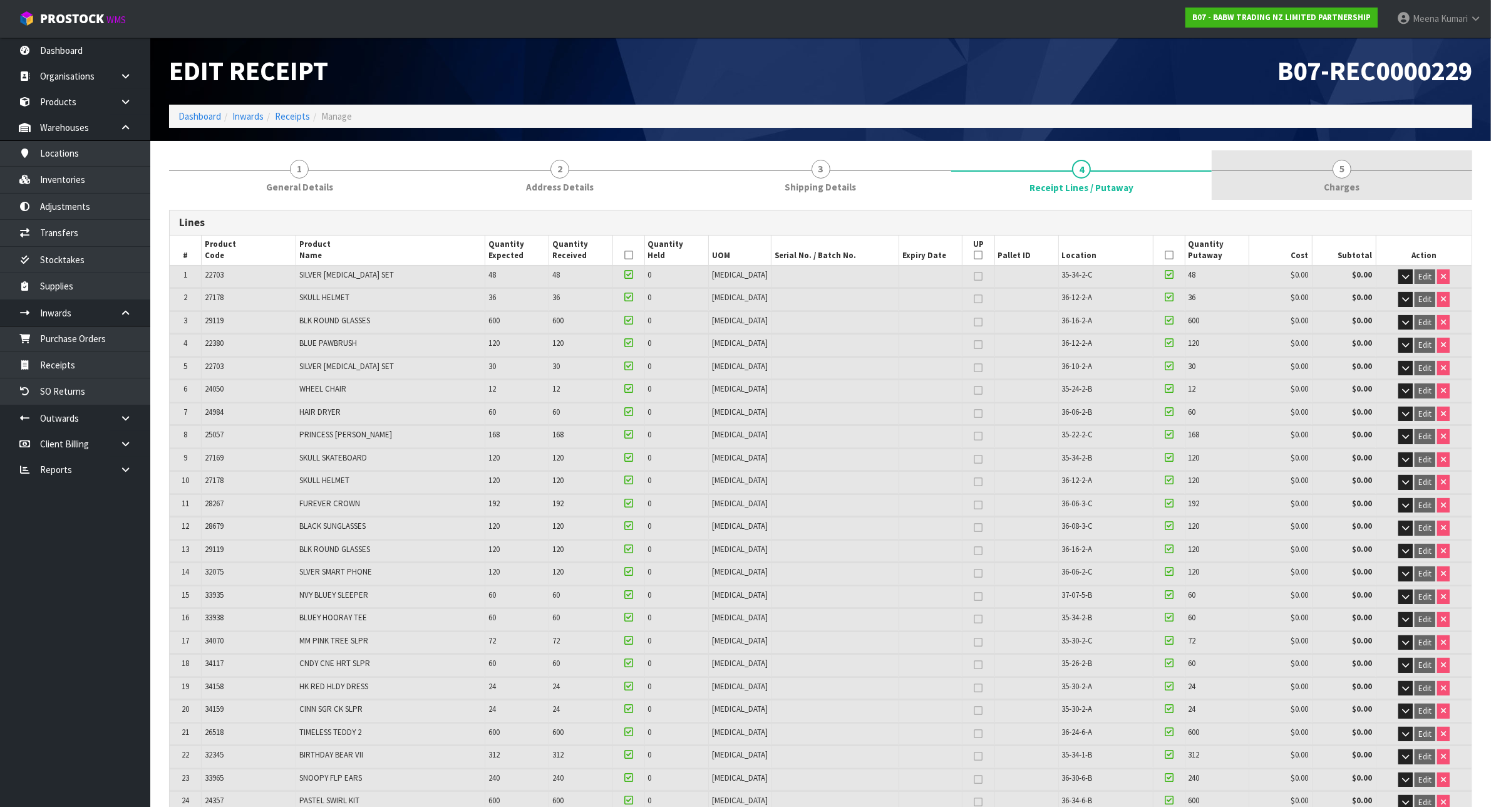
click at [1363, 182] on link "5 [GEOGRAPHIC_DATA]" at bounding box center [1342, 174] width 261 height 49
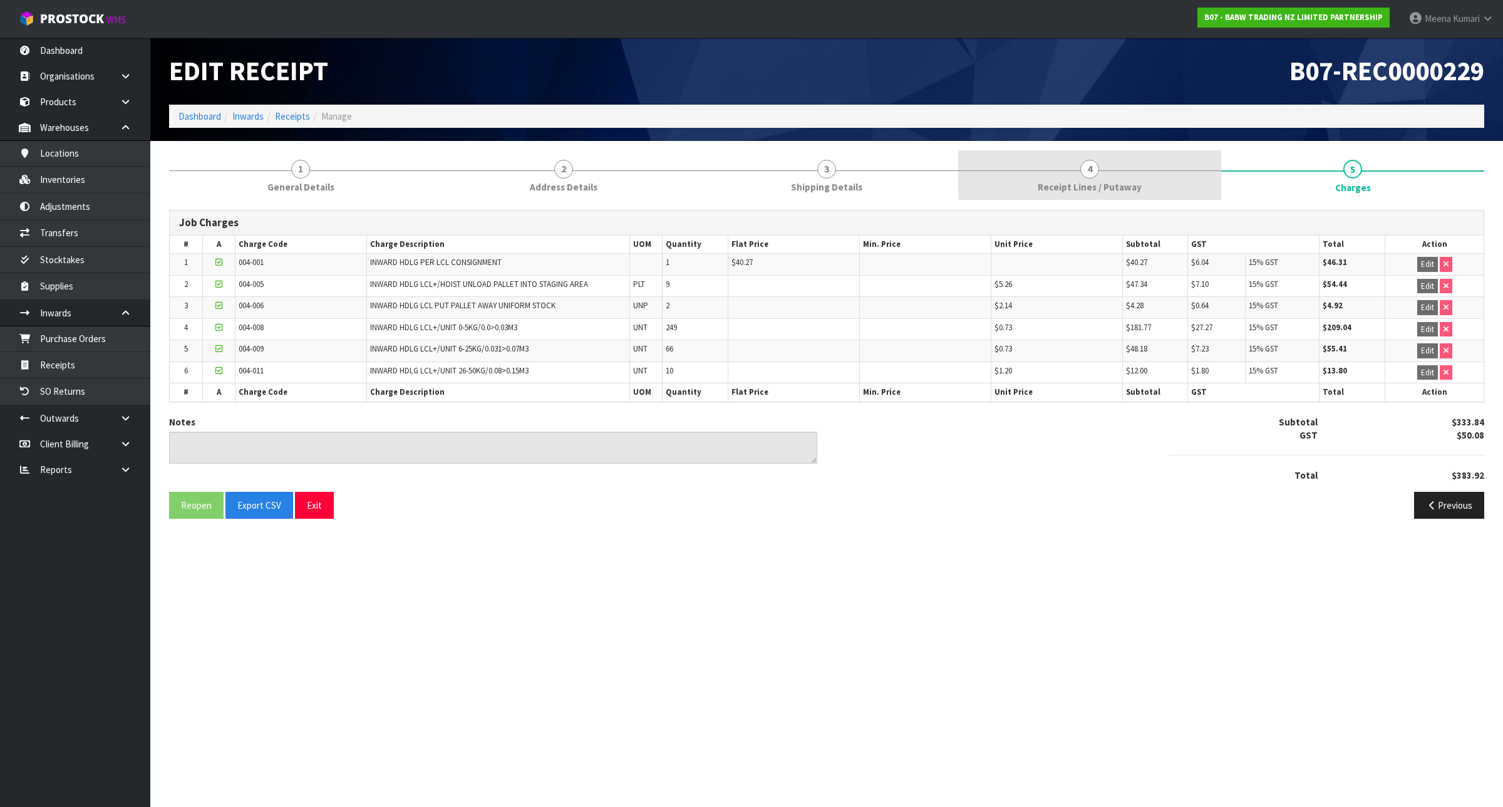
click at [1100, 189] on span "Receipt Lines / Putaway" at bounding box center [1090, 186] width 104 height 13
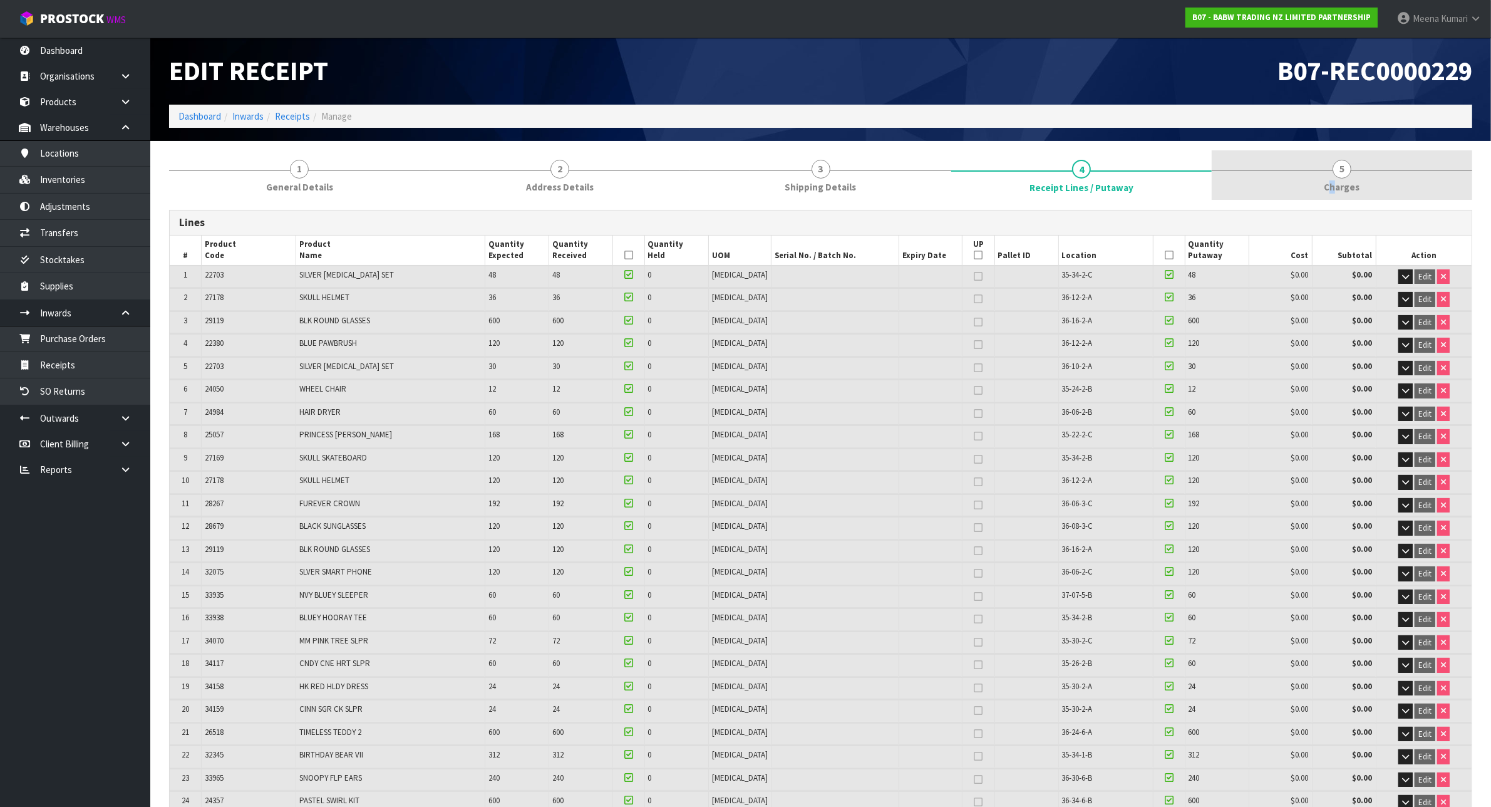
click at [1335, 182] on span "Charges" at bounding box center [1342, 186] width 36 height 13
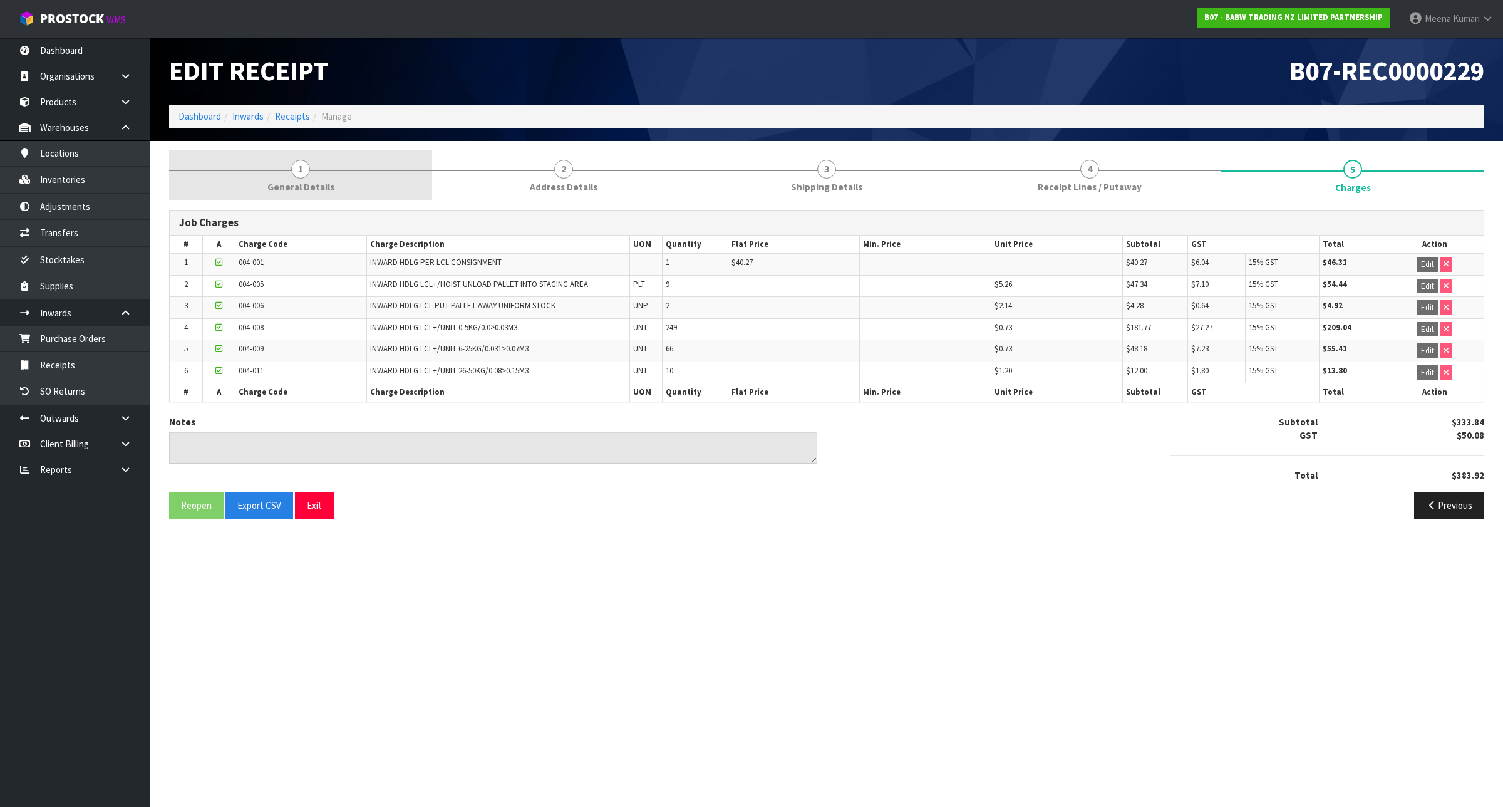
click at [286, 176] on link "1 General Details" at bounding box center [300, 174] width 263 height 49
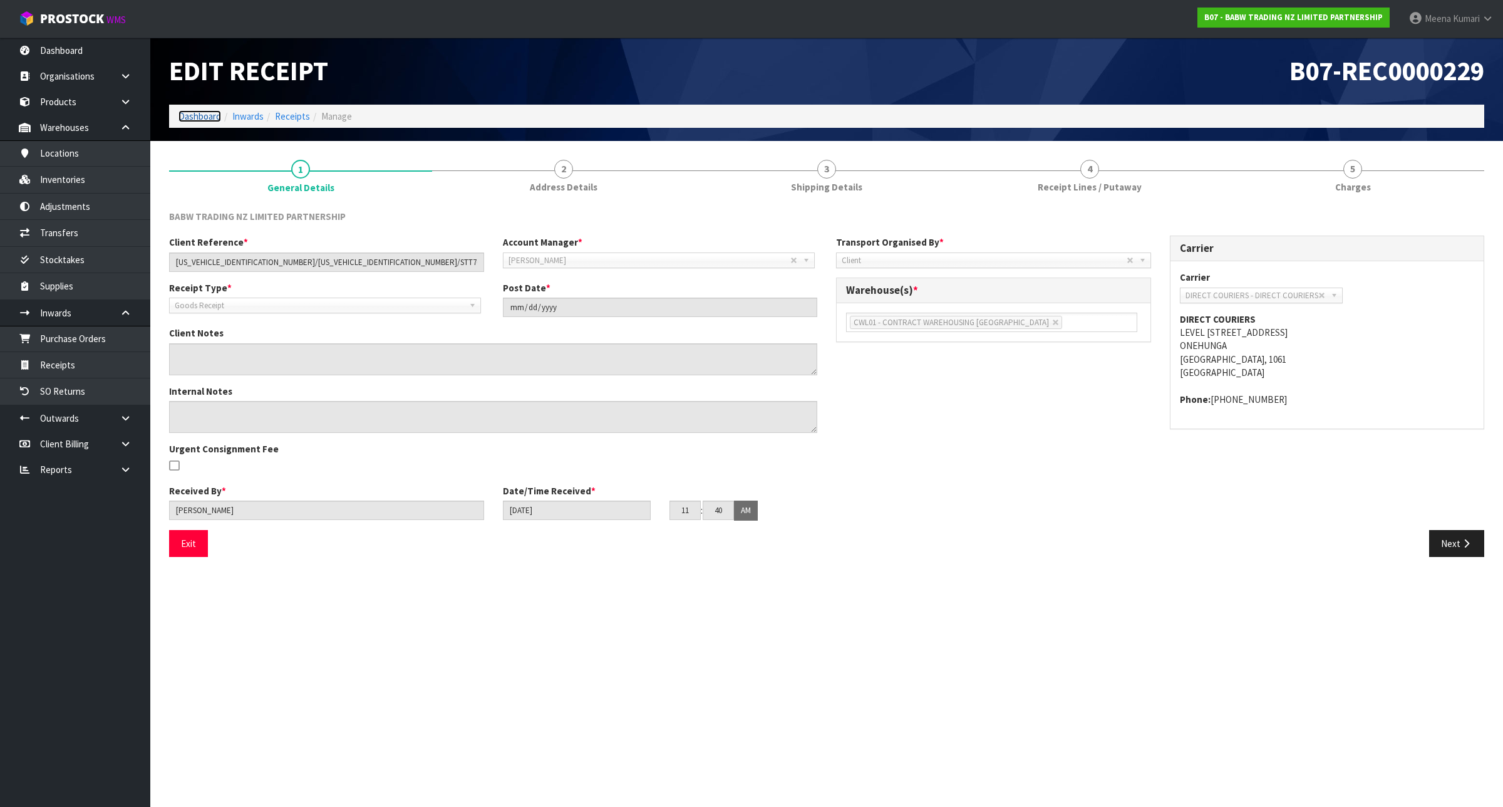
click at [207, 113] on link "Dashboard" at bounding box center [199, 116] width 43 height 12
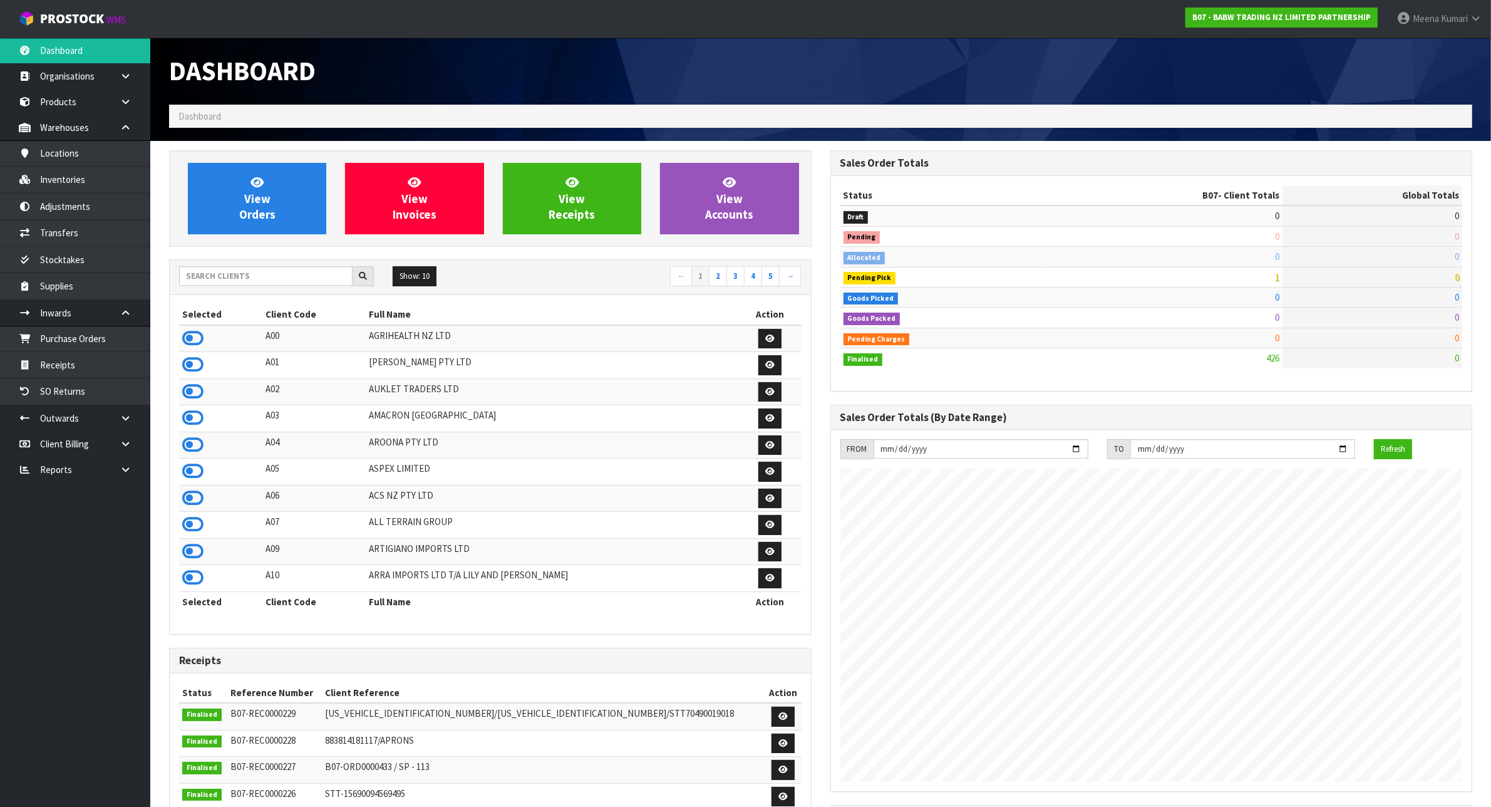
scroll to position [953, 661]
click at [232, 270] on input "text" at bounding box center [265, 275] width 173 height 19
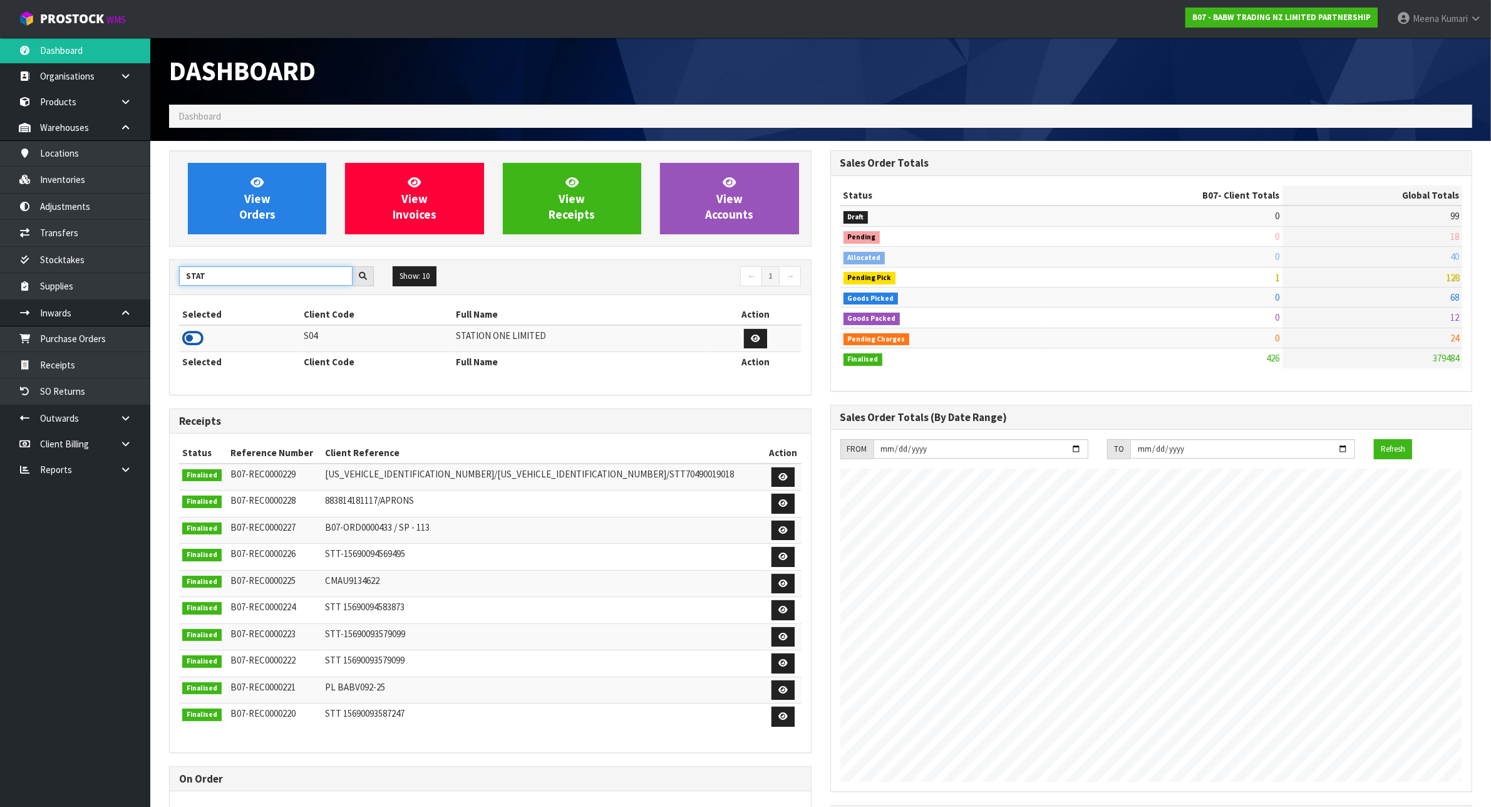
type input "STAT"
click at [194, 334] on icon at bounding box center [192, 338] width 21 height 19
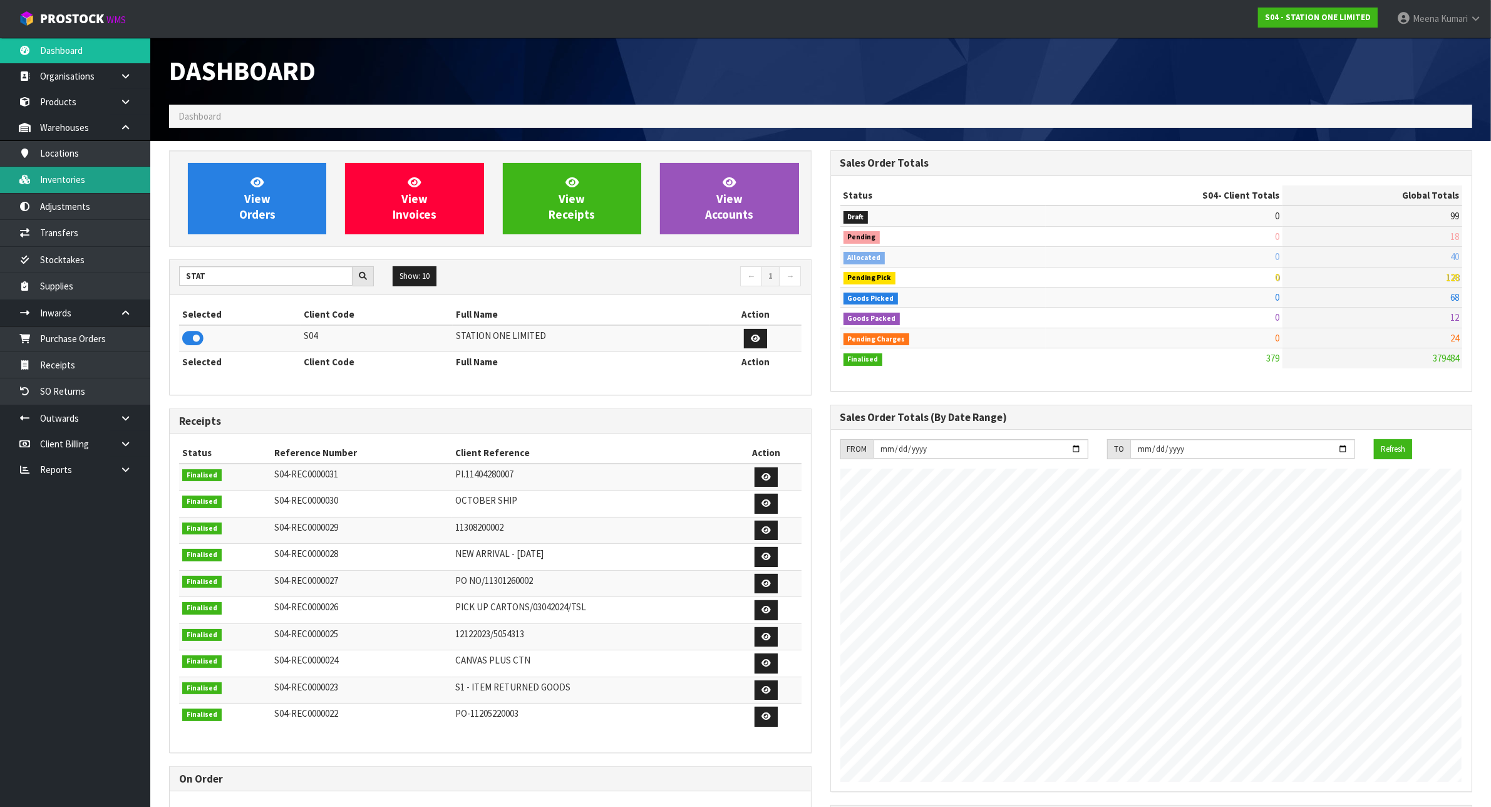
scroll to position [788, 661]
click at [74, 182] on link "Inventories" at bounding box center [75, 180] width 150 height 26
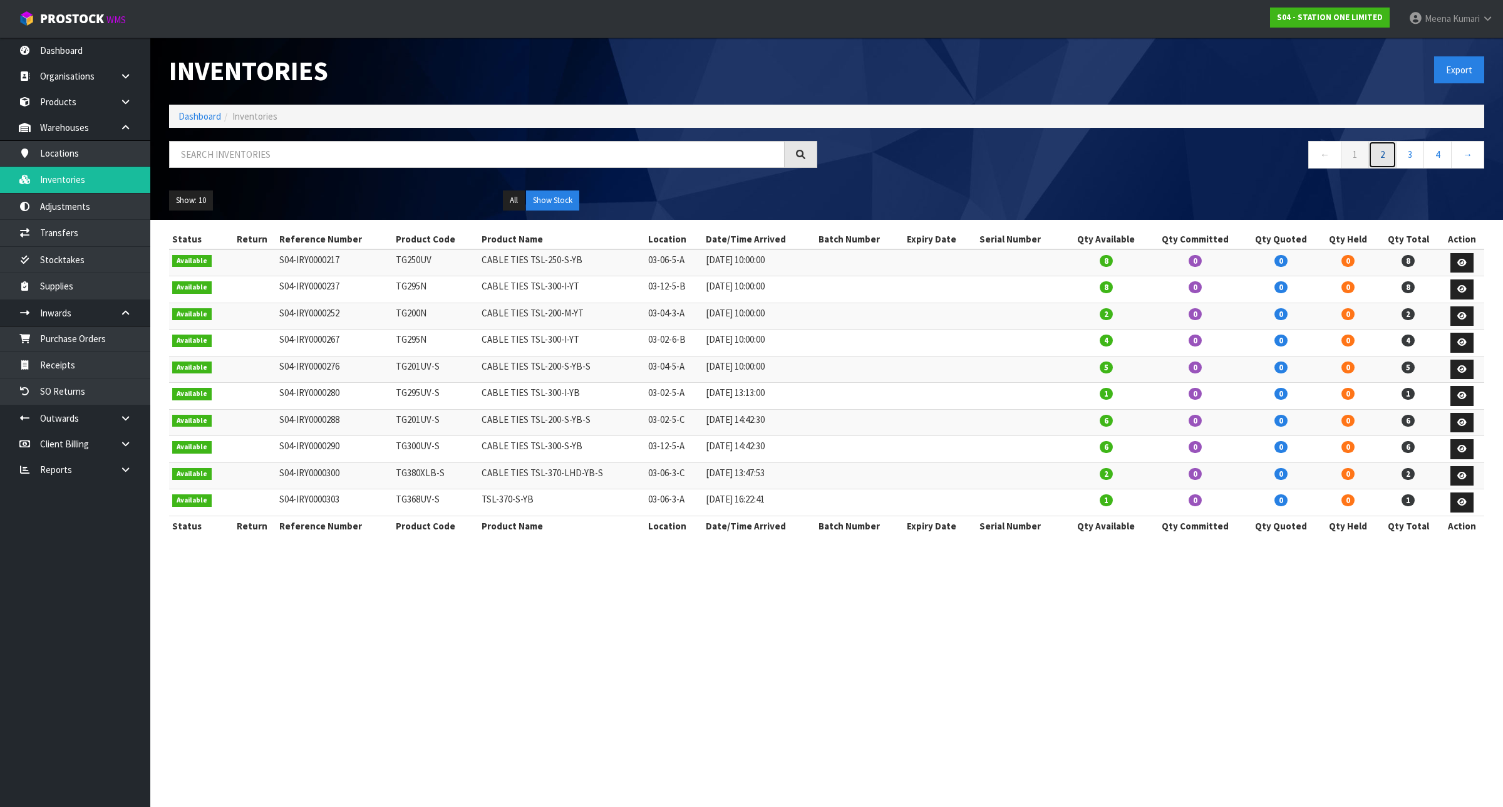
click at [1383, 161] on link "2" at bounding box center [1382, 154] width 28 height 27
click at [1407, 155] on link "3" at bounding box center [1410, 154] width 28 height 27
click at [1435, 150] on link "4" at bounding box center [1438, 154] width 28 height 27
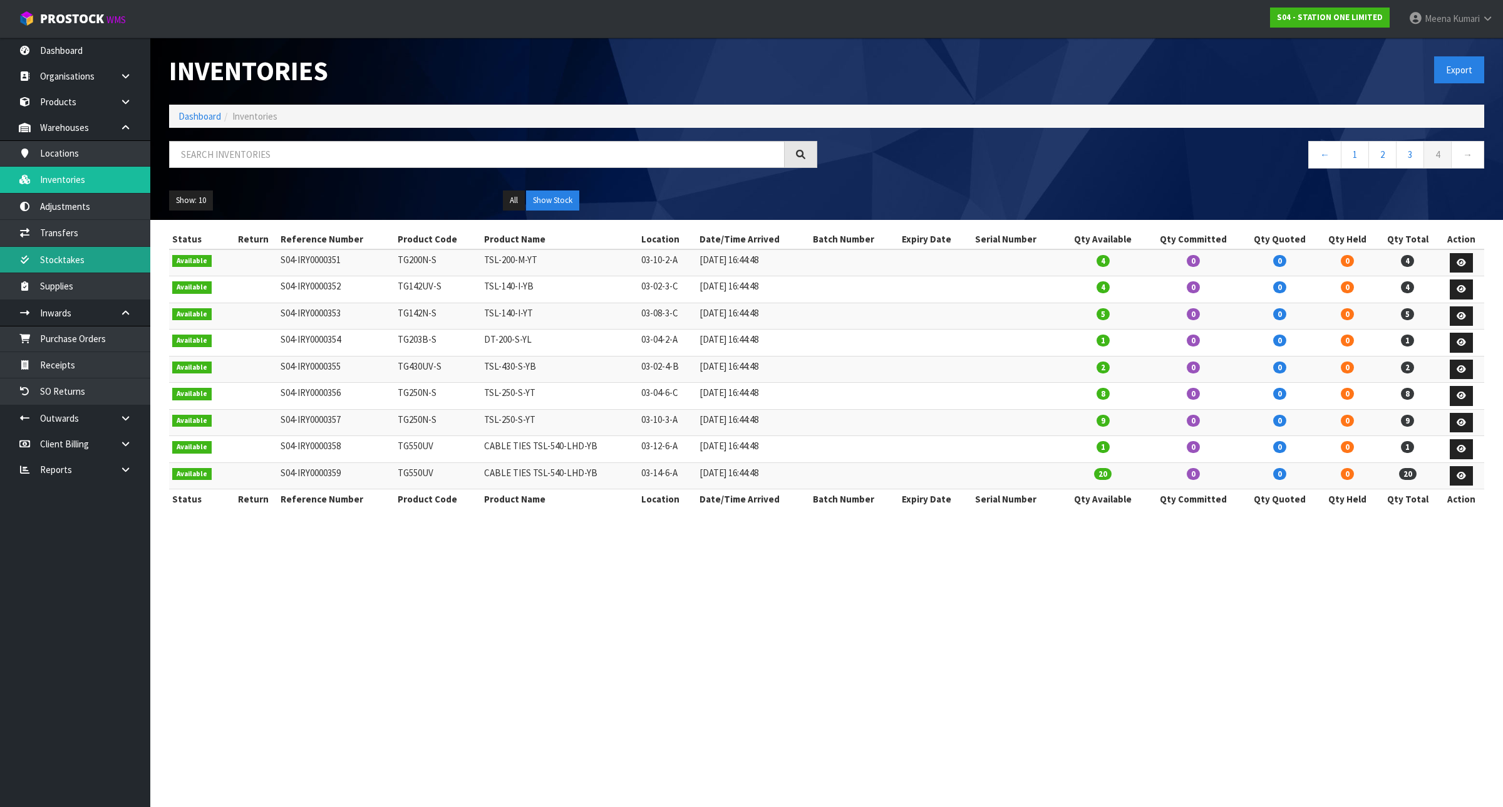
click at [99, 256] on link "Stocktakes" at bounding box center [75, 260] width 150 height 26
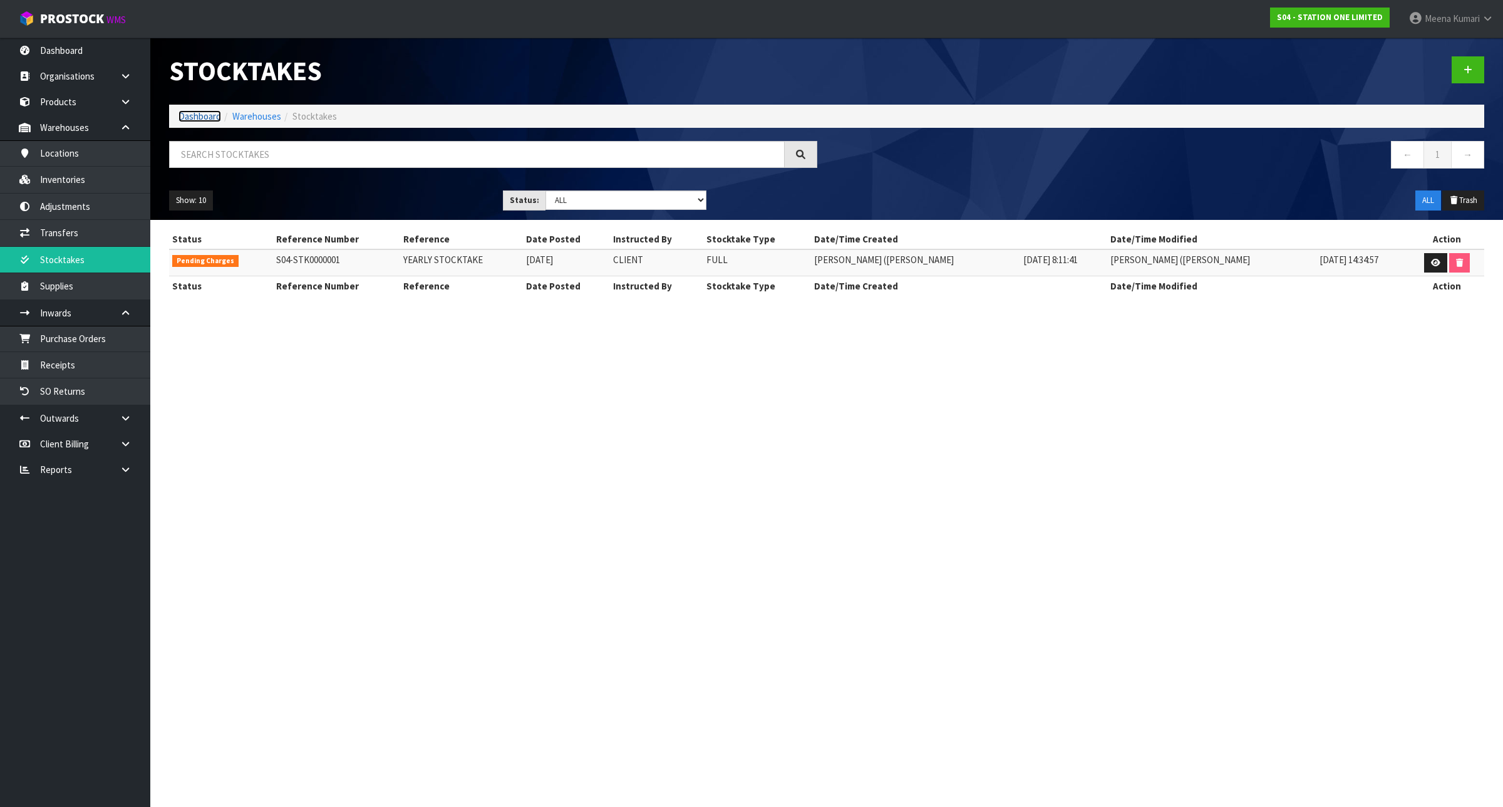
click at [184, 120] on link "Dashboard" at bounding box center [199, 116] width 43 height 12
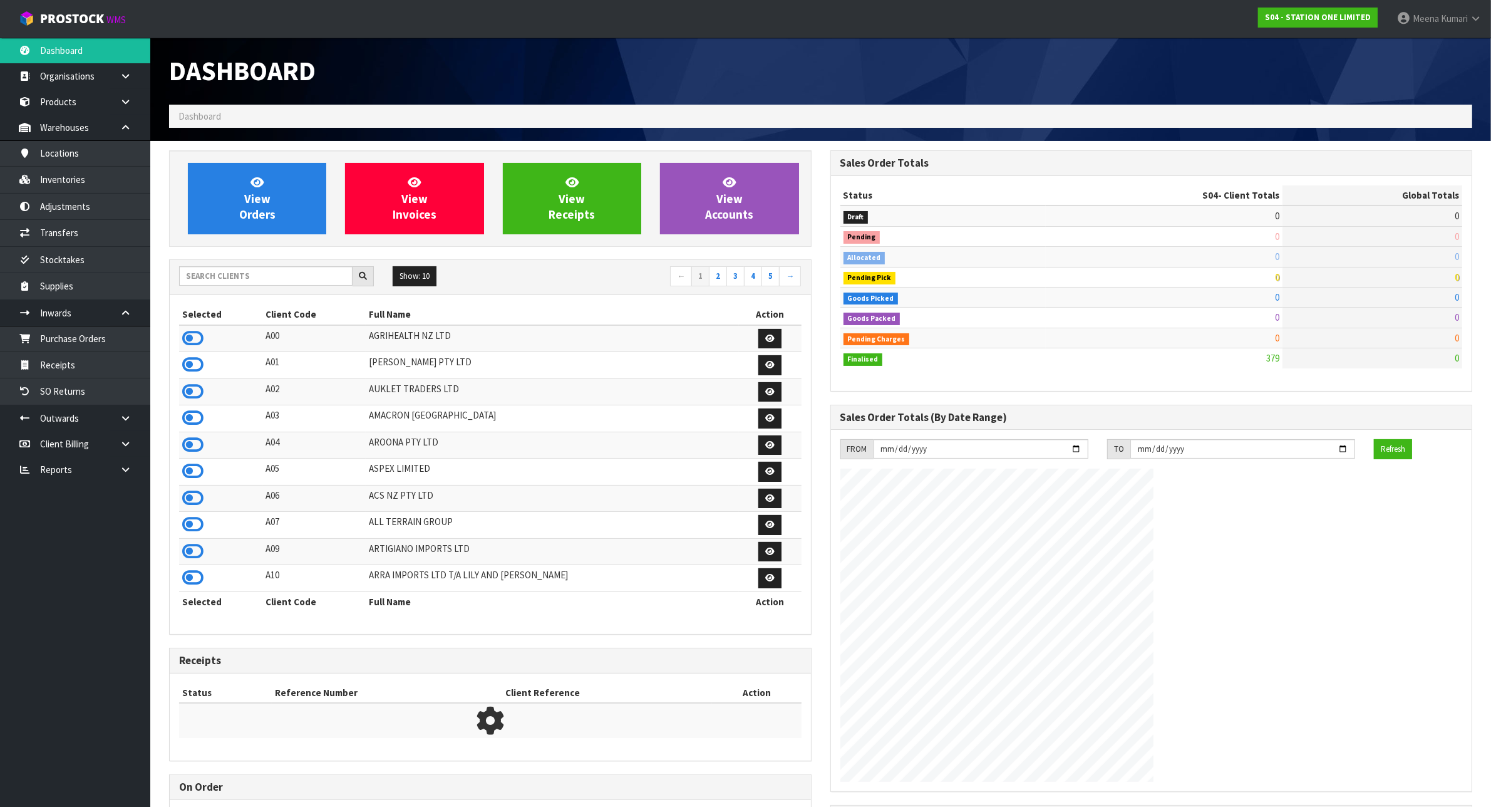
scroll to position [788, 661]
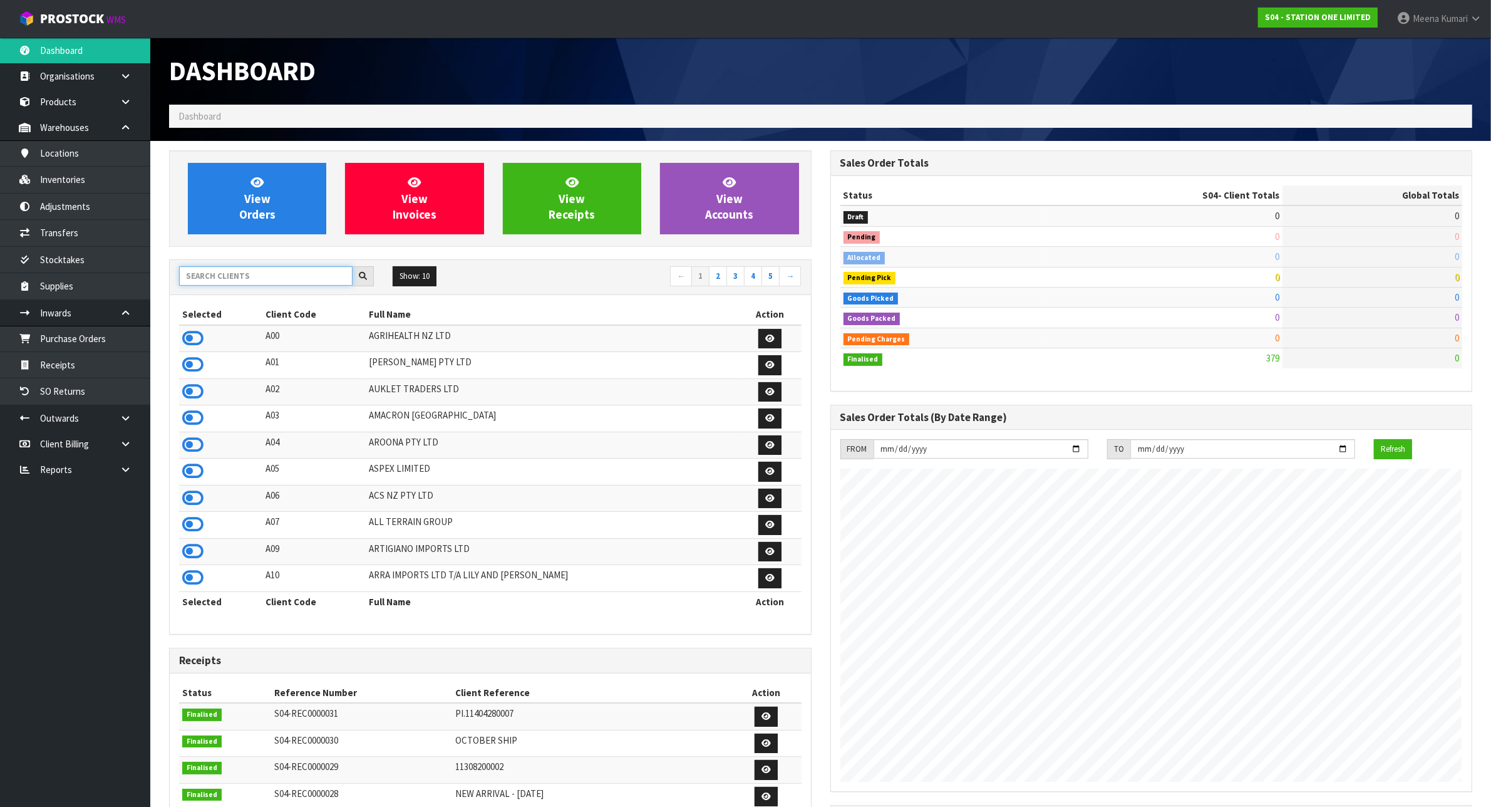
click at [290, 277] on input "text" at bounding box center [265, 275] width 173 height 19
type input "E"
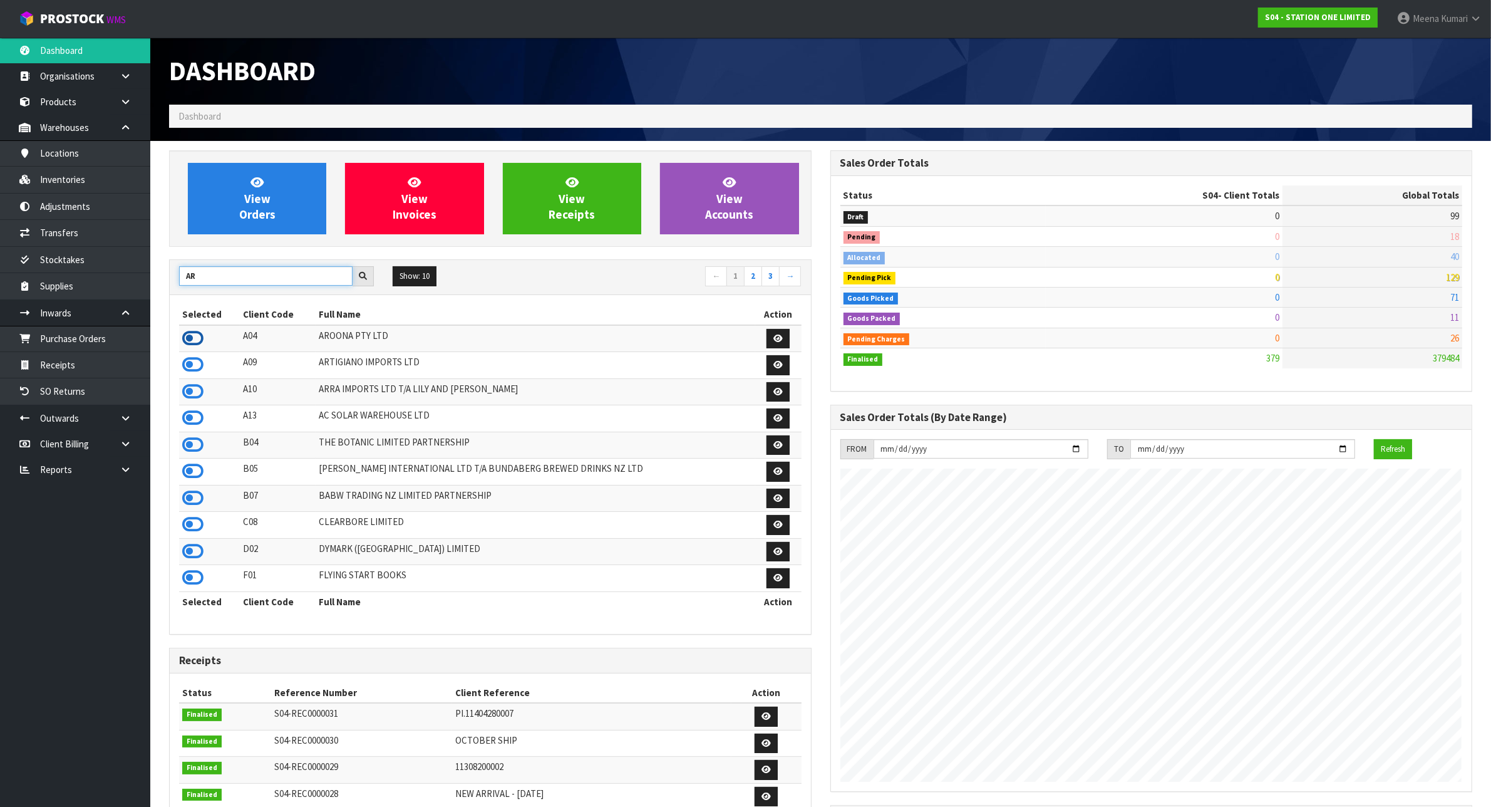
type input "AR"
click at [198, 339] on icon at bounding box center [192, 338] width 21 height 19
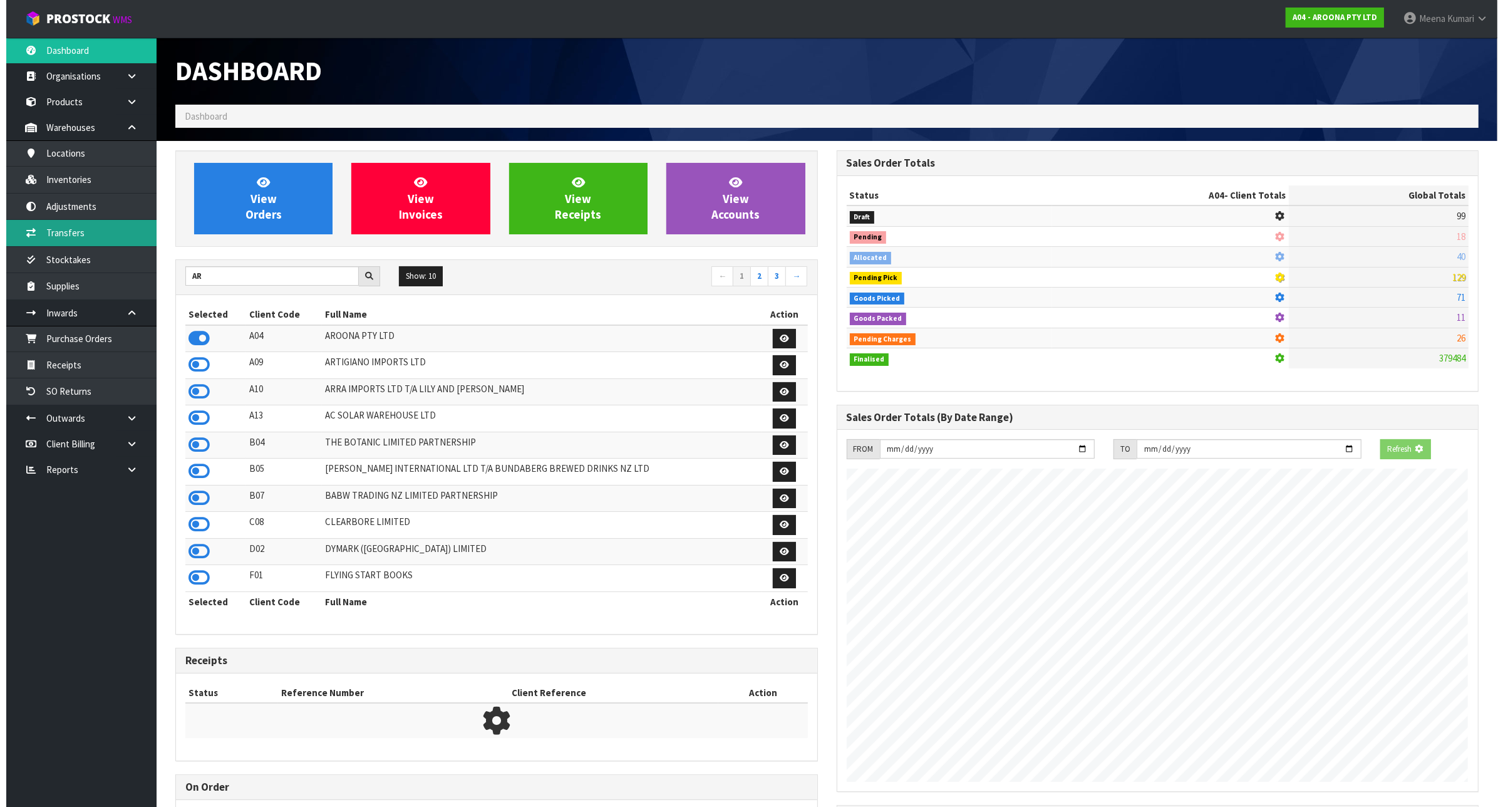
scroll to position [625521, 625628]
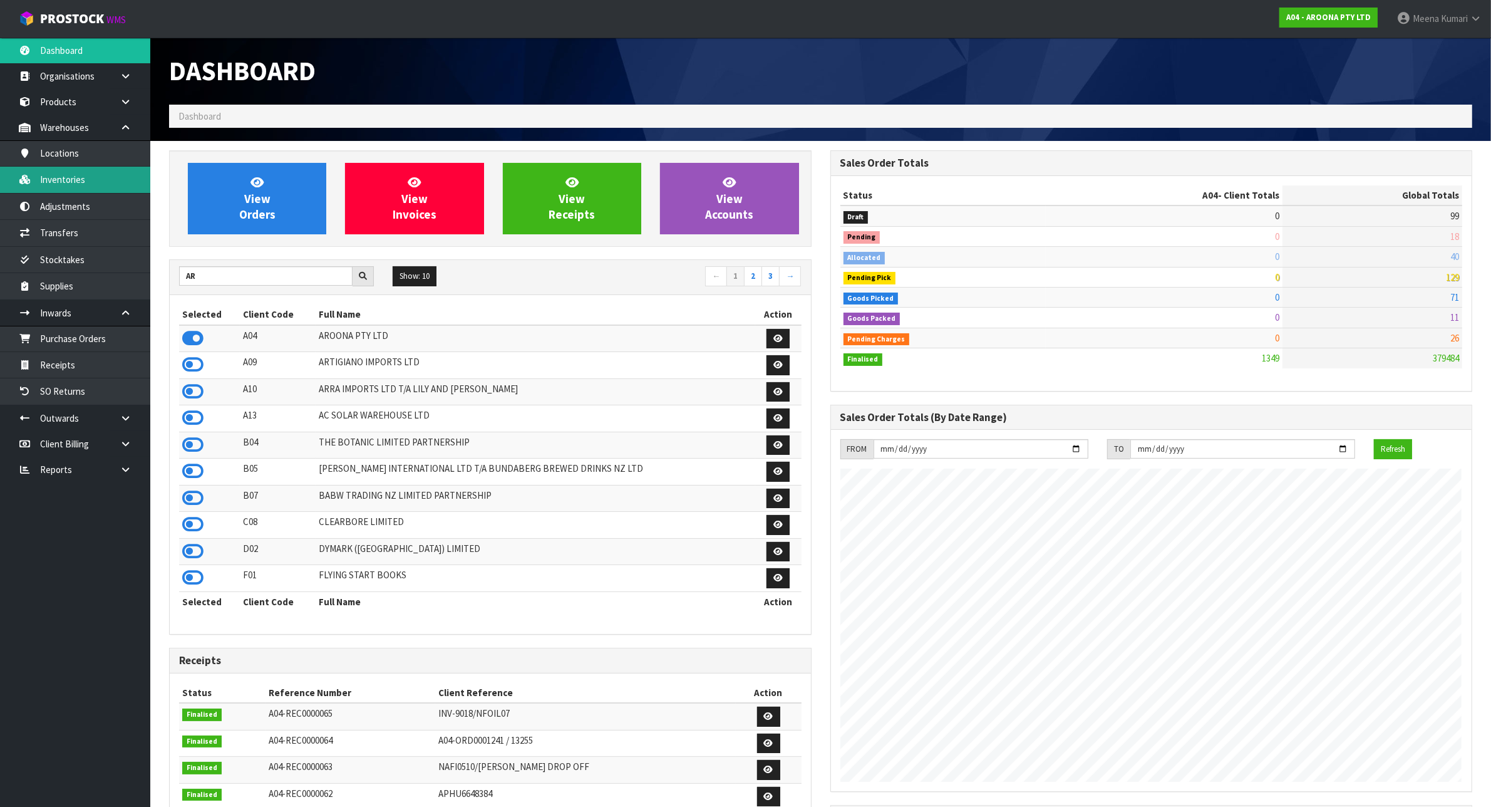
click at [86, 177] on link "Inventories" at bounding box center [75, 180] width 150 height 26
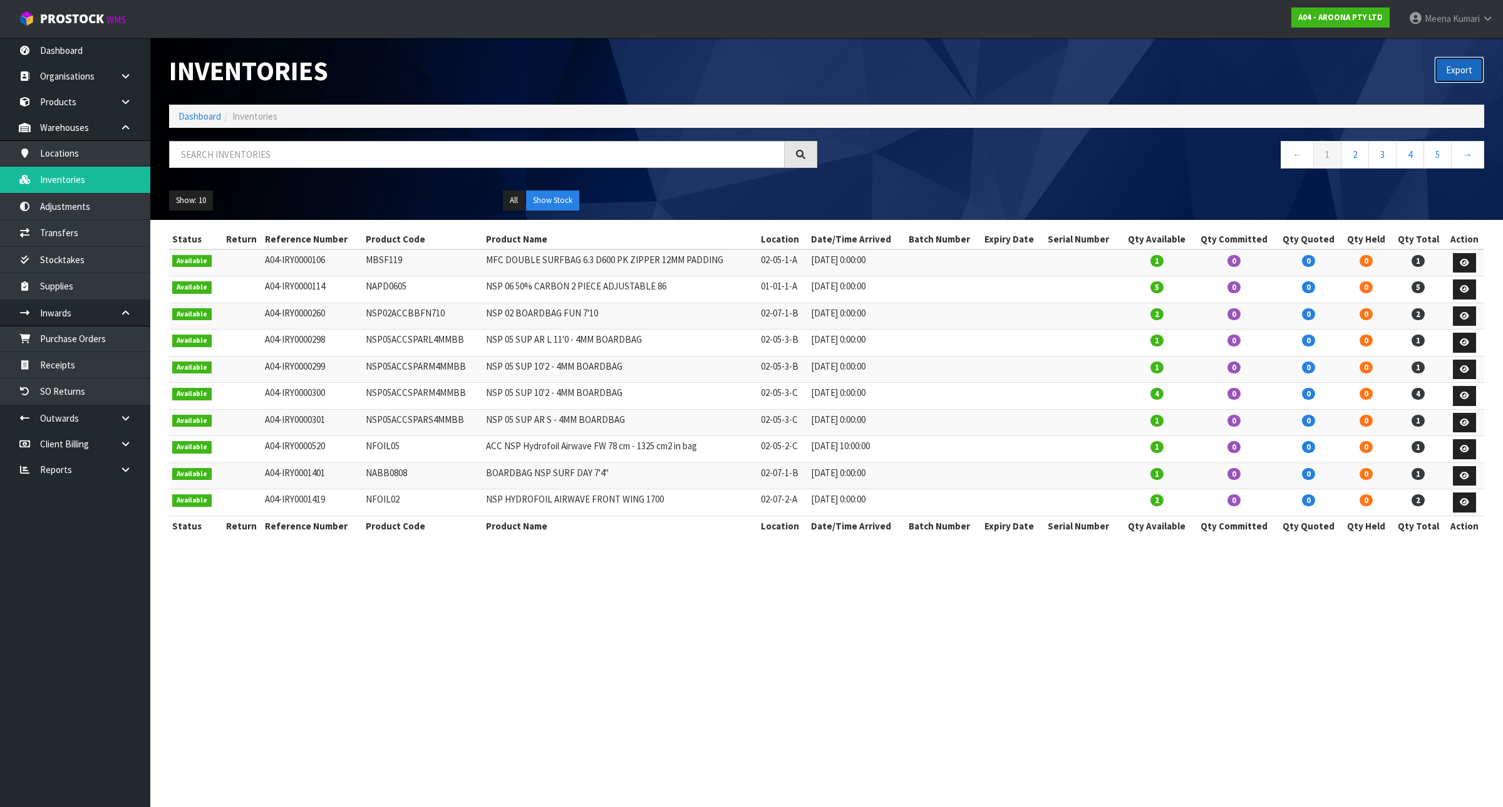
click at [1457, 69] on button "Export" at bounding box center [1459, 69] width 50 height 27
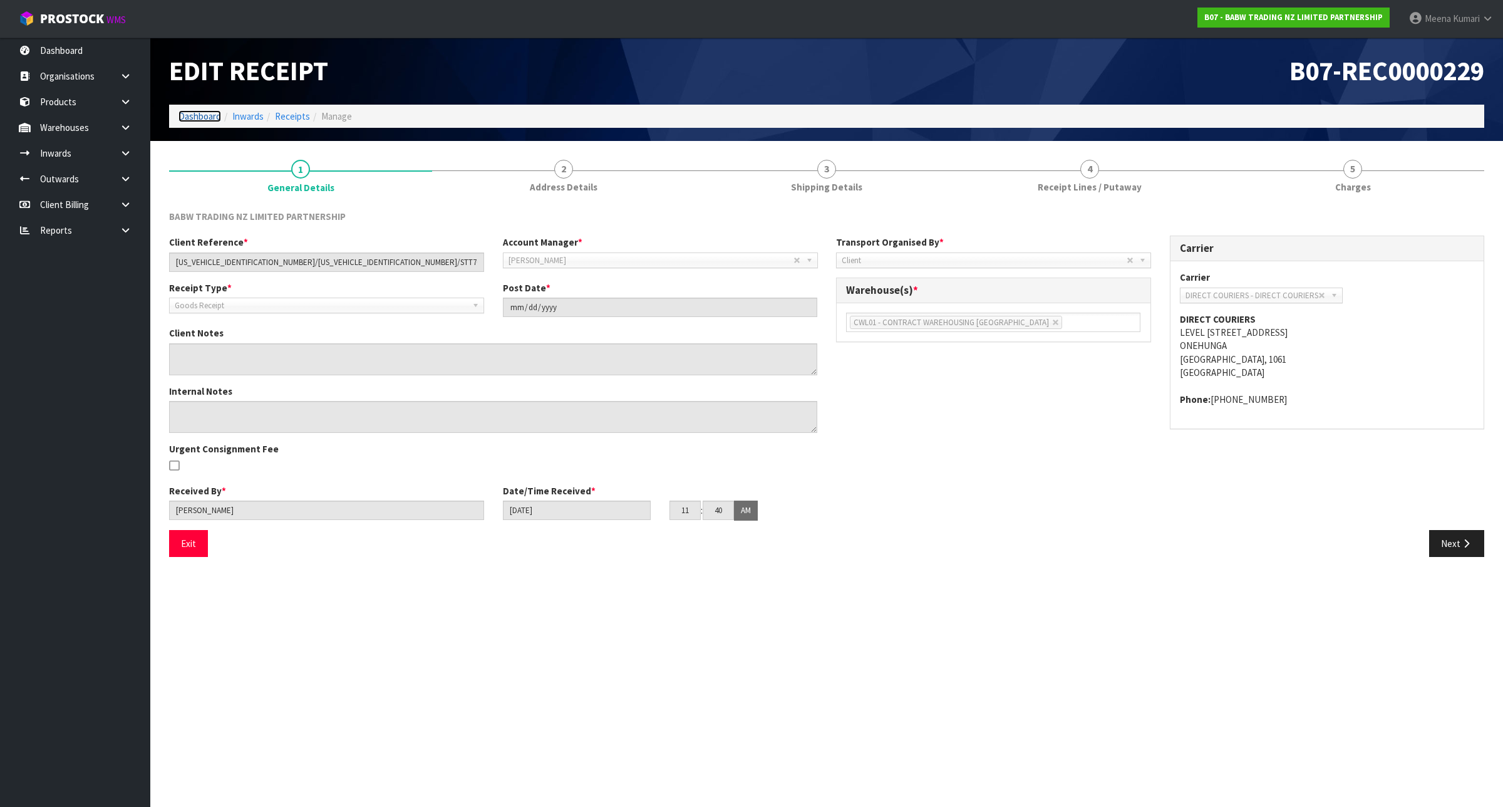
click at [196, 117] on link "Dashboard" at bounding box center [199, 116] width 43 height 12
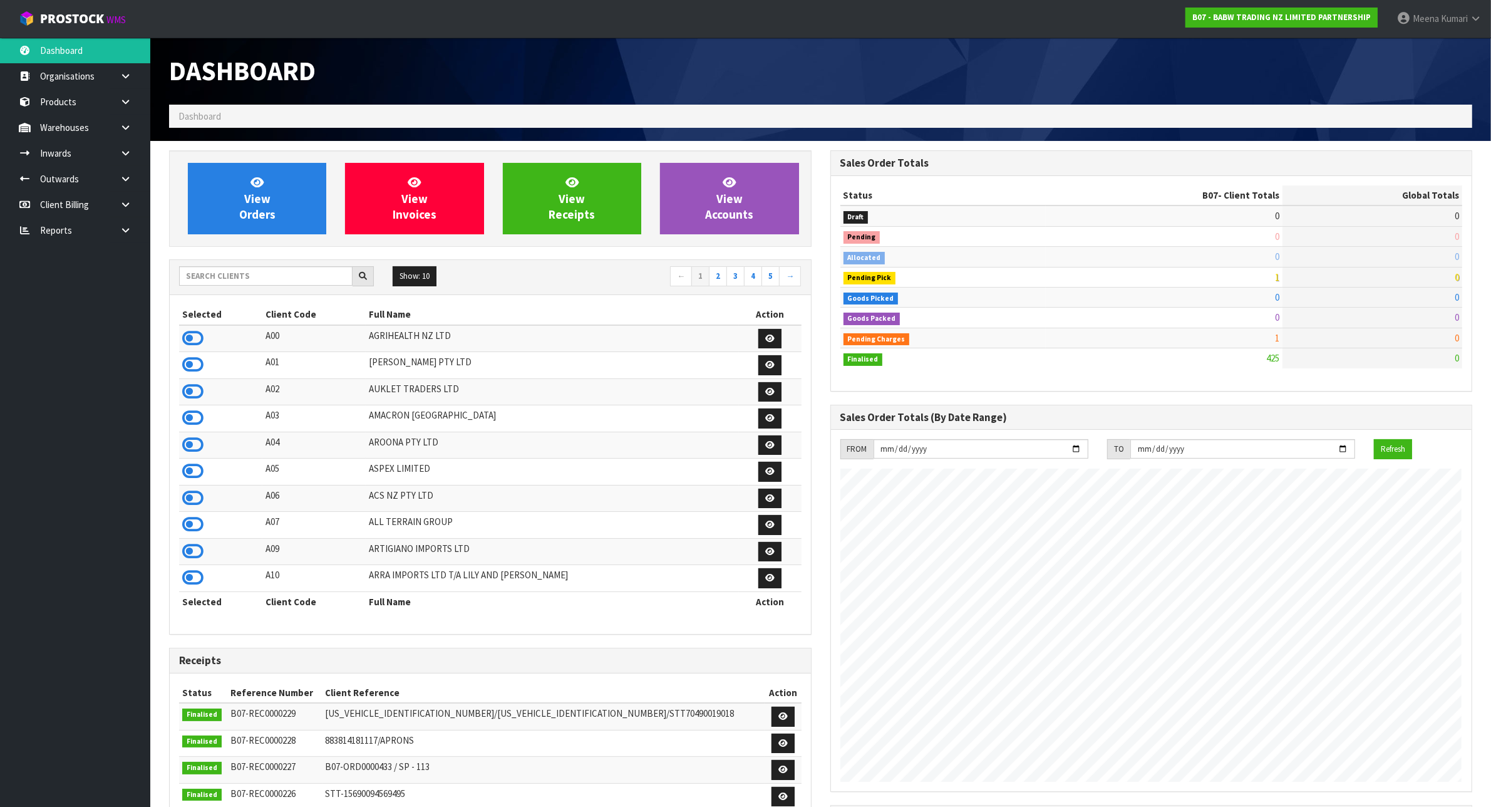
scroll to position [953, 661]
click at [257, 277] on input "text" at bounding box center [265, 275] width 173 height 19
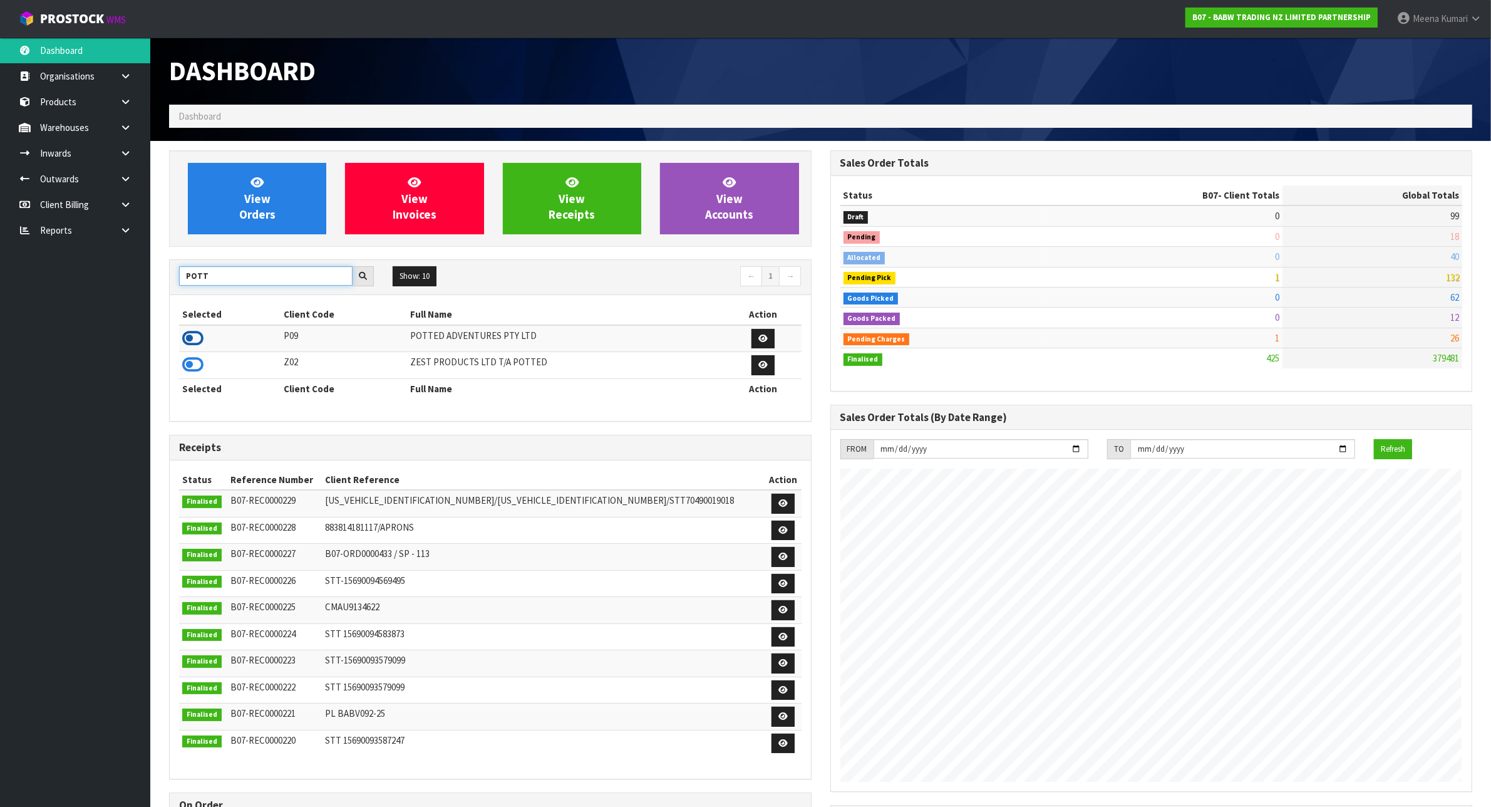
type input "POTT"
click at [198, 342] on icon at bounding box center [192, 338] width 21 height 19
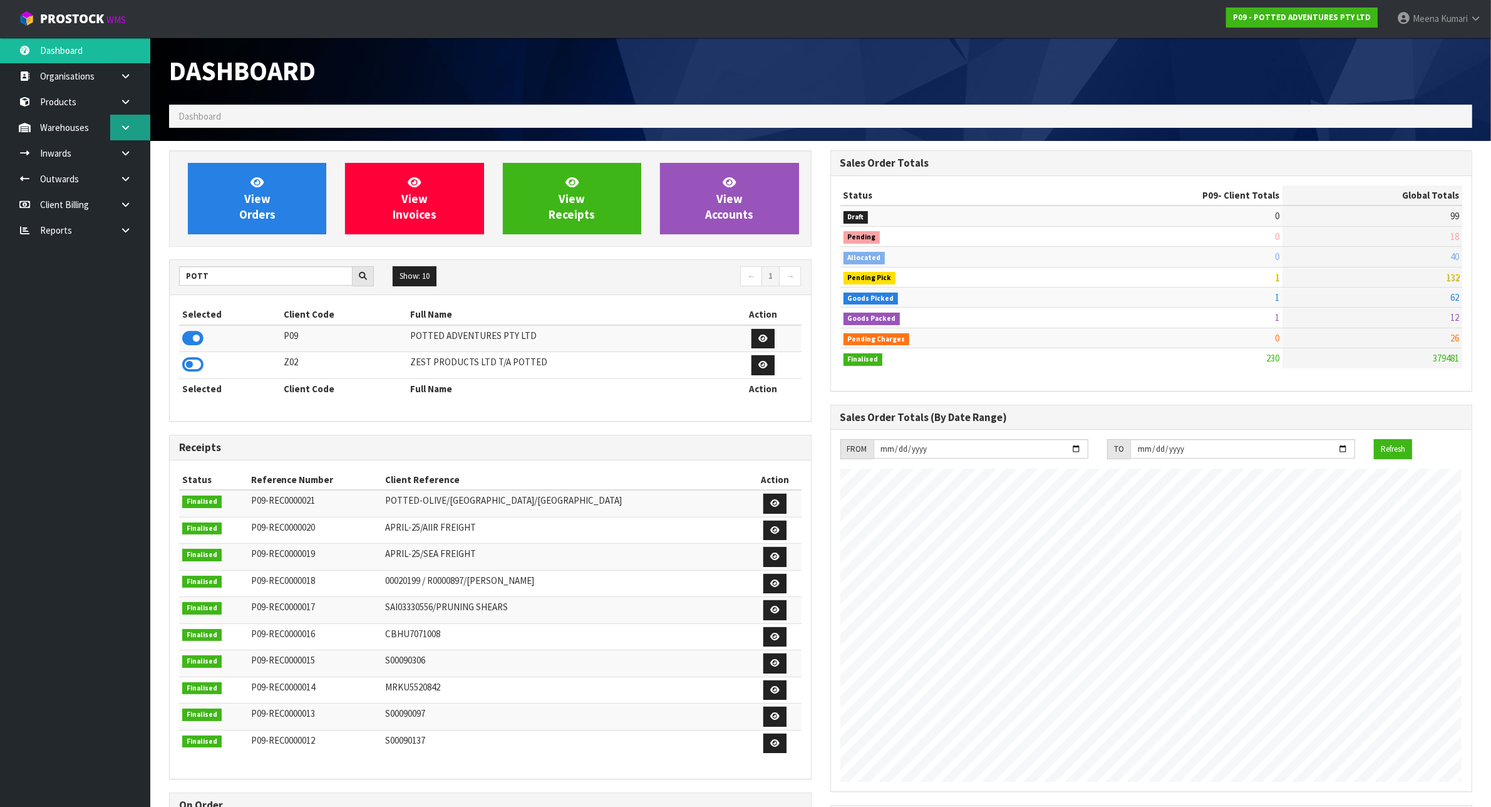
click at [126, 125] on icon at bounding box center [126, 127] width 12 height 9
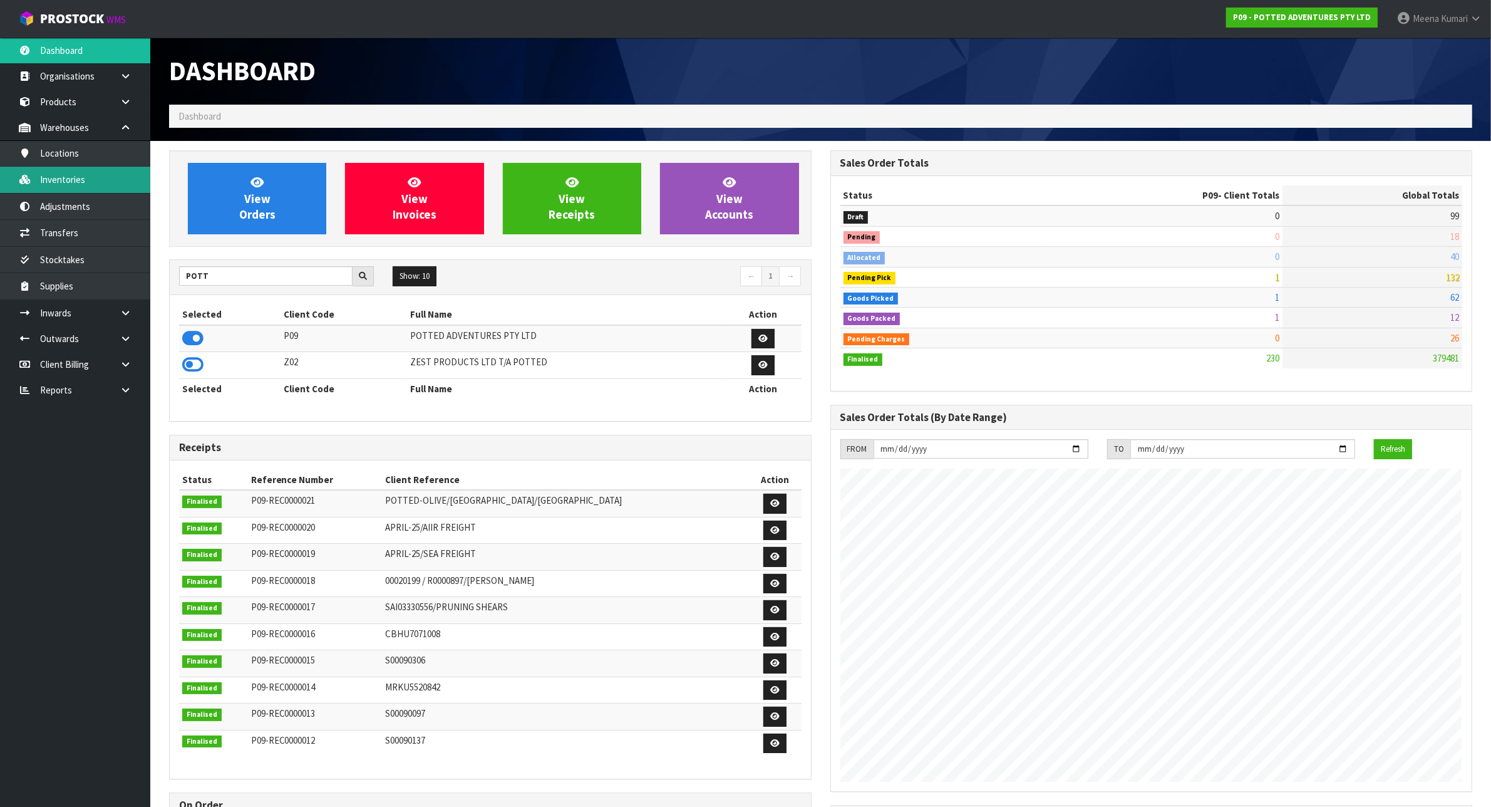
click at [86, 177] on link "Inventories" at bounding box center [75, 180] width 150 height 26
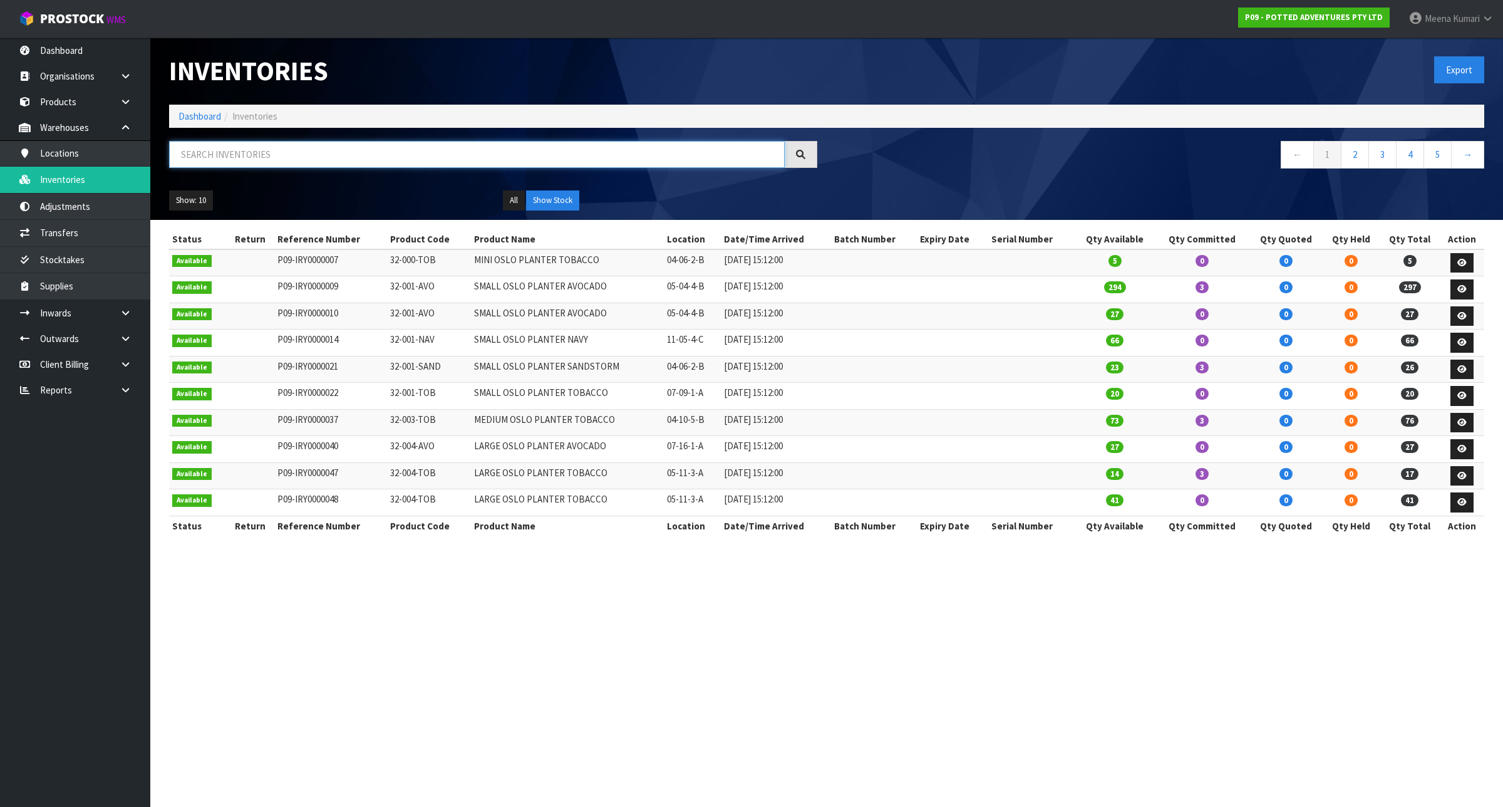
click at [220, 154] on input "text" at bounding box center [477, 154] width 616 height 27
click at [120, 336] on icon at bounding box center [126, 338] width 12 height 9
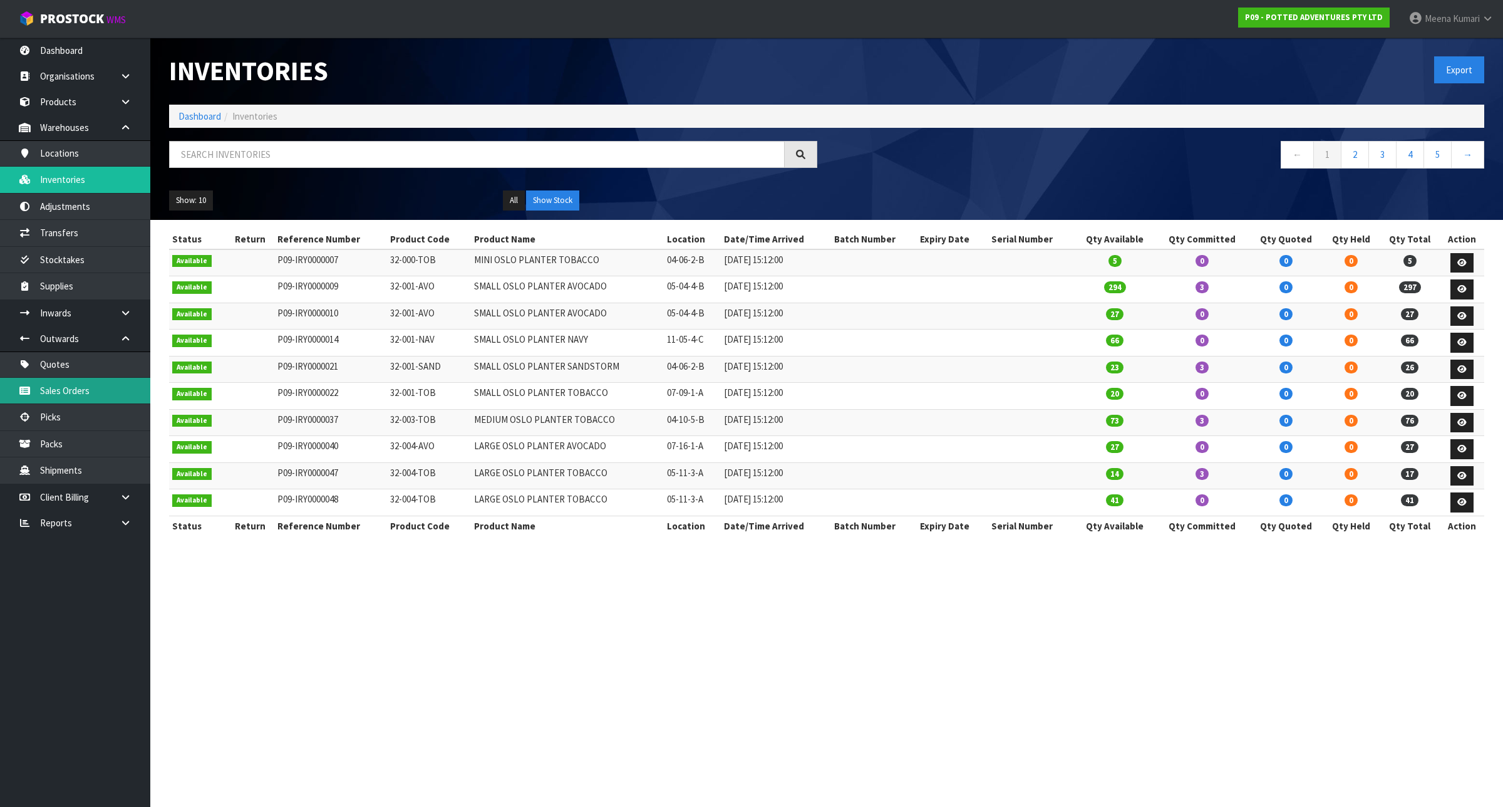
click at [99, 390] on link "Sales Orders" at bounding box center [75, 391] width 150 height 26
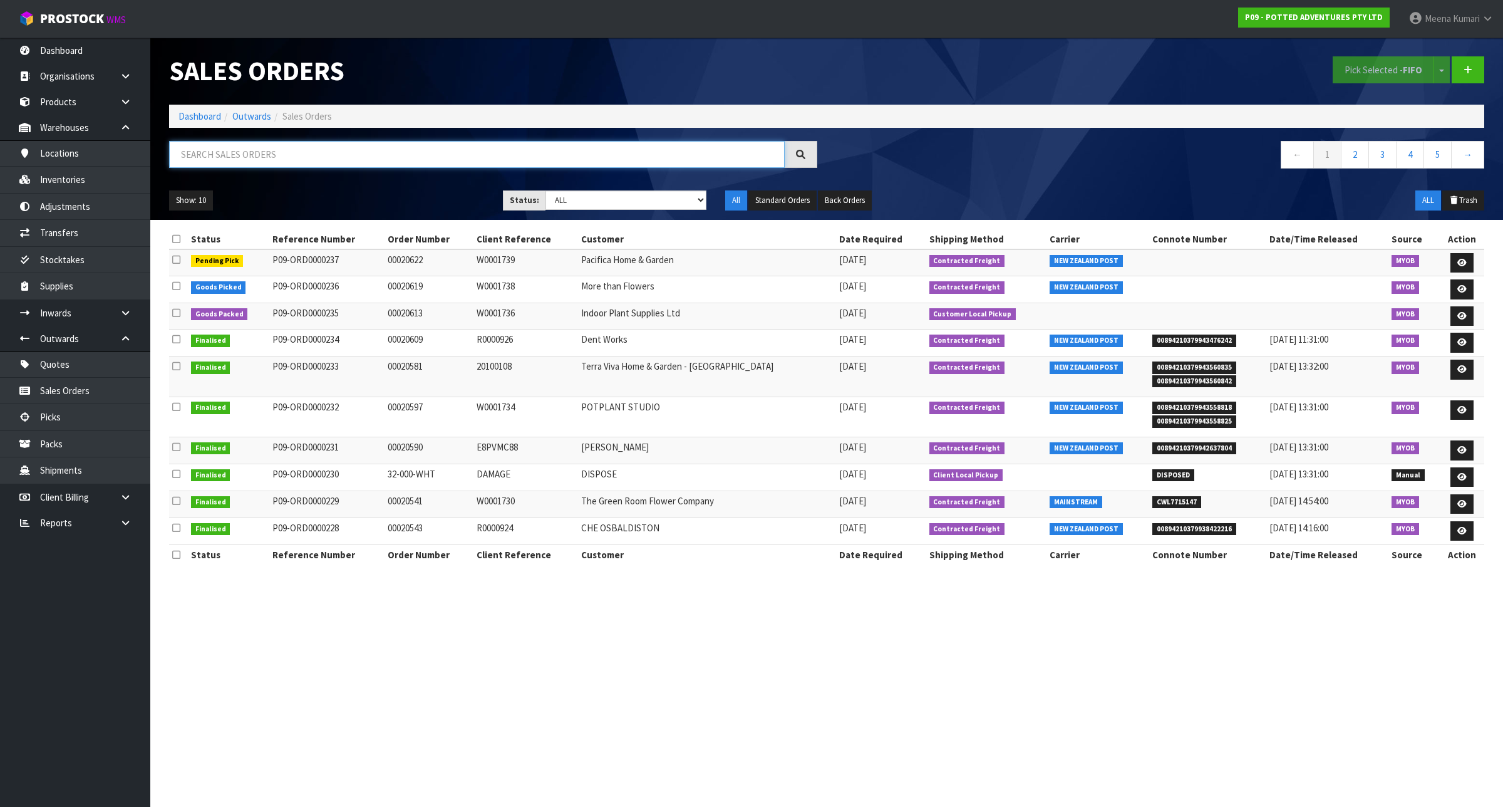
click at [321, 158] on input "text" at bounding box center [477, 154] width 616 height 27
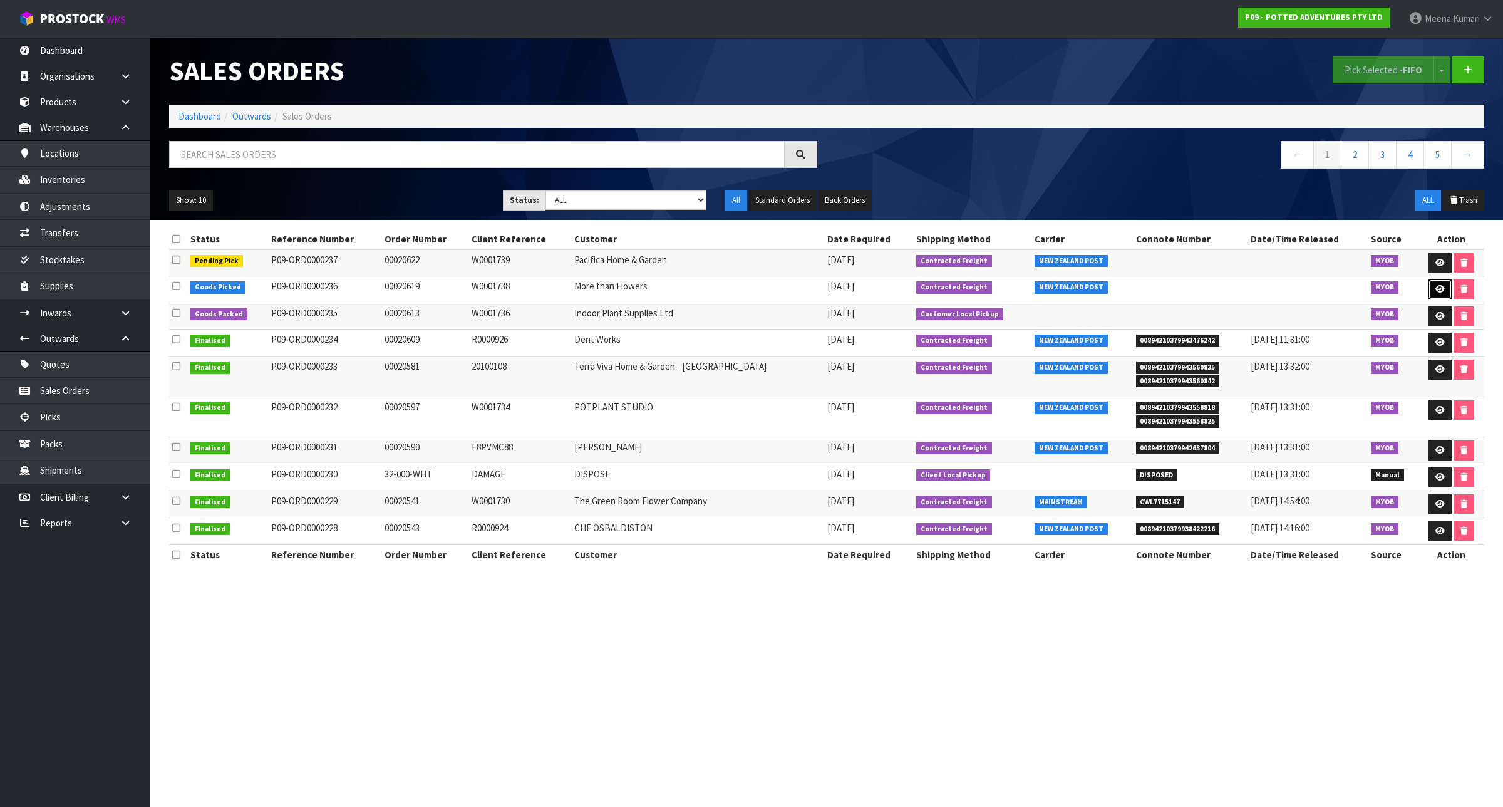
click at [1435, 287] on icon at bounding box center [1439, 289] width 9 height 8
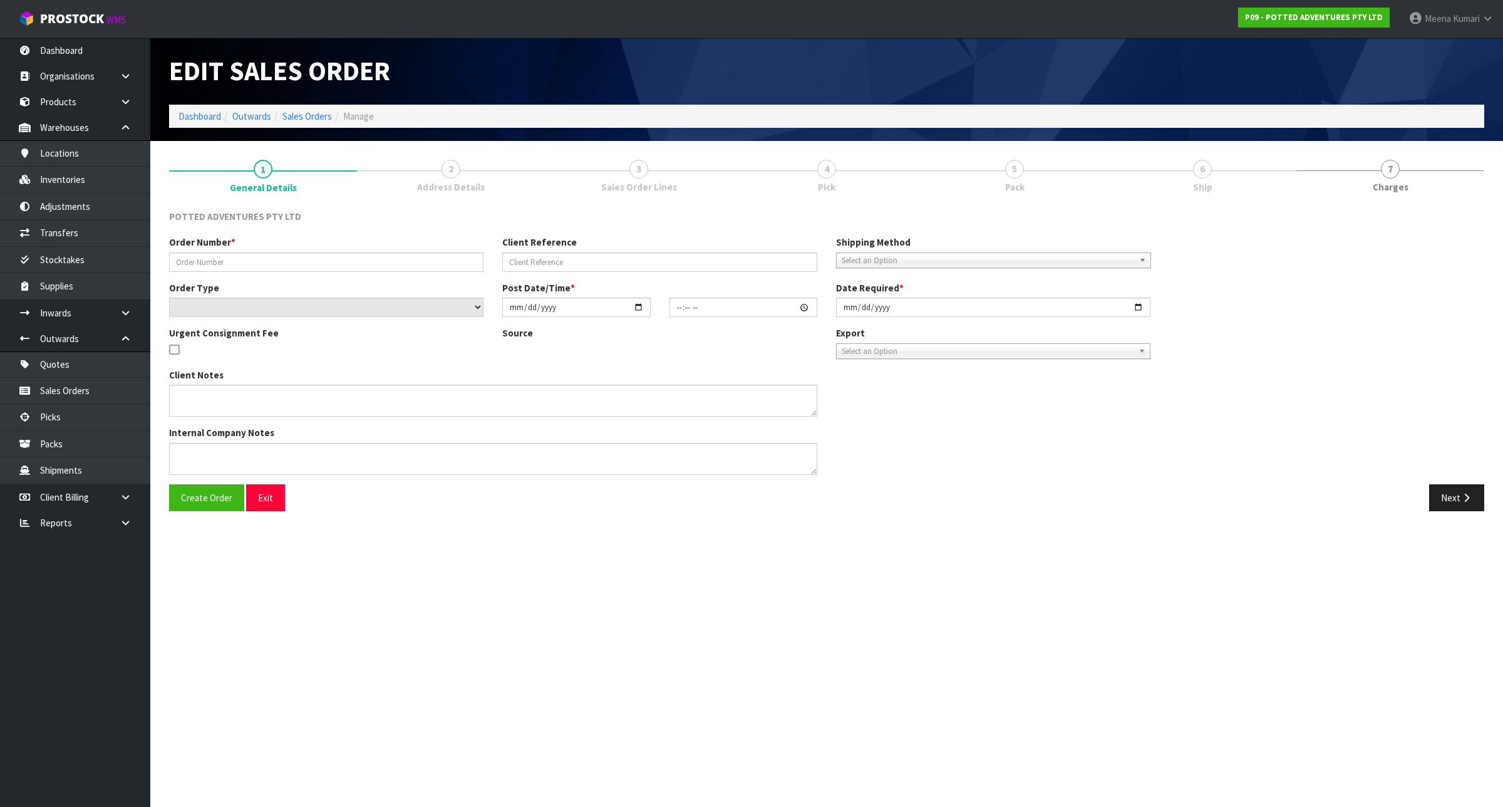
type input "00020619"
type input "W0001738"
select select "number:0"
type input "2025-09-02"
type input "15:30:12.000"
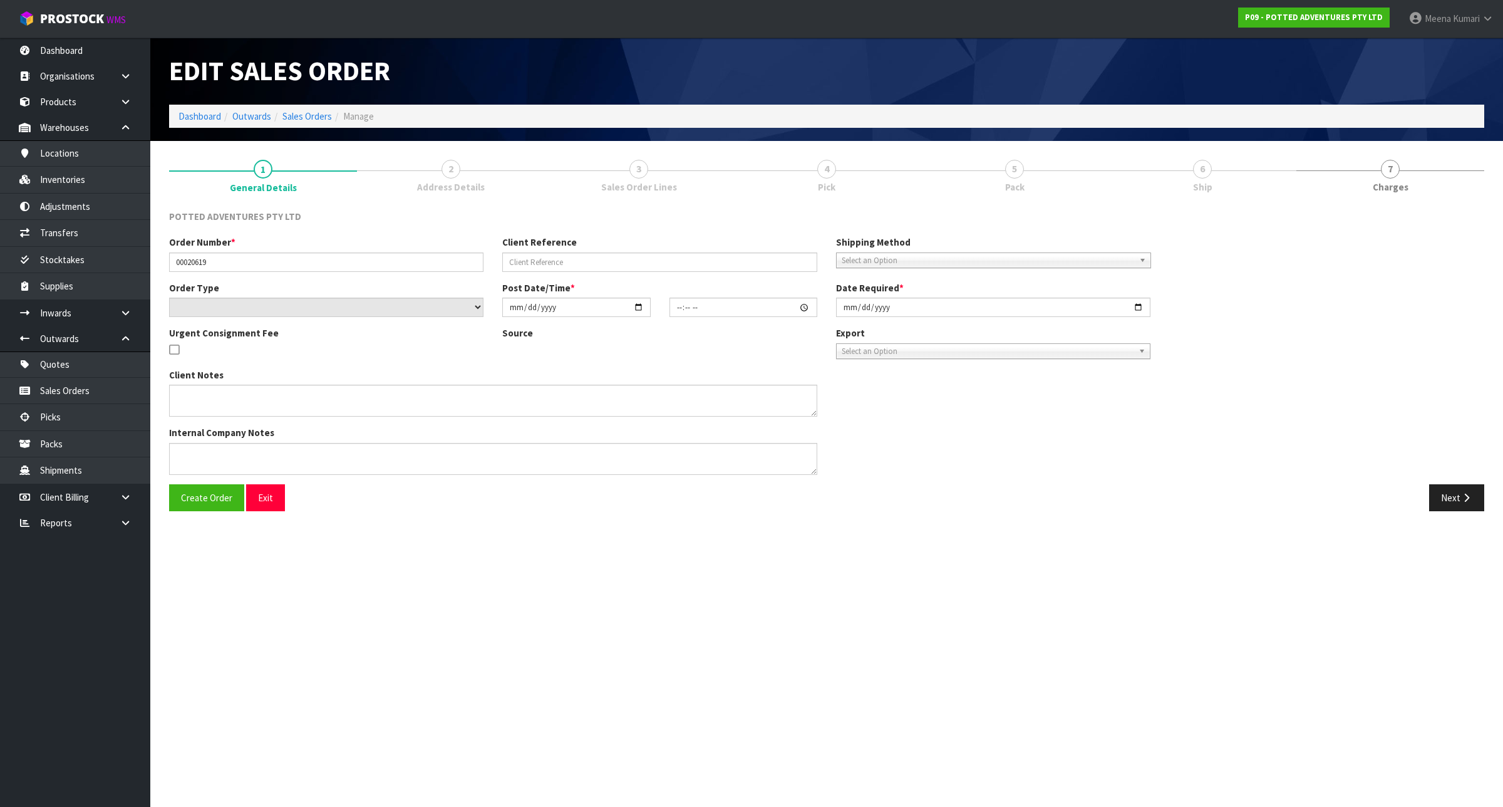
type input "2025-09-03"
type textarea "SPRING SPEND & SAVE"
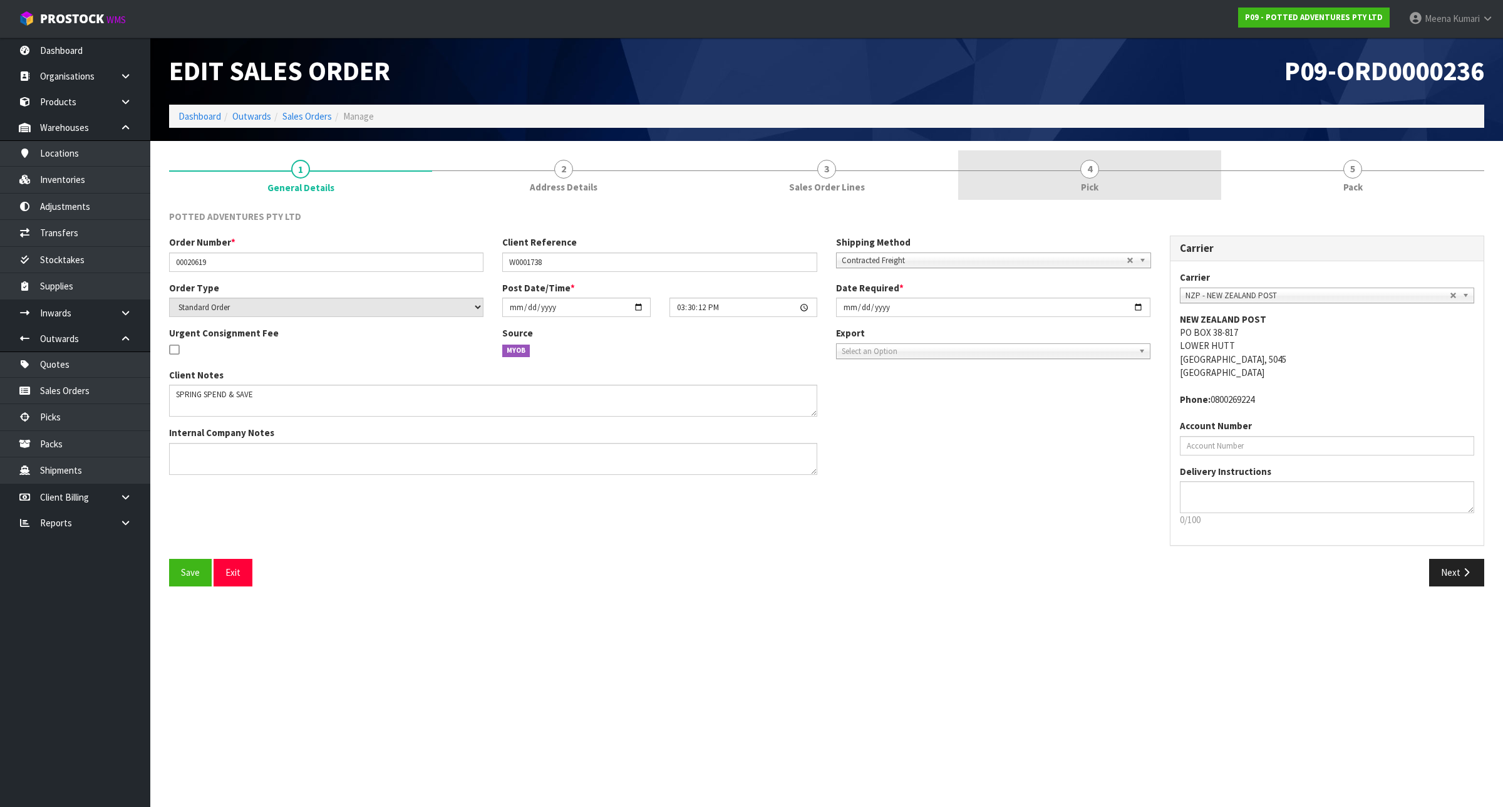
click at [1150, 195] on link "4 Pick" at bounding box center [1089, 174] width 263 height 49
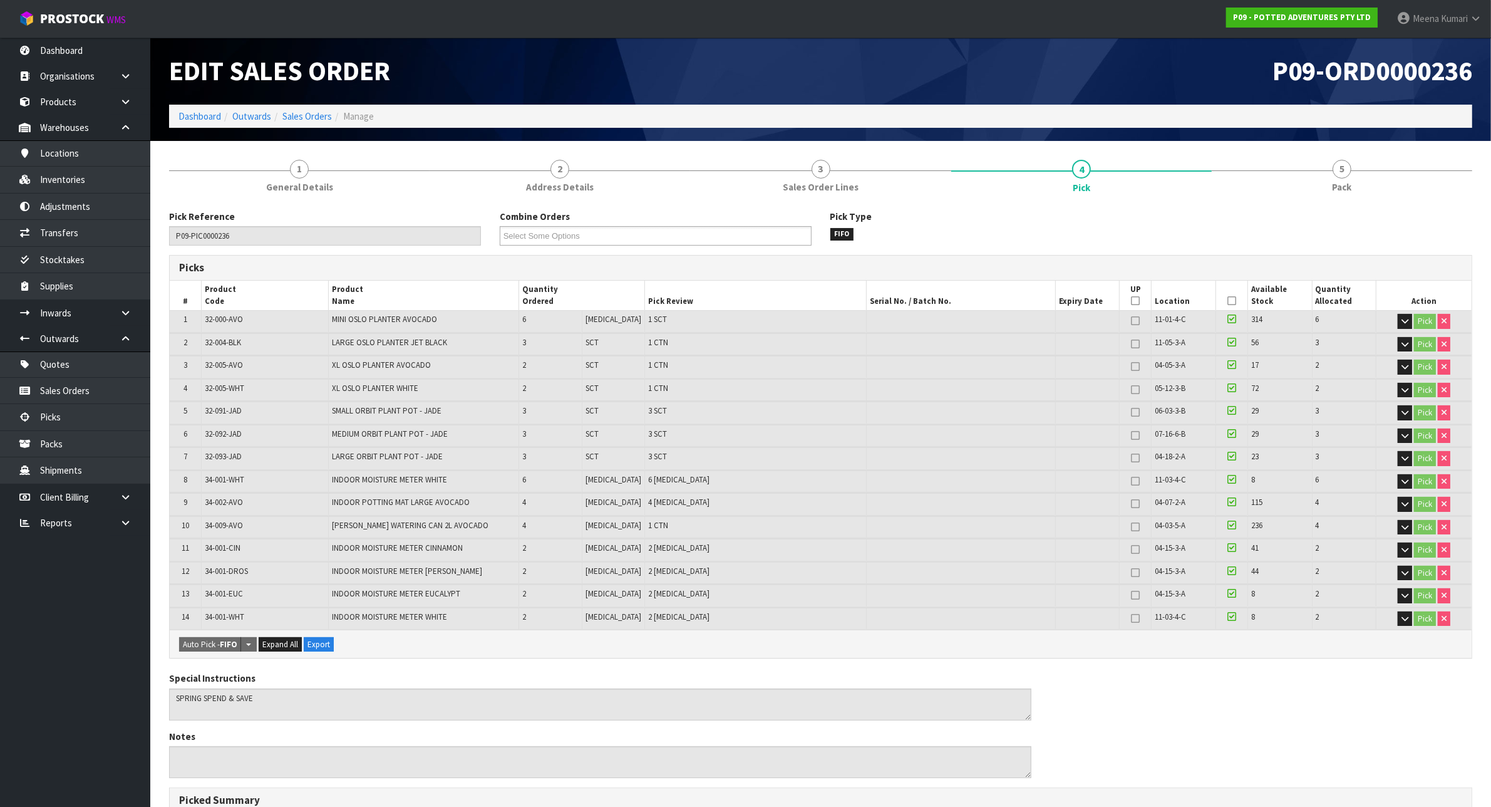
click at [221, 318] on span "32-000-AVO" at bounding box center [224, 319] width 38 height 11
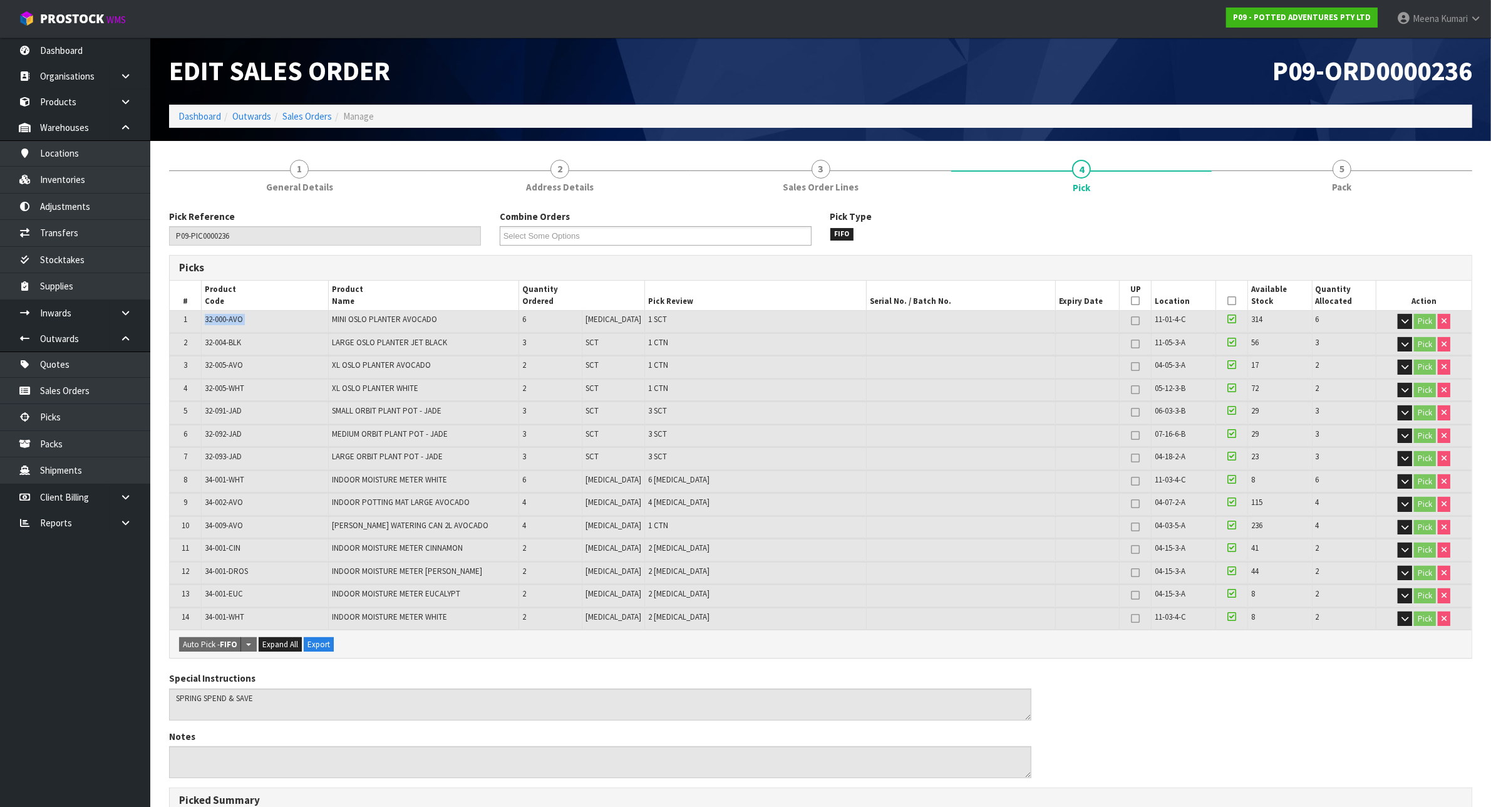
click at [221, 318] on span "32-000-AVO" at bounding box center [224, 319] width 38 height 11
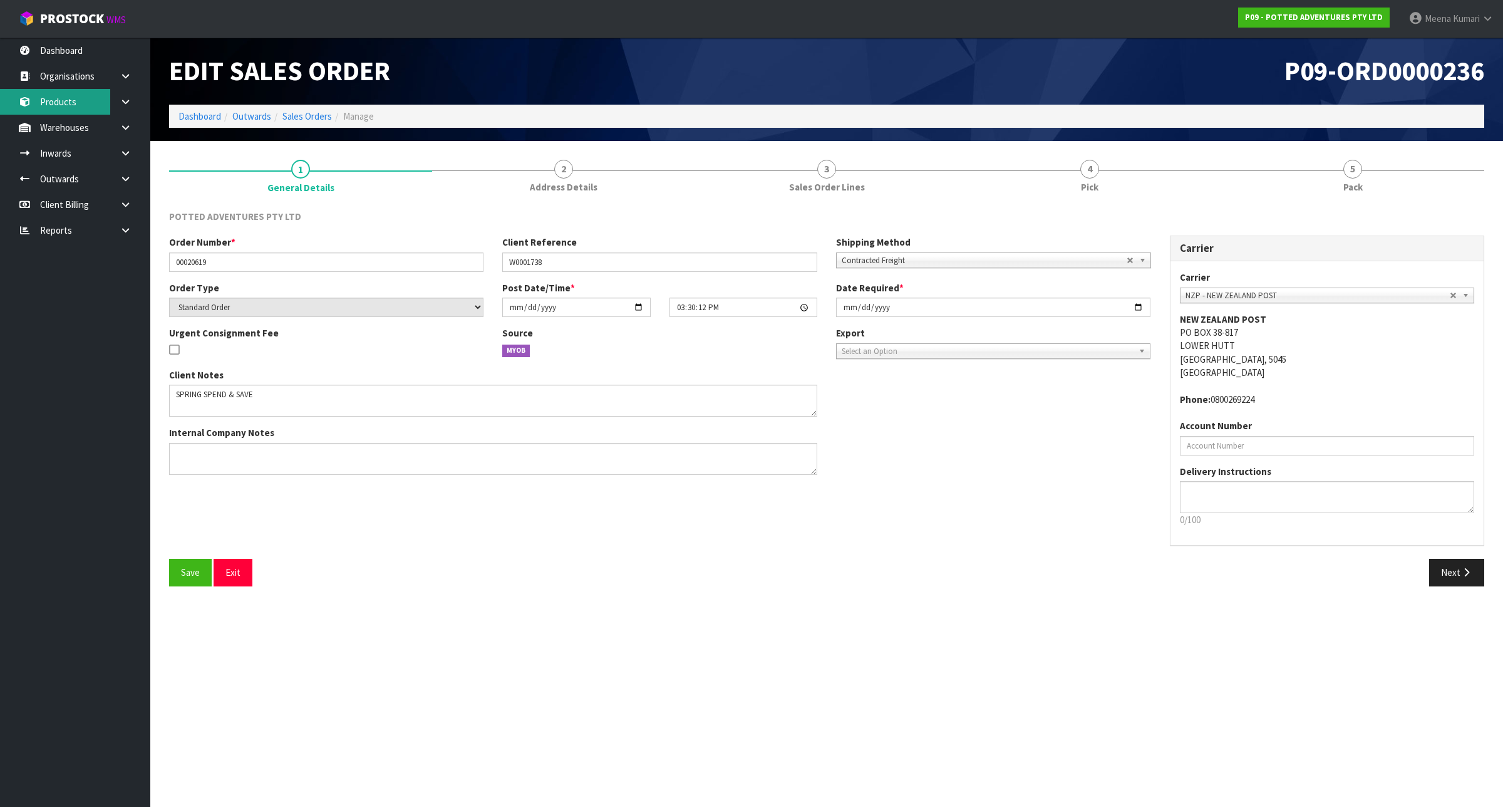
click at [61, 105] on link "Products" at bounding box center [75, 102] width 150 height 26
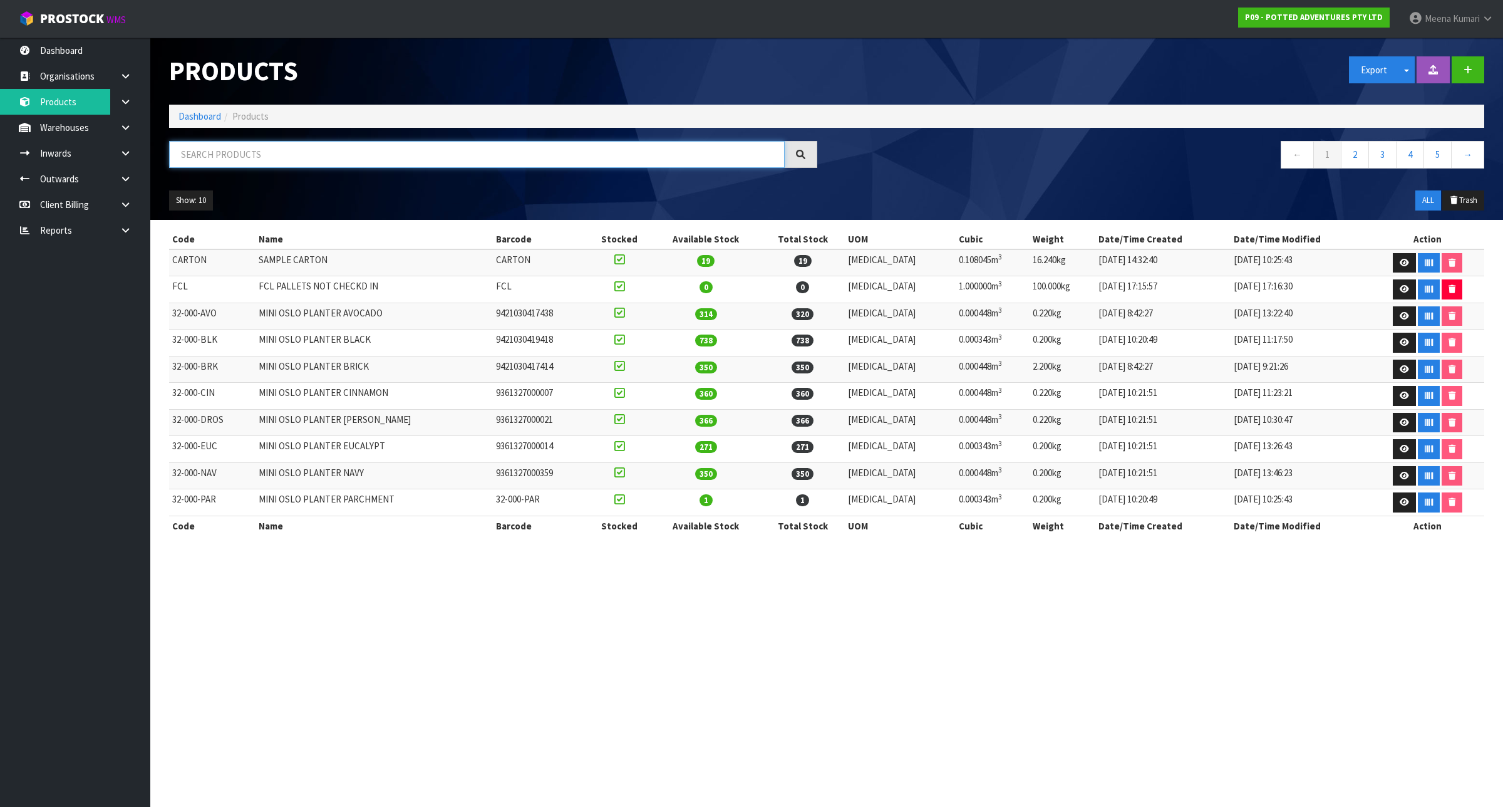
click at [283, 155] on input "text" at bounding box center [477, 154] width 616 height 27
paste input "32-000-AVO"
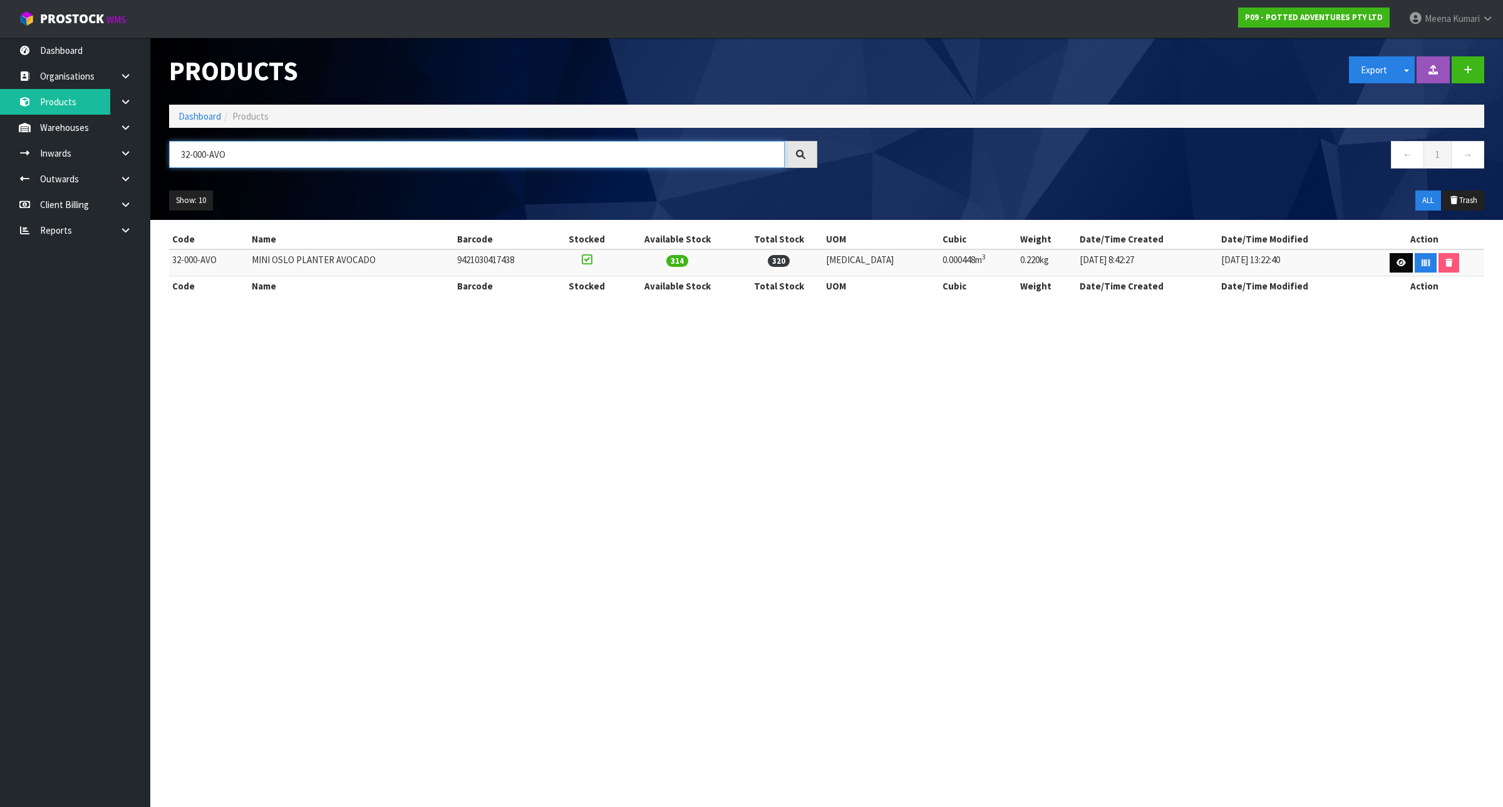
type input "32-000-AVO"
click at [1397, 263] on icon at bounding box center [1401, 263] width 9 height 8
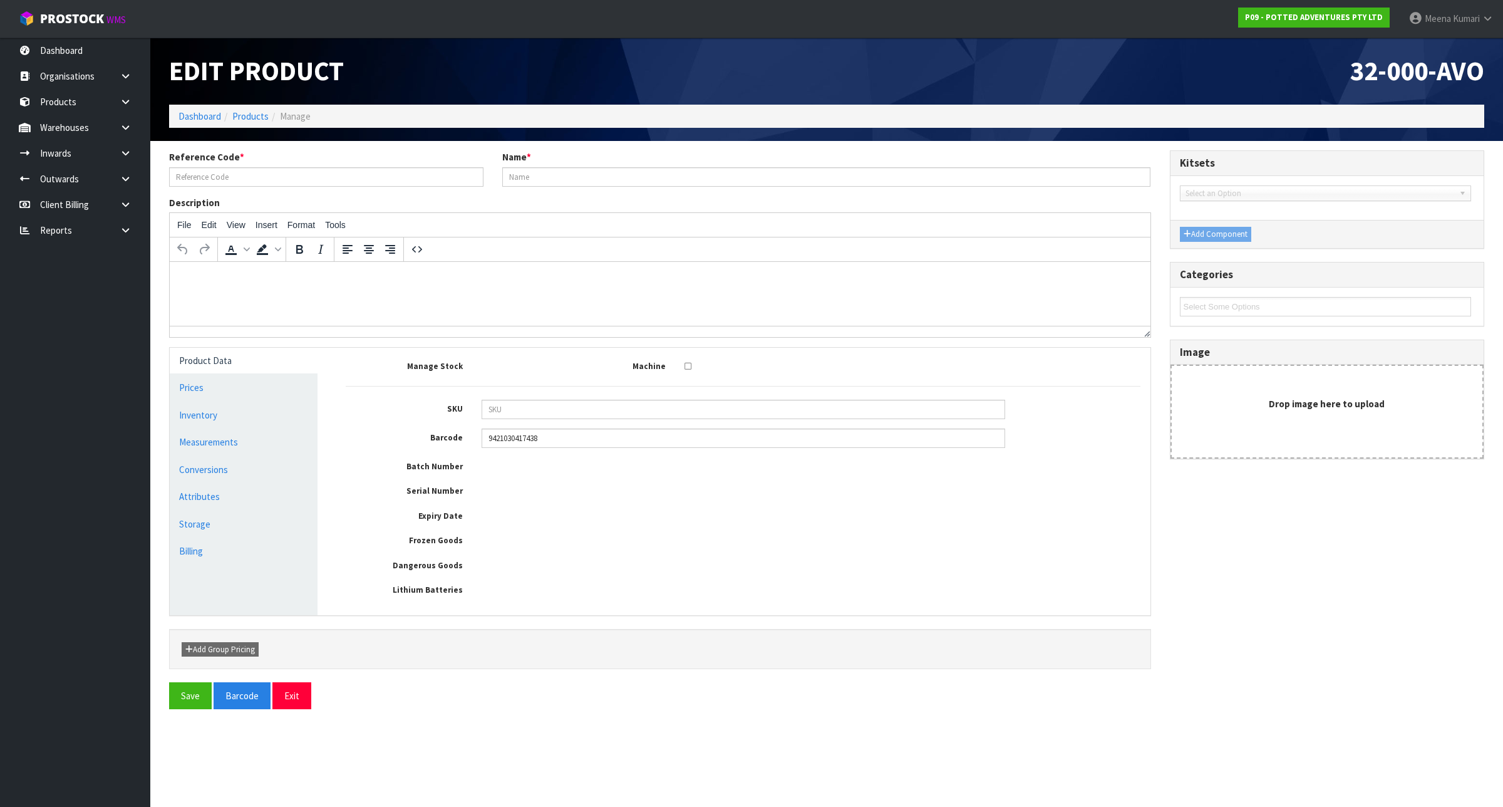
type input "32-000-AVO"
type input "MINI OSLO PLANTER AVOCADO"
click at [204, 448] on link "Measurements" at bounding box center [244, 442] width 148 height 26
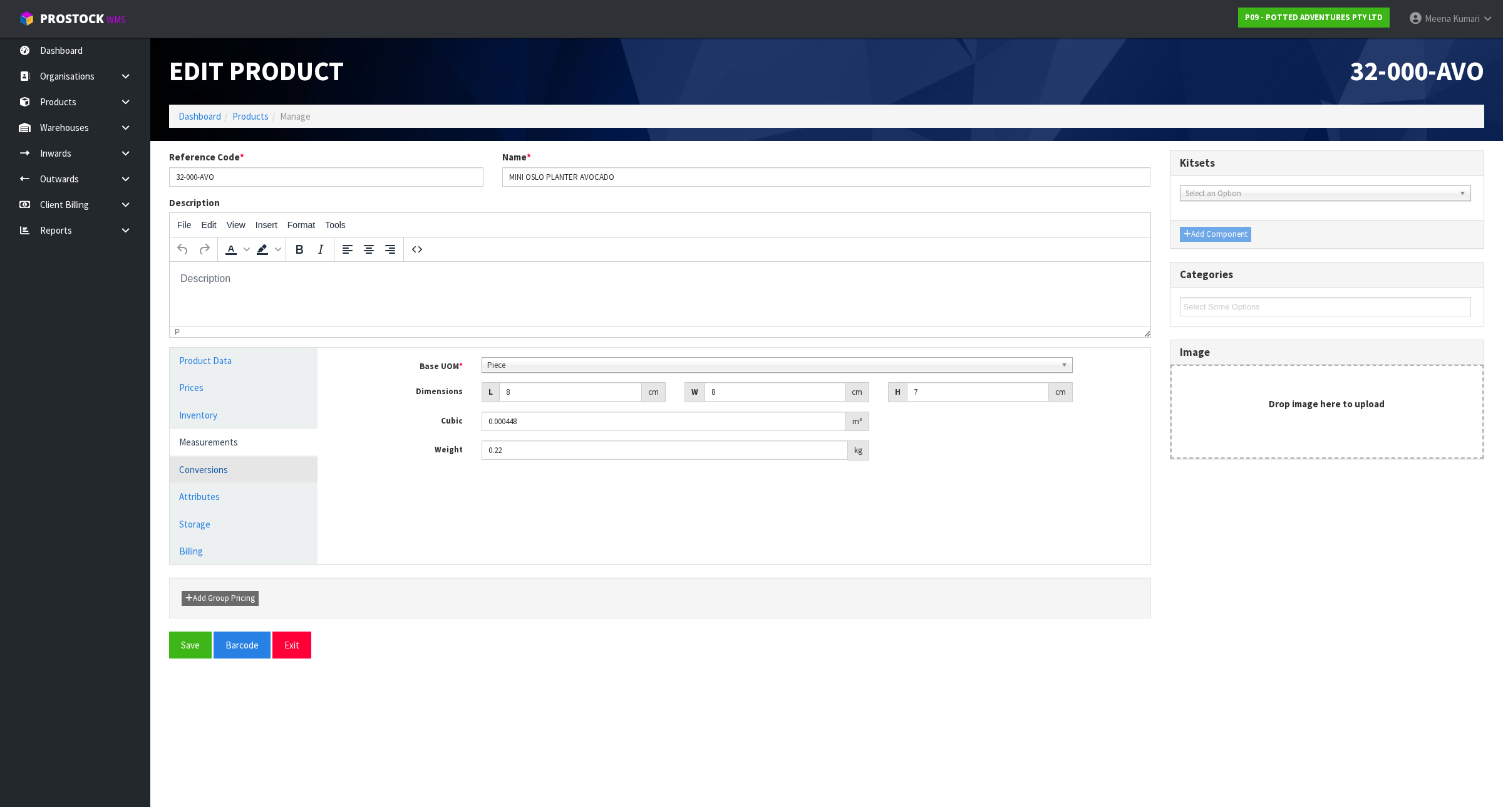
click at [211, 474] on link "Conversions" at bounding box center [244, 470] width 148 height 26
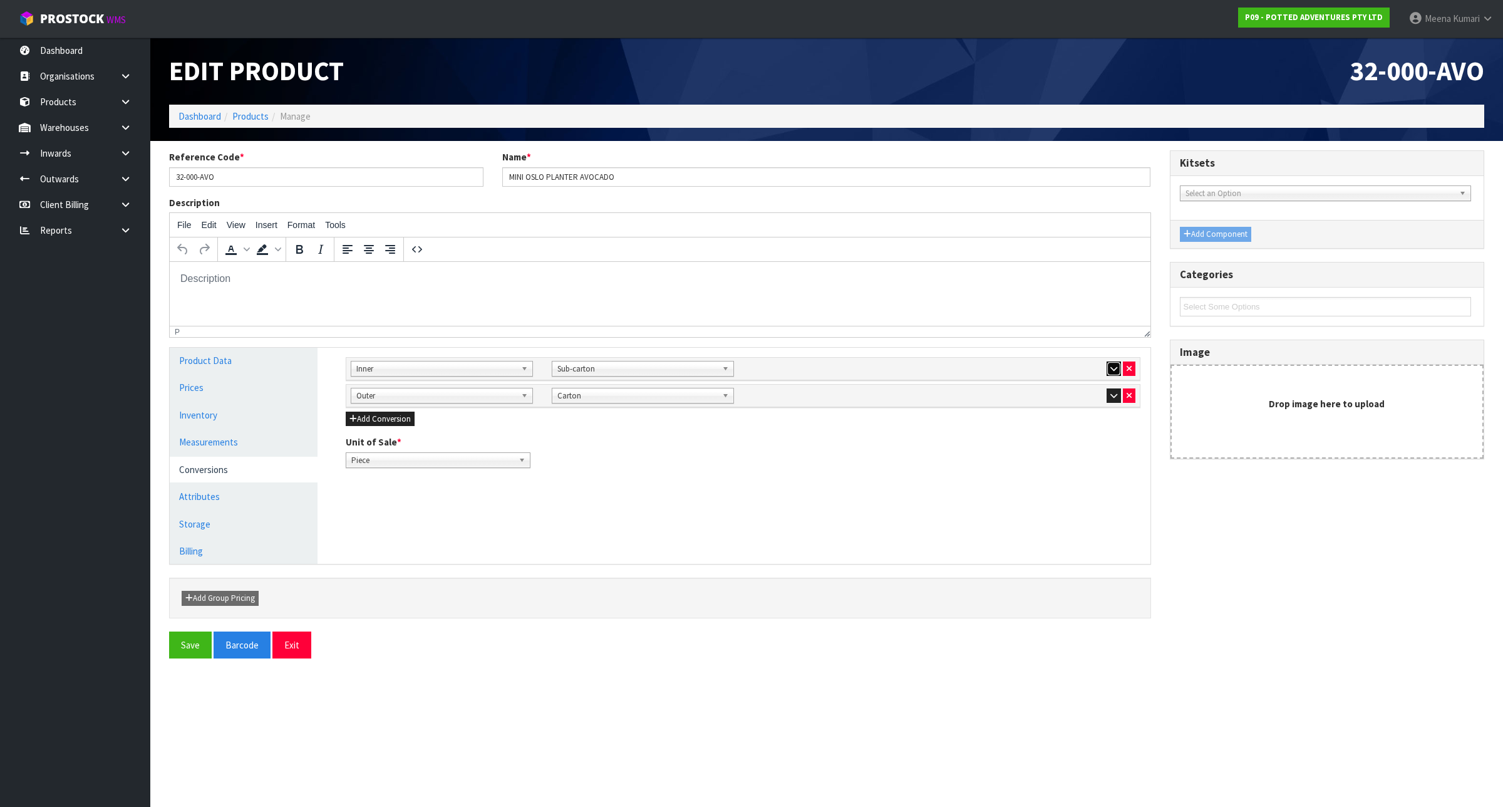
click at [1117, 368] on button "button" at bounding box center [1114, 368] width 14 height 15
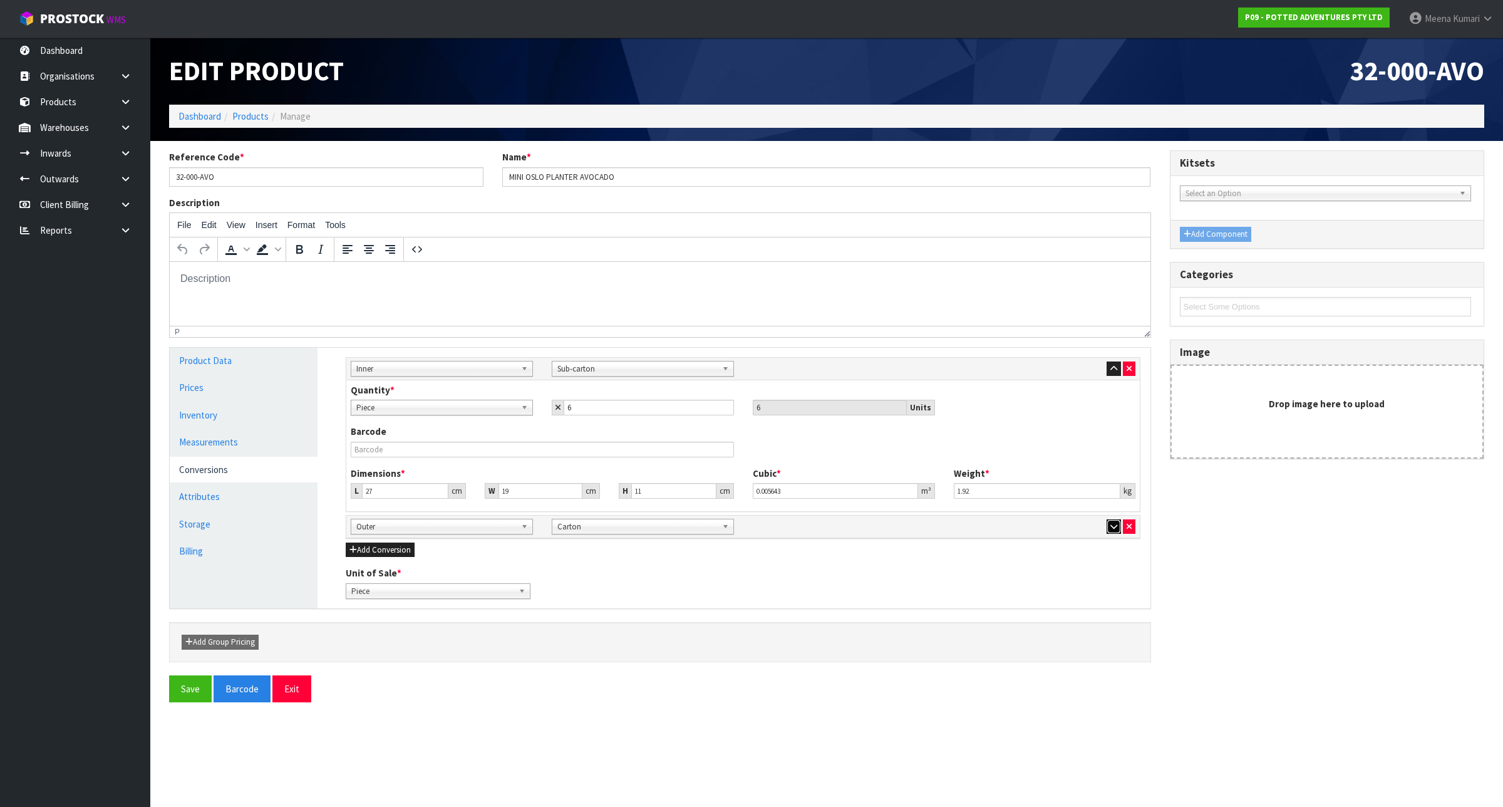
click at [1109, 529] on button "button" at bounding box center [1114, 526] width 14 height 15
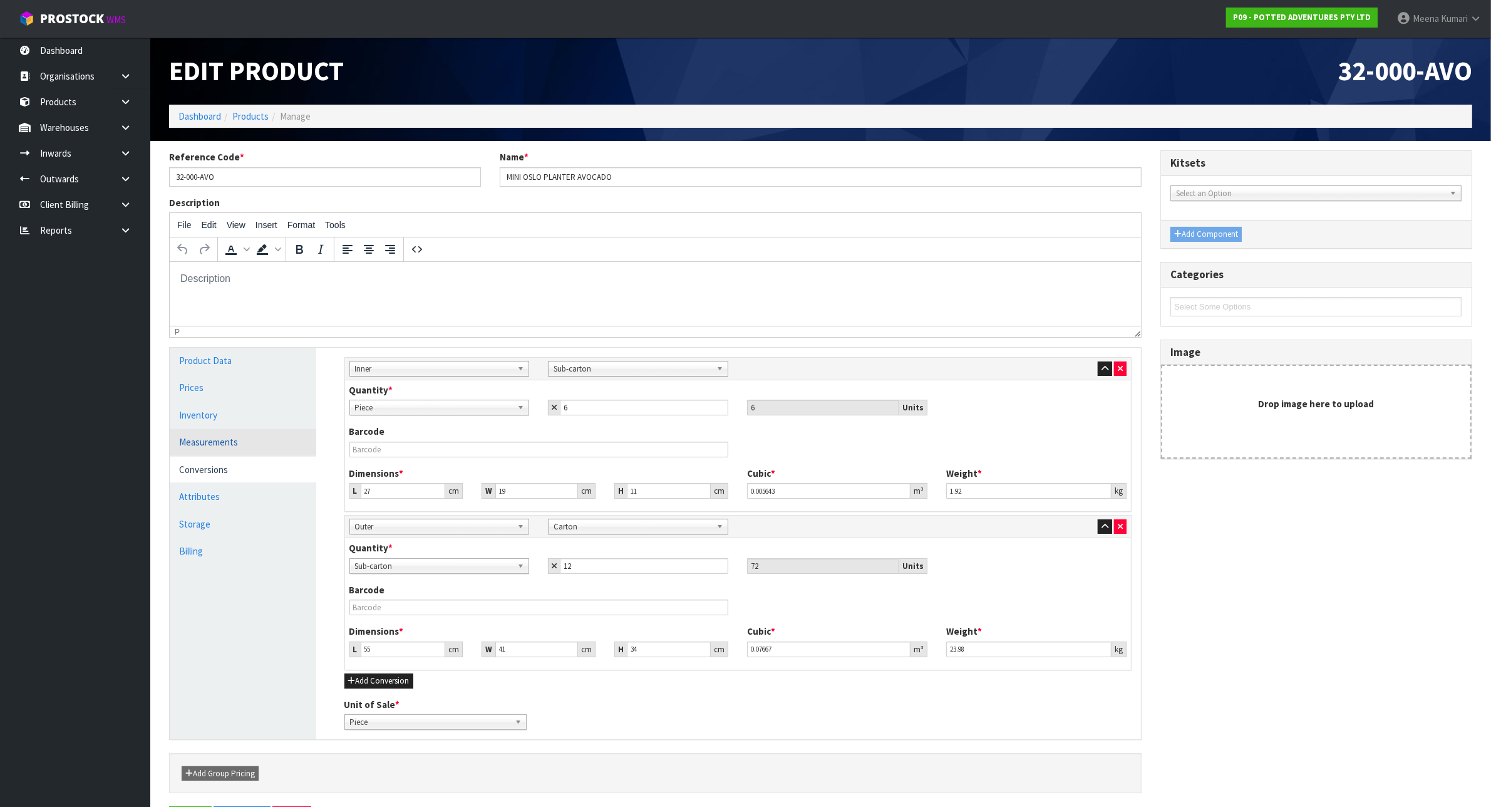
click at [279, 442] on link "Measurements" at bounding box center [243, 442] width 147 height 26
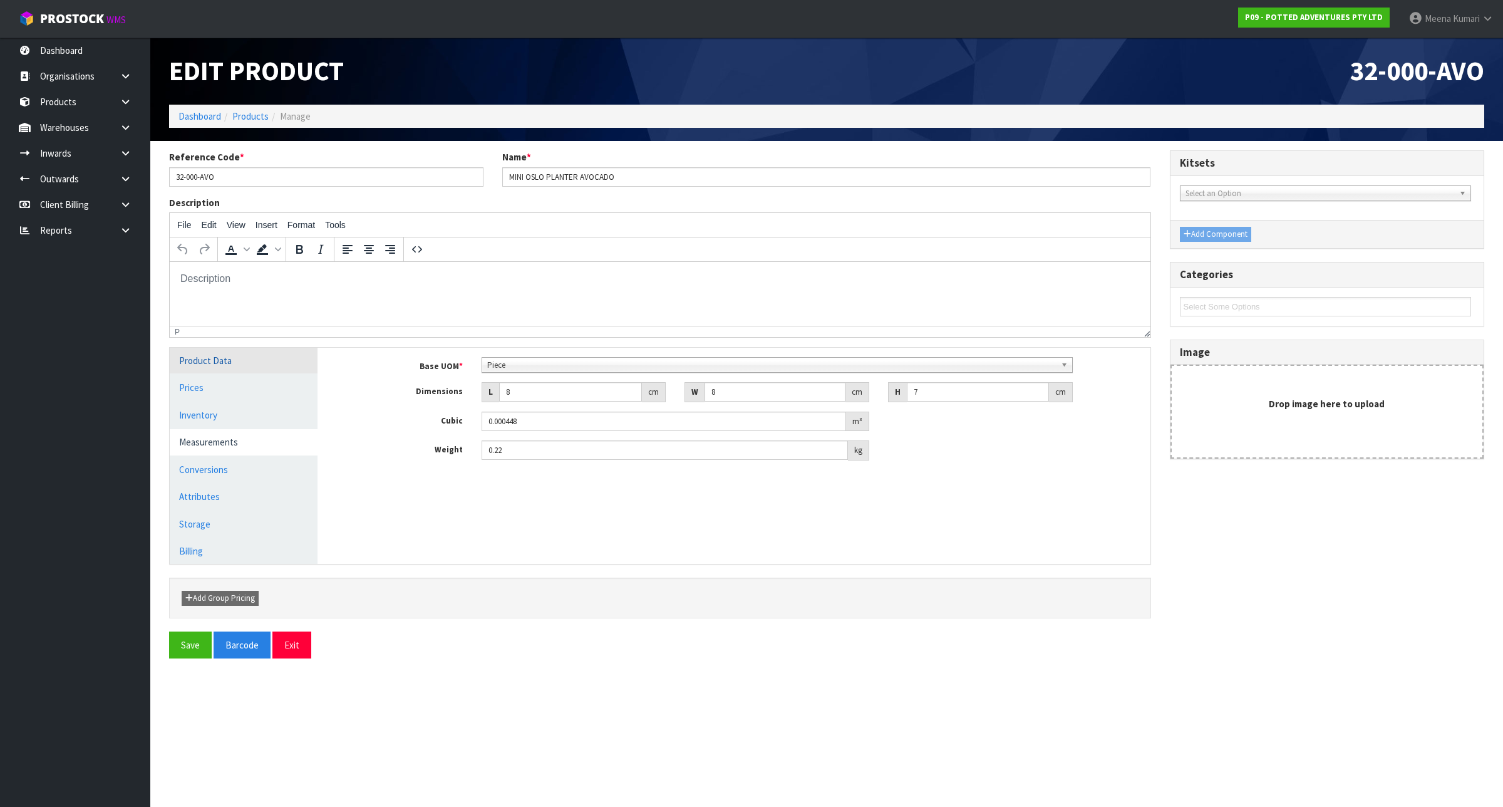
click at [285, 359] on link "Product Data" at bounding box center [244, 361] width 148 height 26
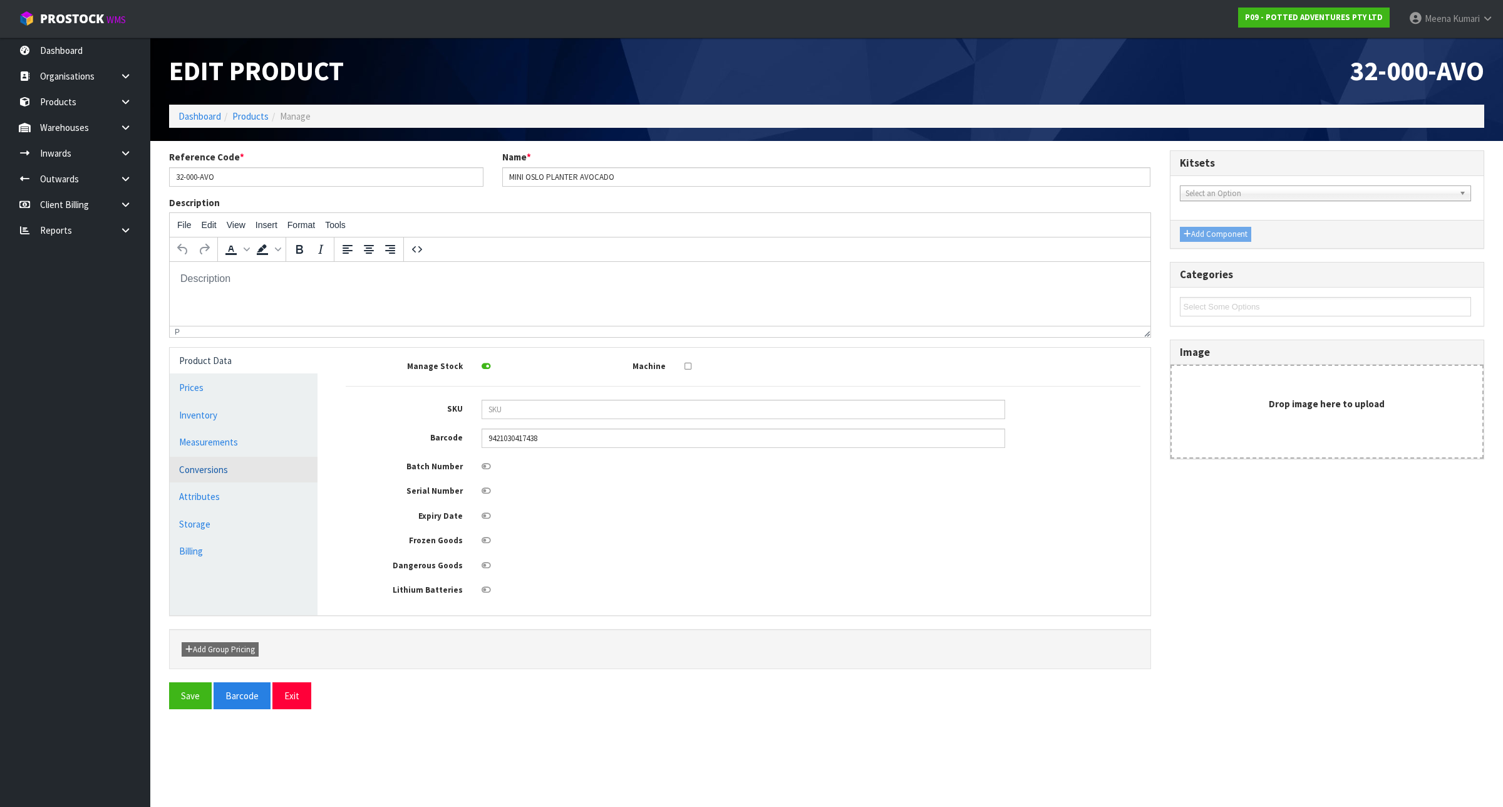
click at [262, 475] on link "Conversions" at bounding box center [244, 470] width 148 height 26
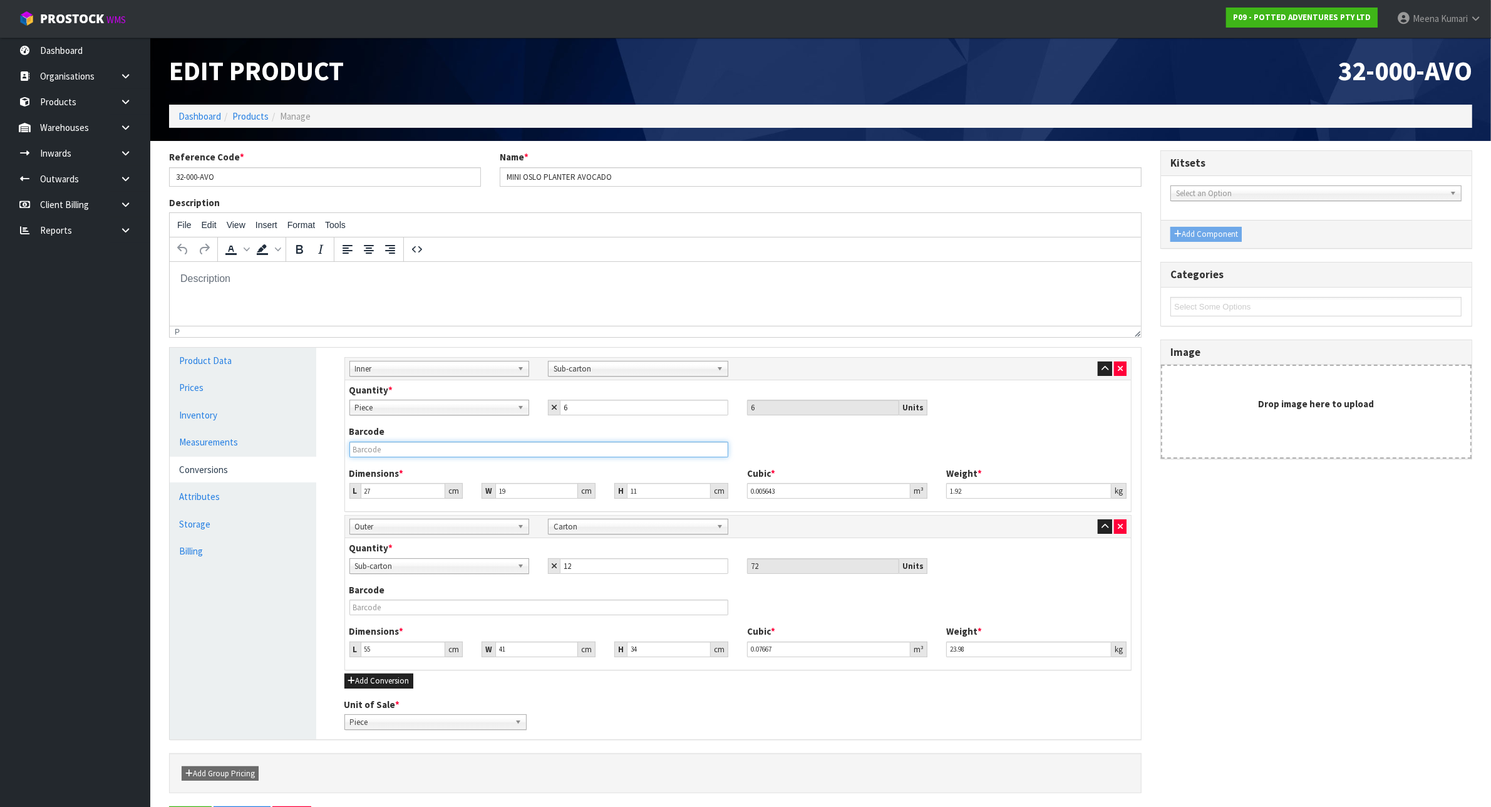
click at [421, 457] on input "text" at bounding box center [539, 450] width 380 height 16
